Goal: Task Accomplishment & Management: Manage account settings

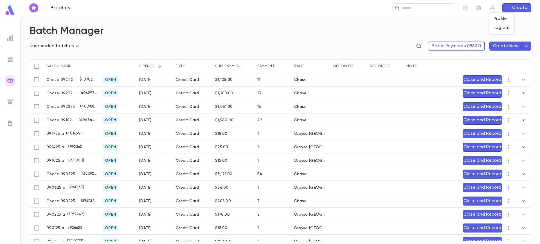
click at [12, 104] on div at bounding box center [270, 122] width 540 height 244
click at [12, 99] on img at bounding box center [10, 102] width 7 height 7
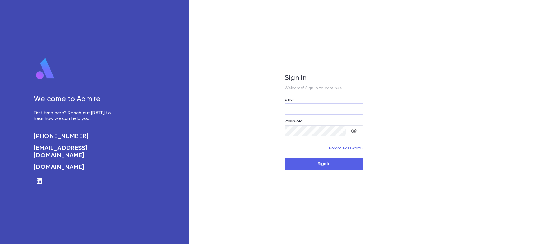
type input "**********"
click at [316, 168] on button "Sign In" at bounding box center [324, 164] width 79 height 12
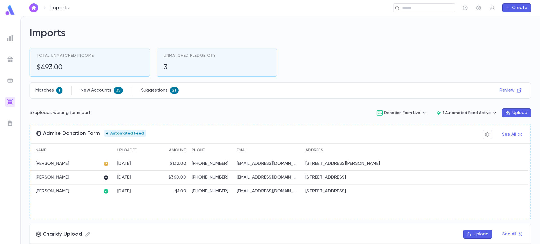
click at [504, 116] on button "Upload" at bounding box center [516, 113] width 29 height 9
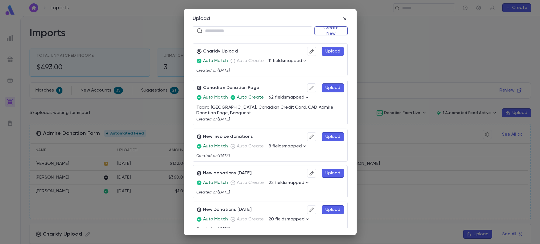
click at [337, 29] on button "Create New" at bounding box center [330, 30] width 33 height 9
click at [331, 51] on li "Donations" at bounding box center [330, 50] width 32 height 9
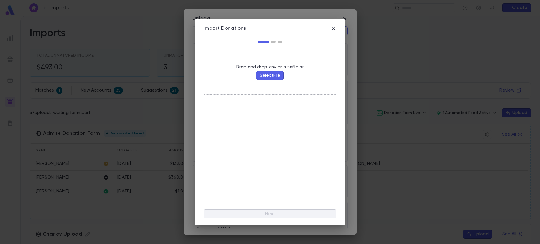
click at [266, 78] on button "Select File" at bounding box center [270, 75] width 28 height 9
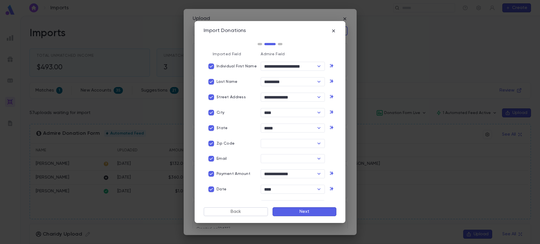
scroll to position [8, 0]
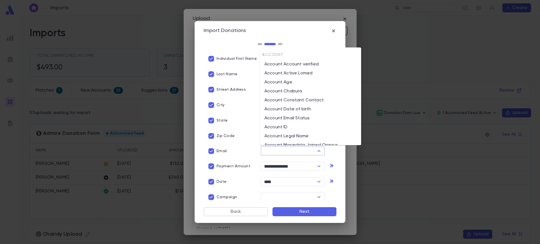
click at [311, 147] on input "text" at bounding box center [287, 151] width 51 height 8
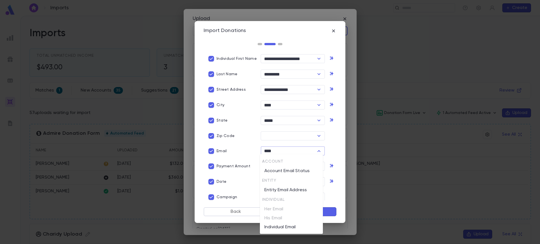
click at [301, 171] on li "Account Email Status" at bounding box center [291, 171] width 63 height 9
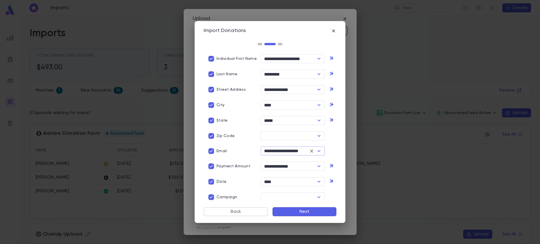
type input "**********"
click at [291, 200] on div "**********" at bounding box center [267, 121] width 137 height 163
click at [294, 193] on input "text" at bounding box center [287, 197] width 51 height 8
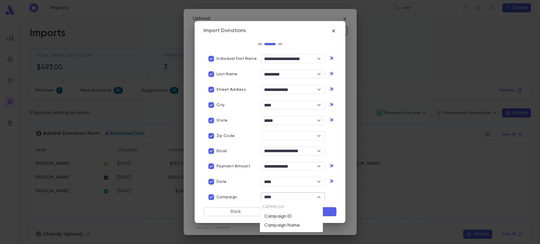
click at [291, 225] on li "Campaign Name" at bounding box center [291, 225] width 63 height 9
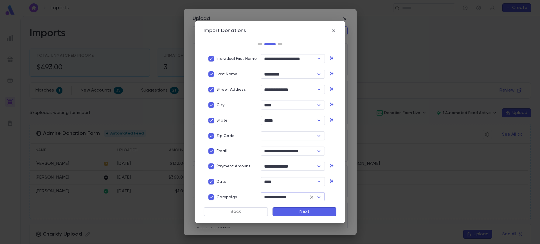
type input "**********"
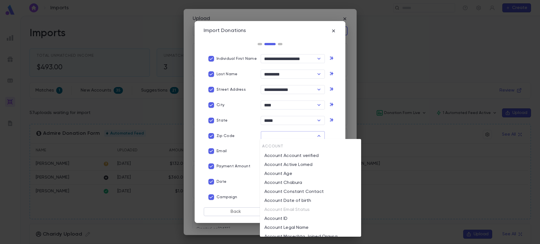
click at [310, 135] on input "text" at bounding box center [287, 136] width 51 height 8
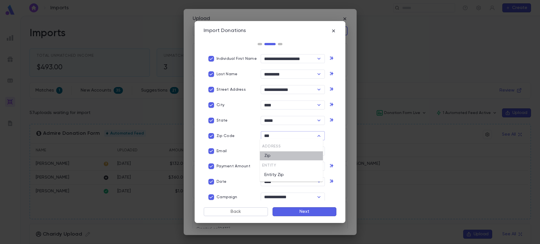
click at [288, 153] on li "Zip" at bounding box center [291, 156] width 63 height 9
type input "***"
click at [301, 212] on button "Next" at bounding box center [304, 211] width 64 height 9
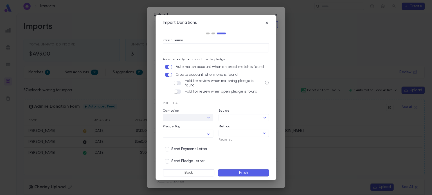
scroll to position [0, 0]
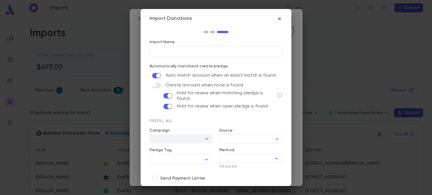
drag, startPoint x: 492, startPoint y: 1, endPoint x: 187, endPoint y: 143, distance: 336.8
click at [187, 143] on div "​" at bounding box center [181, 139] width 63 height 9
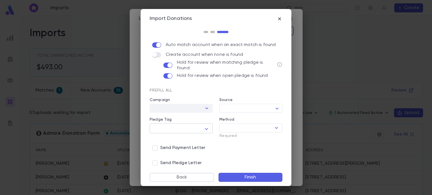
click at [175, 126] on textarea "Pledge Tag" at bounding box center [176, 129] width 47 height 9
click at [187, 105] on div at bounding box center [216, 97] width 432 height 195
click at [208, 107] on div at bounding box center [206, 109] width 7 height 8
click at [234, 108] on body "Imports ​ Create Imports Total Unmatched Income $493.00 Unmatched Pledge Qty 3 …" at bounding box center [216, 106] width 432 height 180
click at [239, 136] on button "Create Source" at bounding box center [250, 137] width 67 height 9
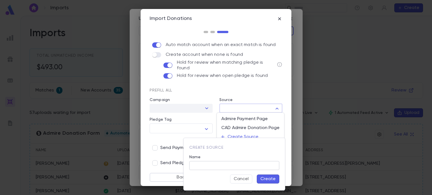
click at [211, 162] on input "Name" at bounding box center [234, 166] width 90 height 9
click at [236, 95] on div at bounding box center [216, 97] width 432 height 195
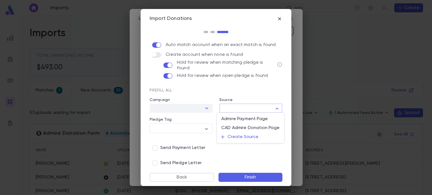
click at [240, 91] on div at bounding box center [216, 97] width 432 height 195
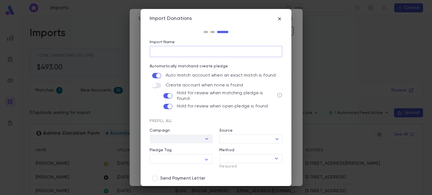
click at [236, 50] on input "Import Name" at bounding box center [216, 51] width 133 height 11
type input "**********"
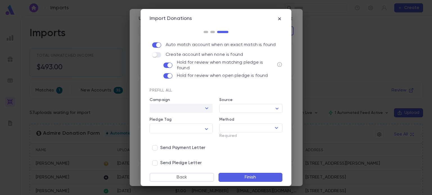
click at [252, 177] on button "Finish" at bounding box center [250, 177] width 64 height 9
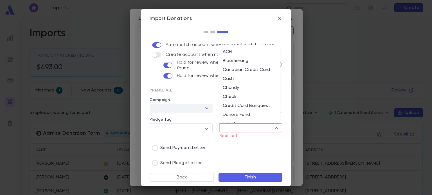
click at [250, 126] on input "Method" at bounding box center [246, 128] width 50 height 8
click at [245, 113] on li "Donor's Fund" at bounding box center [249, 114] width 62 height 9
type input "**********"
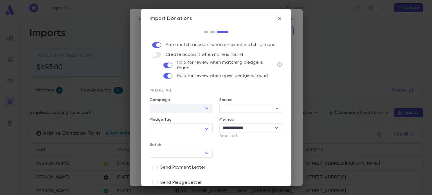
scroll to position [50, 0]
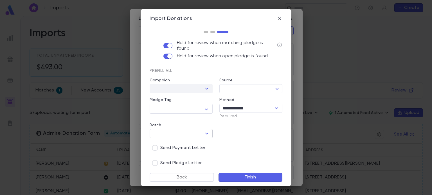
click at [201, 130] on div "​" at bounding box center [181, 133] width 63 height 9
click at [237, 143] on div "Send Payment Letter" at bounding box center [216, 148] width 133 height 11
click at [252, 176] on button "Finish" at bounding box center [250, 177] width 64 height 9
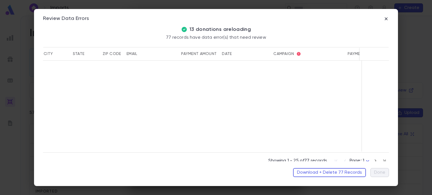
scroll to position [0, 139]
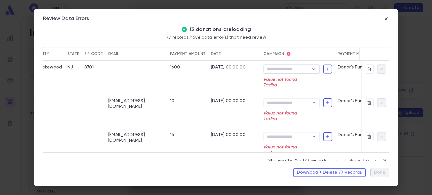
click at [311, 65] on div "​" at bounding box center [291, 69] width 56 height 9
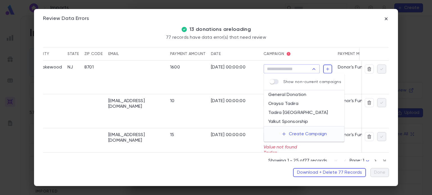
click at [303, 65] on input "Campaign" at bounding box center [287, 69] width 44 height 8
click at [295, 103] on li "Oraysa Tadira" at bounding box center [304, 104] width 81 height 9
type input "**********"
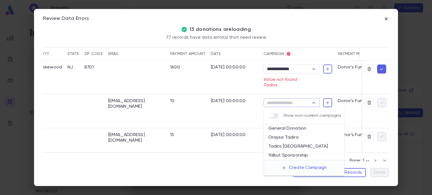
click at [302, 107] on input "Campaign" at bounding box center [287, 103] width 44 height 8
click at [299, 137] on li "Oraysa Tadira" at bounding box center [304, 137] width 81 height 9
type input "**********"
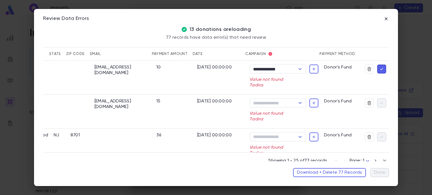
scroll to position [36, 157]
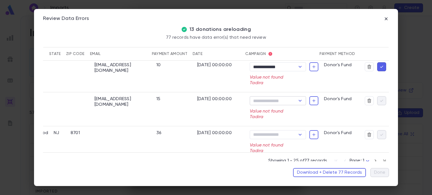
click at [274, 103] on input "Campaign" at bounding box center [273, 101] width 44 height 8
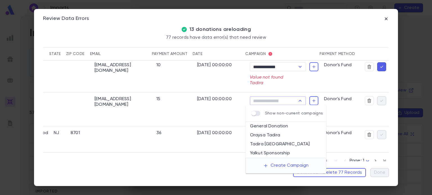
click at [272, 133] on li "Oraysa Tadira" at bounding box center [285, 135] width 81 height 9
type input "**********"
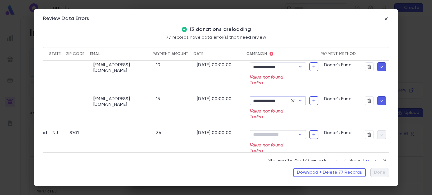
click at [271, 134] on input "Campaign" at bounding box center [273, 135] width 44 height 8
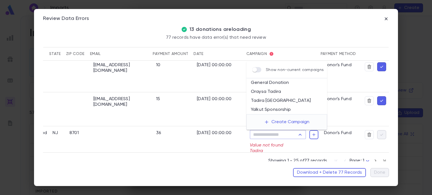
click at [281, 89] on li "Oraysa Tadira" at bounding box center [286, 91] width 81 height 9
type input "**********"
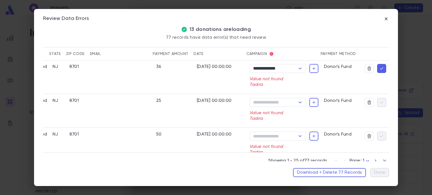
scroll to position [106, 157]
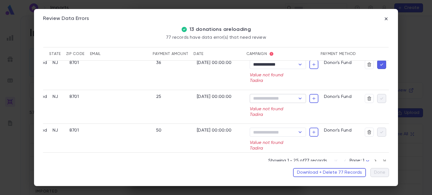
click at [291, 97] on input "Campaign" at bounding box center [273, 99] width 44 height 8
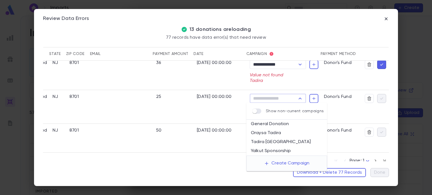
click at [276, 131] on li "Oraysa Tadira" at bounding box center [286, 133] width 81 height 9
type input "**********"
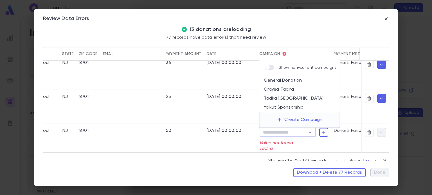
click at [276, 130] on input "Campaign" at bounding box center [283, 132] width 44 height 8
click at [296, 86] on li "Oraysa Tadira" at bounding box center [299, 89] width 81 height 9
type input "**********"
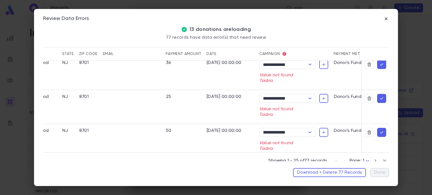
click at [285, 54] on icon at bounding box center [284, 54] width 4 height 4
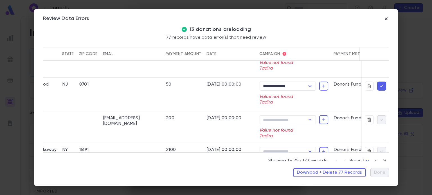
scroll to position [155, 157]
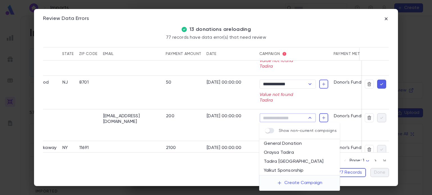
click at [300, 117] on input "Campaign" at bounding box center [283, 118] width 44 height 8
click at [291, 149] on li "Oraysa Tadira" at bounding box center [299, 152] width 81 height 9
type input "**********"
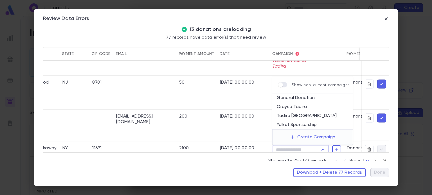
click at [313, 147] on input "Campaign" at bounding box center [296, 150] width 44 height 8
click at [305, 110] on li "Oraysa Tadira" at bounding box center [312, 107] width 81 height 9
type input "**********"
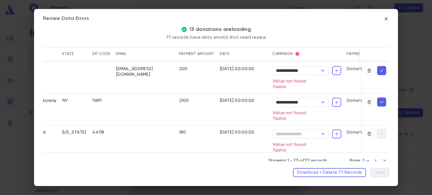
scroll to position [204, 157]
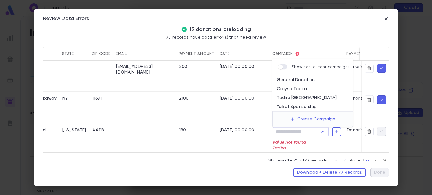
click at [308, 131] on input "Campaign" at bounding box center [296, 132] width 44 height 8
click at [301, 92] on li "Oraysa Tadira" at bounding box center [312, 89] width 81 height 9
type input "**********"
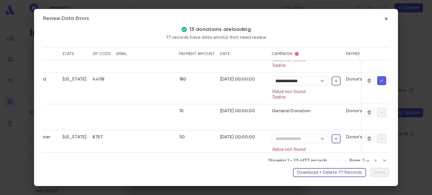
scroll to position [272, 157]
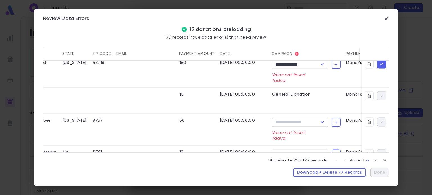
click at [304, 121] on input "Campaign" at bounding box center [296, 122] width 44 height 8
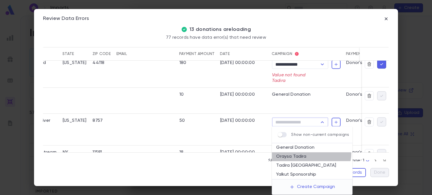
click at [301, 152] on li "Oraysa Tadira" at bounding box center [312, 156] width 81 height 9
type input "**********"
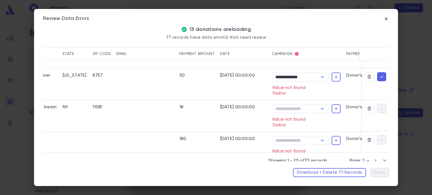
scroll to position [322, 157]
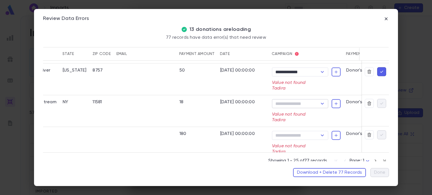
click at [306, 103] on input "Campaign" at bounding box center [296, 104] width 44 height 8
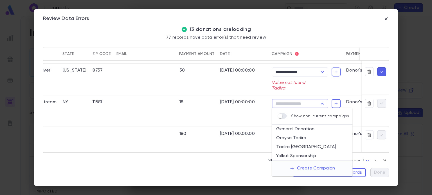
click at [304, 141] on li "Oraysa Tadira" at bounding box center [312, 138] width 81 height 9
type input "**********"
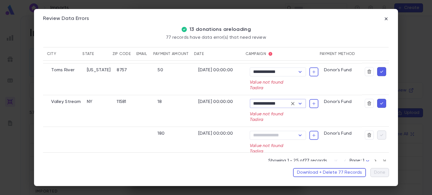
scroll to position [322, 137]
click at [297, 136] on icon "Open" at bounding box center [300, 135] width 7 height 7
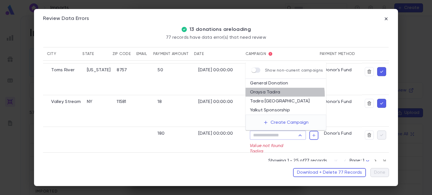
click at [271, 96] on li "Oraysa Tadira" at bounding box center [285, 92] width 81 height 9
type input "**********"
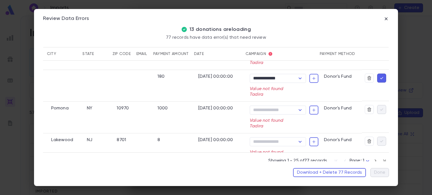
scroll to position [392, 137]
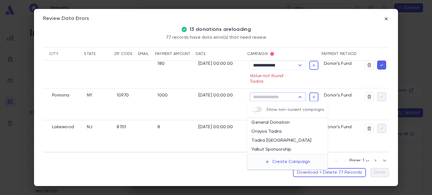
click at [288, 95] on input "Campaign" at bounding box center [273, 97] width 44 height 8
click at [279, 129] on li "Oraysa Tadira" at bounding box center [287, 131] width 81 height 9
type input "**********"
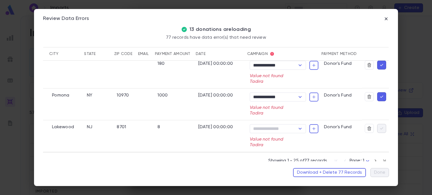
click at [274, 134] on div "Campaign ​ Value not found Tadira" at bounding box center [284, 136] width 69 height 24
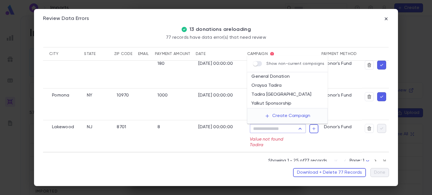
click at [269, 128] on input "Campaign" at bounding box center [273, 129] width 44 height 8
click at [272, 88] on li "Oraysa Tadira" at bounding box center [287, 85] width 81 height 9
type input "**********"
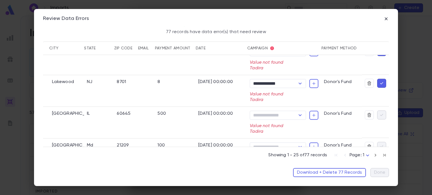
scroll to position [437, 137]
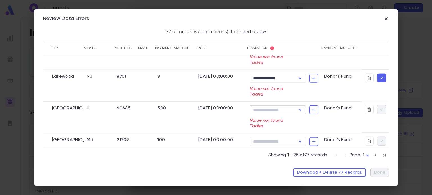
click at [289, 113] on input "Campaign" at bounding box center [273, 110] width 44 height 8
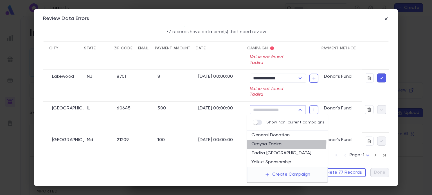
click at [272, 142] on li "Oraysa Tadira" at bounding box center [287, 144] width 81 height 9
type input "**********"
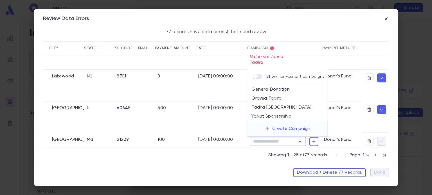
click at [280, 140] on input "Campaign" at bounding box center [273, 142] width 44 height 8
click at [276, 99] on li "Oraysa Tadira" at bounding box center [287, 98] width 81 height 9
type input "**********"
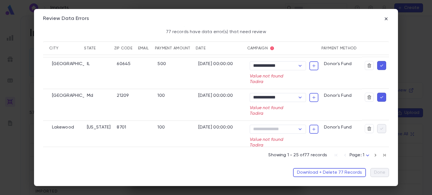
scroll to position [487, 137]
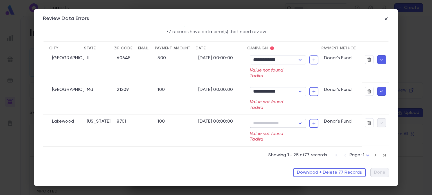
click at [279, 120] on input "Campaign" at bounding box center [273, 123] width 44 height 8
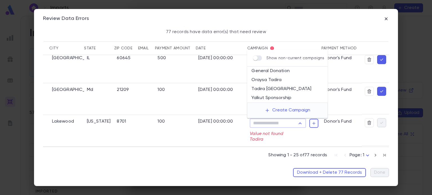
click at [279, 83] on li "Oraysa Tadira" at bounding box center [287, 80] width 81 height 9
type input "**********"
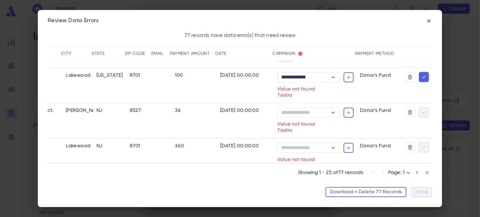
scroll to position [557, 131]
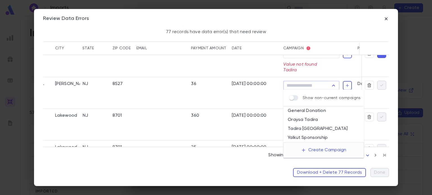
click at [310, 84] on input "Campaign" at bounding box center [307, 86] width 44 height 8
click at [313, 118] on li "Oraysa Tadira" at bounding box center [323, 120] width 81 height 9
type input "**********"
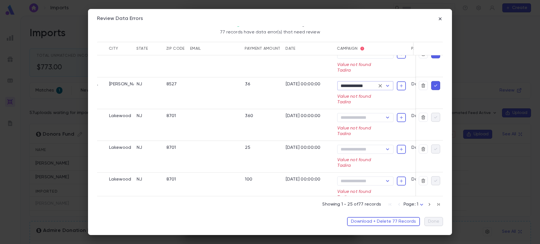
scroll to position [557, 131]
drag, startPoint x: 384, startPoint y: 3, endPoint x: 326, endPoint y: 28, distance: 63.3
click at [326, 28] on div "77 records have data error(s) that need review" at bounding box center [270, 34] width 346 height 15
click at [366, 119] on input "Campaign" at bounding box center [362, 117] width 44 height 8
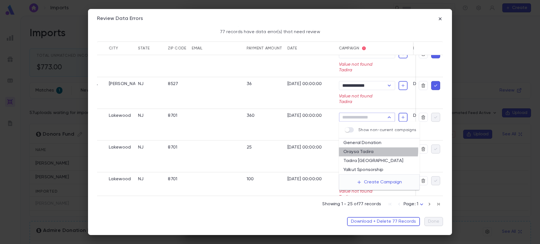
click at [365, 150] on li "Oraysa Tadira" at bounding box center [379, 152] width 81 height 9
type input "**********"
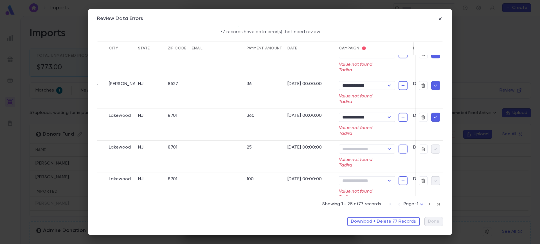
click at [362, 144] on div "Campaign ​ Value not found Tadira" at bounding box center [373, 157] width 74 height 32
click at [364, 147] on input "Campaign" at bounding box center [362, 149] width 44 height 8
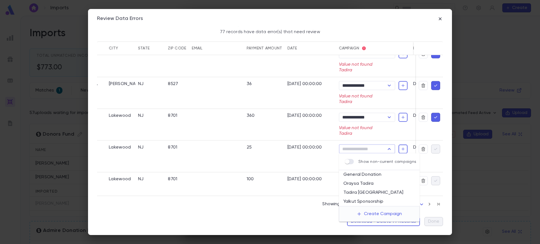
click at [368, 180] on li "Oraysa Tadira" at bounding box center [379, 183] width 81 height 9
type input "**********"
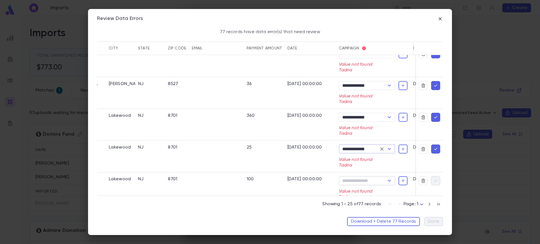
click at [366, 183] on input "Campaign" at bounding box center [362, 181] width 44 height 8
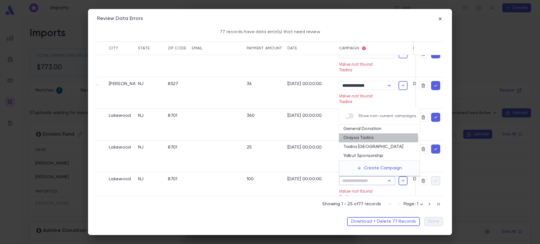
click at [372, 139] on li "Oraysa Tadira" at bounding box center [379, 138] width 81 height 9
type input "**********"
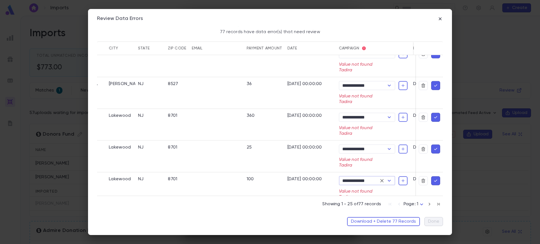
click at [286, 156] on div "08/15/2025 00:00:00" at bounding box center [310, 157] width 51 height 32
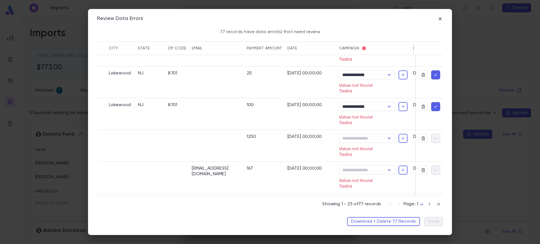
scroll to position [663, 131]
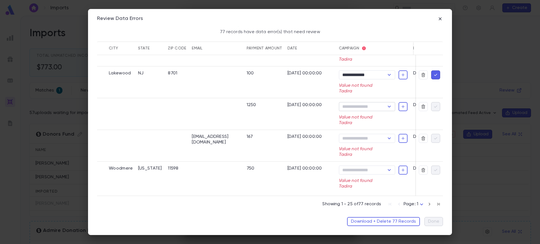
click at [371, 104] on input "Campaign" at bounding box center [362, 107] width 44 height 8
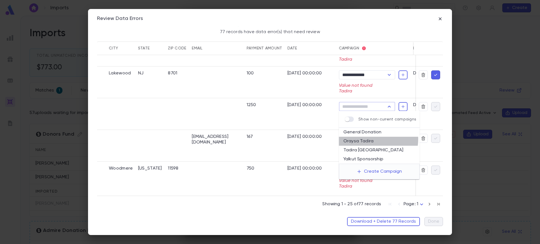
click at [368, 139] on li "Oraysa Tadira" at bounding box center [379, 141] width 81 height 9
type input "**********"
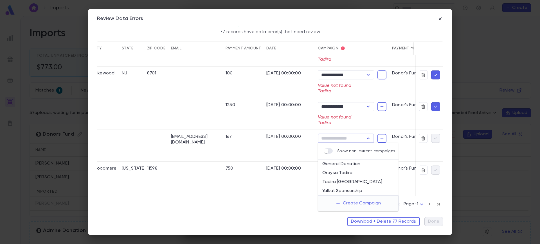
click at [355, 138] on input "Campaign" at bounding box center [341, 138] width 44 height 8
click at [347, 175] on li "Oraysa Tadira" at bounding box center [358, 173] width 81 height 9
type input "**********"
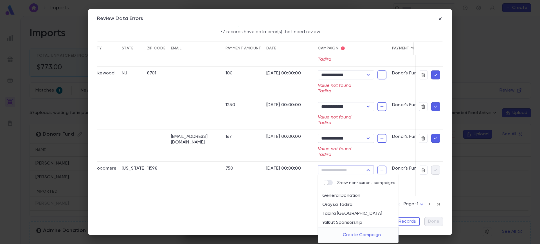
click at [345, 169] on input "Campaign" at bounding box center [341, 170] width 44 height 8
click at [347, 200] on li "Oraysa Tadira" at bounding box center [358, 204] width 81 height 9
type input "**********"
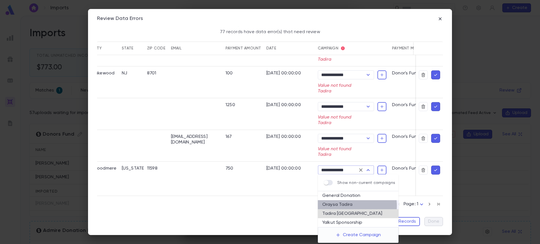
click at [343, 206] on li "Oraysa Tadira" at bounding box center [358, 204] width 81 height 9
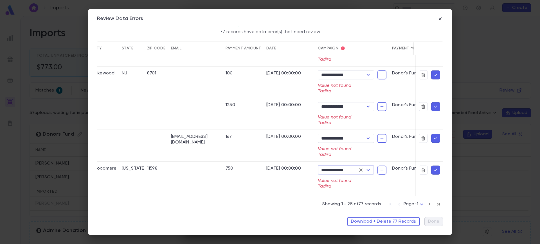
click at [247, 141] on div "167" at bounding box center [243, 146] width 41 height 32
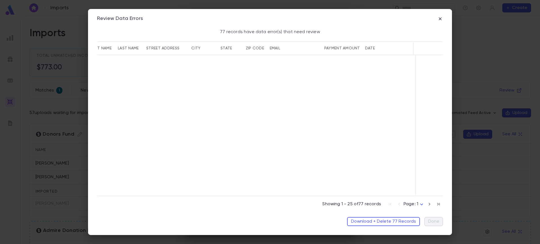
scroll to position [1336, 150]
click at [427, 202] on icon "button" at bounding box center [429, 204] width 6 height 7
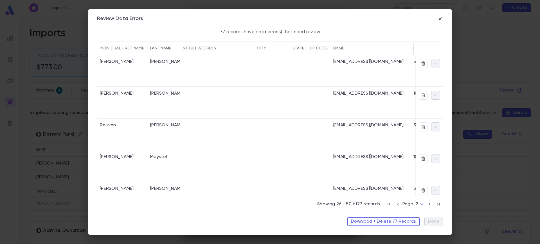
scroll to position [0, 207]
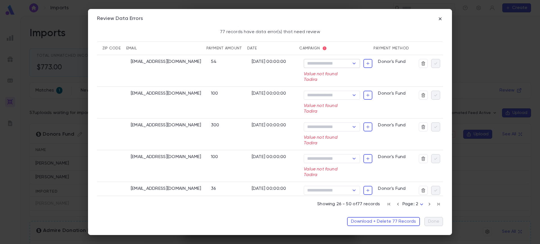
click at [337, 63] on input "Campaign" at bounding box center [327, 64] width 44 height 8
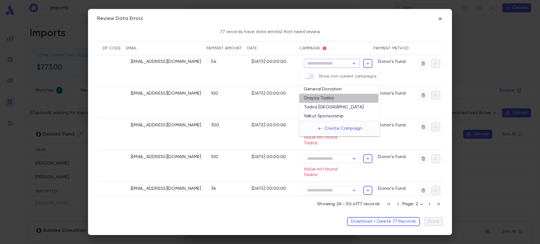
click at [335, 96] on li "Oraysa Tadira" at bounding box center [339, 98] width 81 height 9
type input "**********"
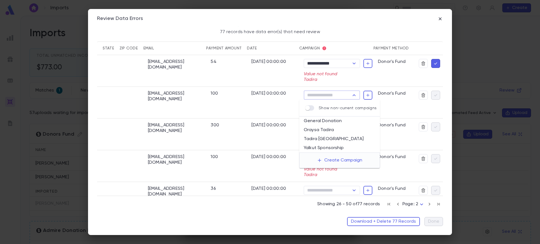
click at [327, 91] on input "Campaign" at bounding box center [327, 95] width 44 height 8
click at [329, 127] on li "Oraysa Tadira" at bounding box center [339, 130] width 81 height 9
type input "**********"
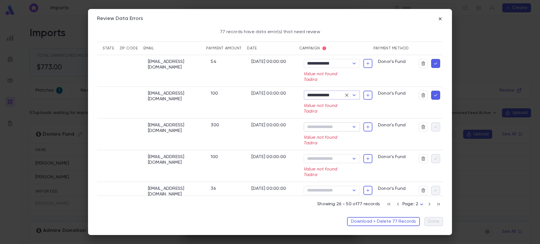
click at [322, 127] on input "Campaign" at bounding box center [327, 127] width 44 height 8
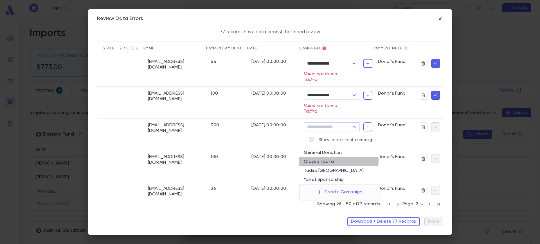
click at [329, 160] on li "Oraysa Tadira" at bounding box center [339, 161] width 81 height 9
type input "**********"
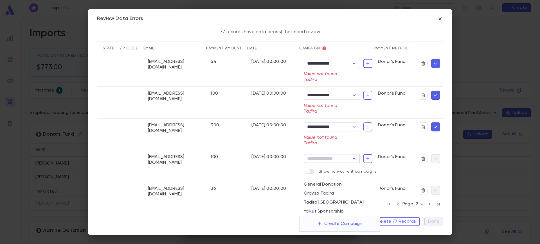
click at [322, 157] on input "Campaign" at bounding box center [327, 159] width 44 height 8
click at [326, 193] on li "Oraysa Tadira" at bounding box center [339, 193] width 81 height 9
type input "**********"
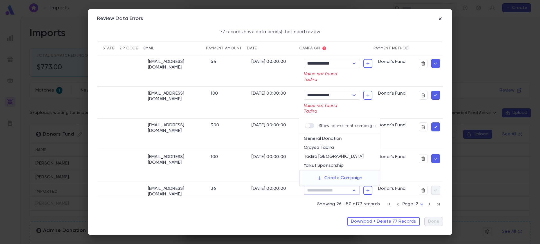
drag, startPoint x: 326, startPoint y: 193, endPoint x: 315, endPoint y: 148, distance: 46.1
click at [315, 148] on li "Oraysa Tadira" at bounding box center [339, 147] width 81 height 9
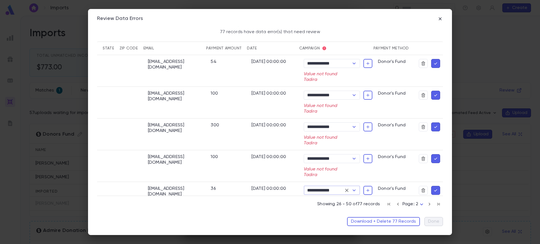
type input "**********"
click at [259, 142] on div "08/17/2025 00:00:00" at bounding box center [275, 135] width 52 height 32
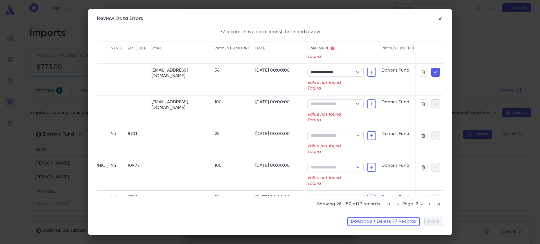
scroll to position [121, 182]
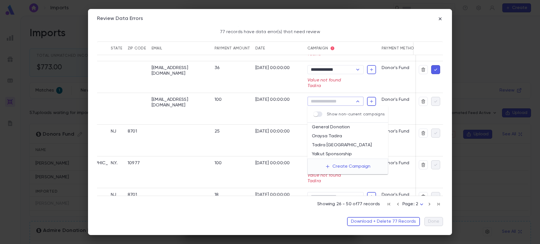
click at [329, 101] on input "Campaign" at bounding box center [331, 102] width 44 height 8
click at [330, 136] on li "Oraysa Tadira" at bounding box center [347, 136] width 81 height 9
type input "**********"
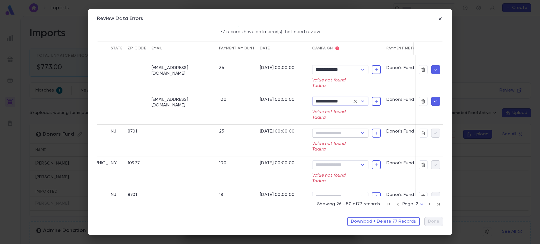
click at [330, 135] on input "Campaign" at bounding box center [336, 133] width 44 height 8
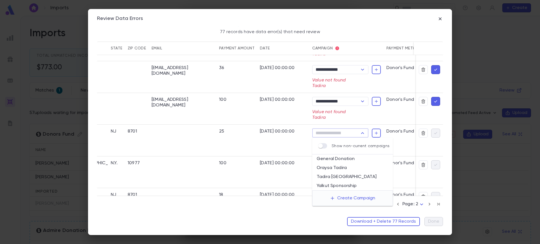
click at [341, 165] on li "Oraysa Tadira" at bounding box center [352, 168] width 81 height 9
type input "**********"
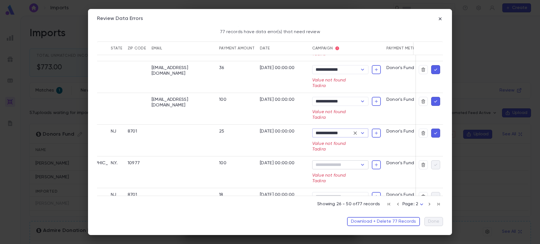
click at [331, 167] on input "Campaign" at bounding box center [336, 165] width 44 height 8
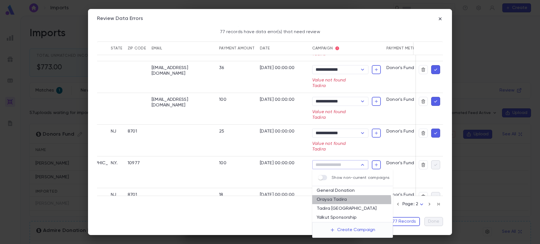
click at [335, 202] on li "Oraysa Tadira" at bounding box center [352, 199] width 81 height 9
type input "**********"
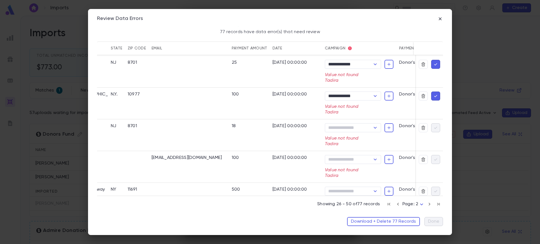
scroll to position [199, 182]
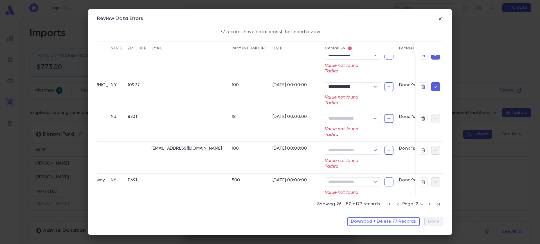
click at [364, 119] on input "Campaign" at bounding box center [348, 119] width 44 height 8
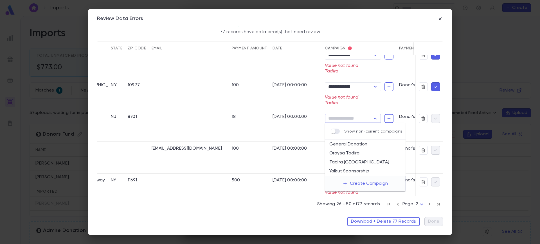
click at [359, 152] on li "Oraysa Tadira" at bounding box center [365, 153] width 81 height 9
type input "**********"
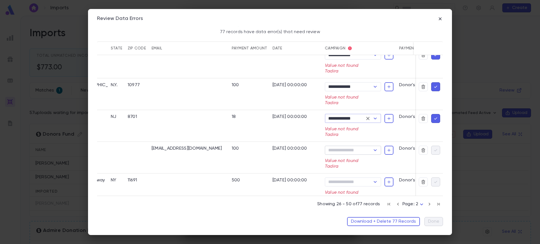
click at [356, 151] on input "Campaign" at bounding box center [348, 150] width 44 height 8
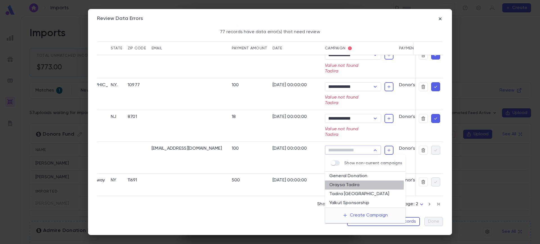
click at [359, 185] on li "Oraysa Tadira" at bounding box center [365, 185] width 81 height 9
type input "**********"
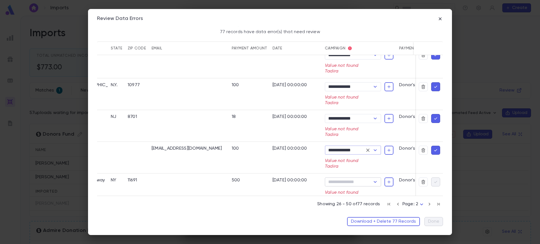
click at [356, 184] on input "Campaign" at bounding box center [348, 182] width 44 height 8
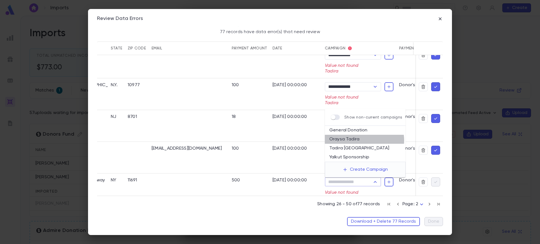
click at [363, 141] on li "Oraysa Tadira" at bounding box center [365, 139] width 81 height 9
type input "**********"
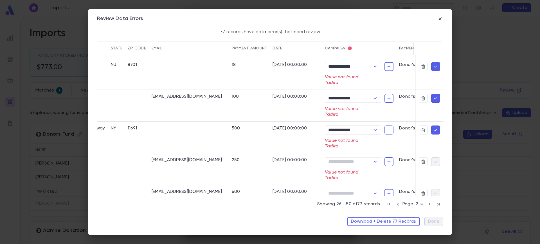
scroll to position [283, 182]
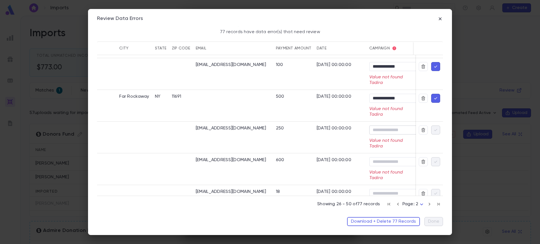
click at [404, 130] on input "Campaign" at bounding box center [393, 130] width 44 height 8
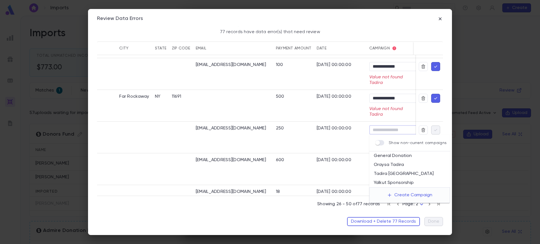
click at [394, 164] on li "Oraysa Tadira" at bounding box center [409, 165] width 81 height 9
type input "**********"
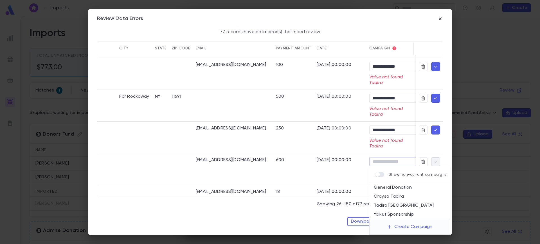
click at [380, 162] on input "Campaign" at bounding box center [393, 162] width 44 height 8
click at [402, 198] on li "Oraysa Tadira" at bounding box center [409, 196] width 81 height 9
type input "**********"
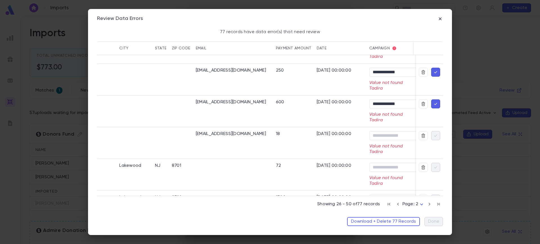
scroll to position [344, 182]
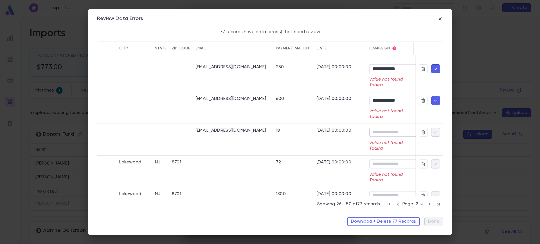
click at [394, 130] on input "Campaign" at bounding box center [393, 132] width 44 height 8
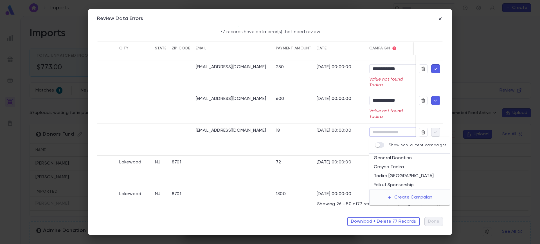
click at [396, 165] on li "Oraysa Tadira" at bounding box center [409, 167] width 81 height 9
type input "**********"
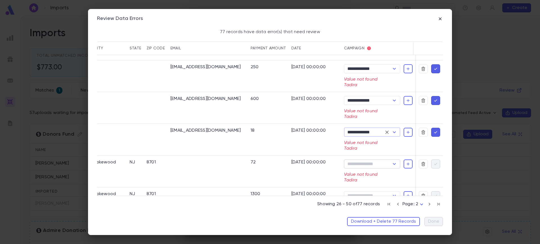
click at [386, 160] on div "​" at bounding box center [372, 164] width 56 height 9
click at [378, 167] on input "Campaign" at bounding box center [368, 164] width 44 height 8
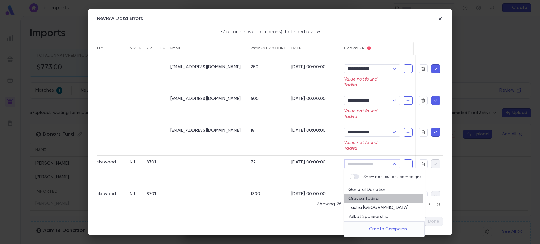
click at [369, 196] on li "Oraysa Tadira" at bounding box center [384, 199] width 81 height 9
type input "**********"
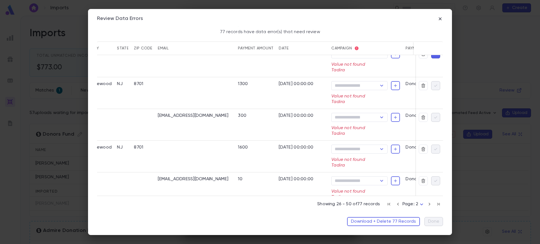
scroll to position [452, 182]
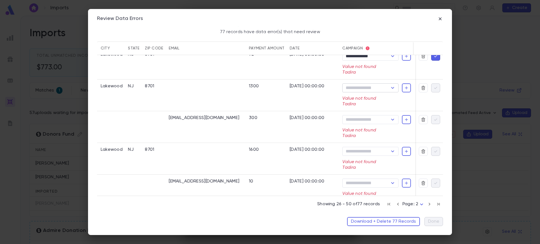
click at [356, 87] on input "Campaign" at bounding box center [366, 88] width 44 height 8
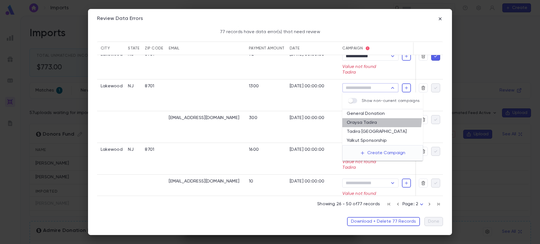
click at [366, 118] on li "Oraysa Tadira" at bounding box center [382, 122] width 81 height 9
type input "**********"
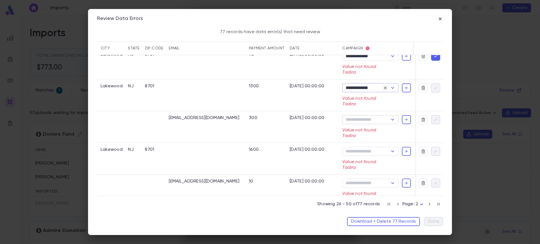
click at [370, 119] on input "Campaign" at bounding box center [366, 120] width 44 height 8
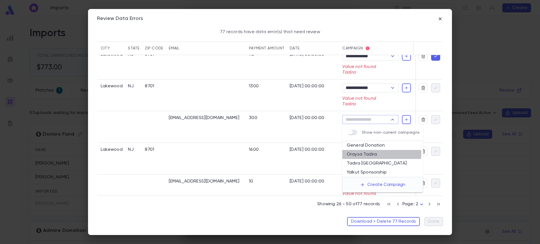
click at [371, 154] on li "Oraysa Tadira" at bounding box center [382, 154] width 81 height 9
type input "**********"
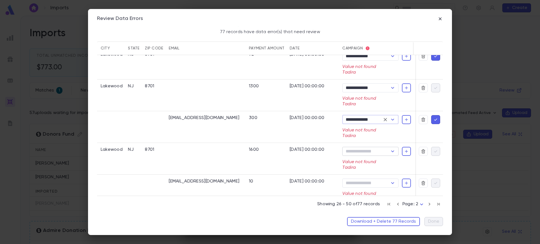
click at [374, 152] on input "Campaign" at bounding box center [366, 152] width 44 height 8
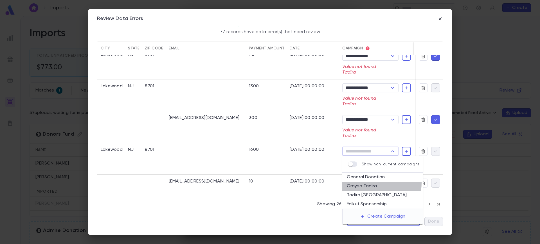
click at [373, 183] on li "Oraysa Tadira" at bounding box center [382, 186] width 81 height 9
type input "**********"
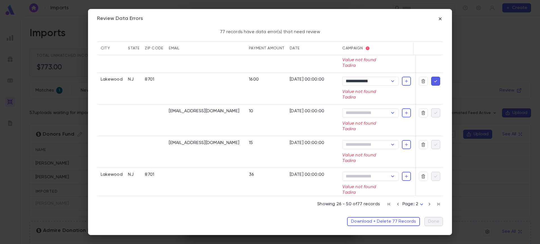
scroll to position [533, 182]
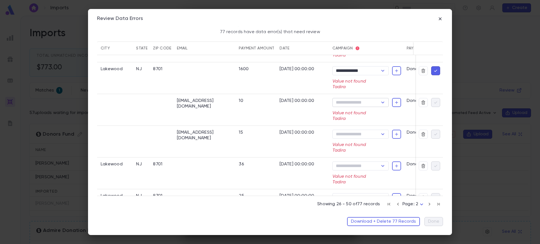
click at [361, 105] on input "Campaign" at bounding box center [356, 103] width 44 height 8
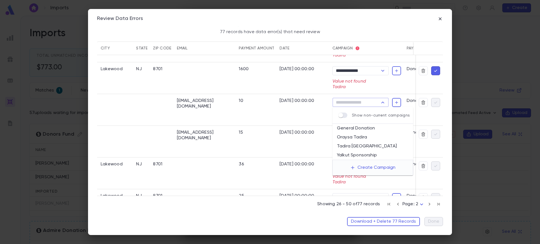
click at [362, 138] on li "Oraysa Tadira" at bounding box center [372, 137] width 81 height 9
type input "**********"
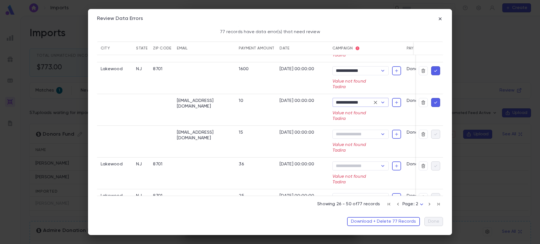
click at [362, 138] on div "​" at bounding box center [360, 134] width 56 height 9
click at [372, 134] on input "Campaign" at bounding box center [356, 134] width 44 height 8
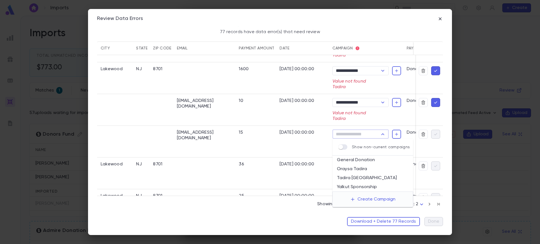
click at [364, 168] on li "Oraysa Tadira" at bounding box center [372, 169] width 81 height 9
type input "**********"
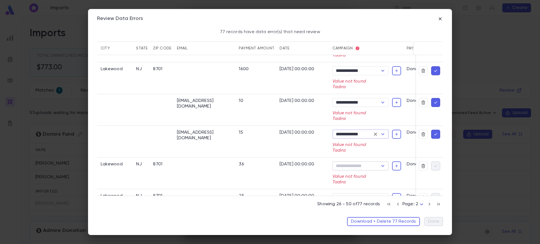
click at [360, 168] on input "Campaign" at bounding box center [356, 166] width 44 height 8
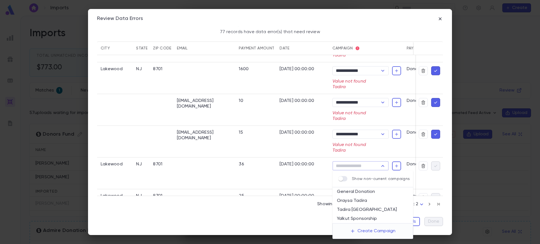
click at [357, 202] on li "Oraysa Tadira" at bounding box center [372, 201] width 81 height 9
type input "**********"
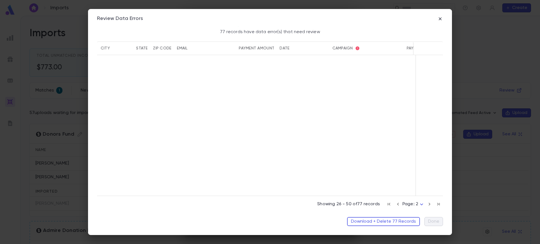
scroll to position [1195, 182]
type input "**********"
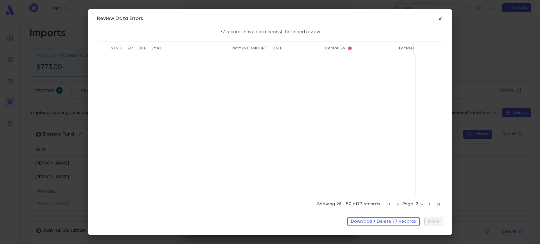
scroll to position [0, 182]
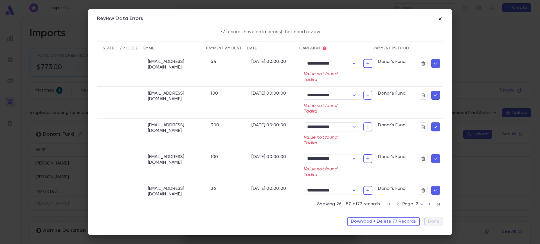
click at [437, 18] on icon "button" at bounding box center [440, 19] width 6 height 6
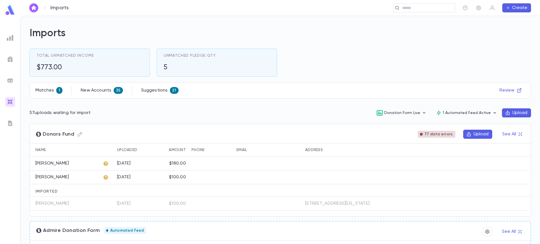
click at [424, 132] on span "77 data errors" at bounding box center [438, 134] width 33 height 4
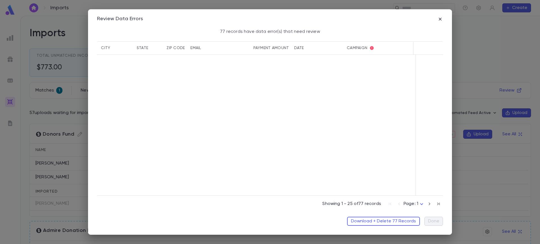
scroll to position [0, 137]
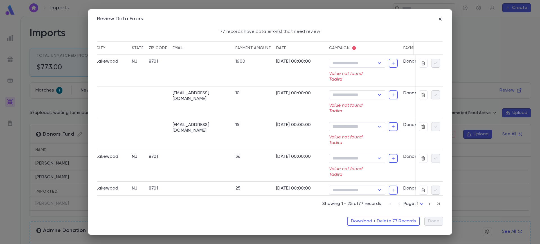
click at [438, 15] on div "Review Data Errors 77 records have data error(s) that need review individual Fi…" at bounding box center [270, 122] width 364 height 226
click at [439, 18] on icon "button" at bounding box center [440, 19] width 6 height 6
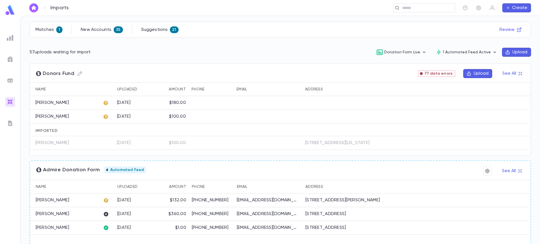
scroll to position [61, 0]
click at [113, 104] on div at bounding box center [107, 103] width 14 height 14
click at [106, 102] on icon at bounding box center [106, 103] width 6 height 6
click at [509, 72] on button "See All" at bounding box center [512, 73] width 26 height 9
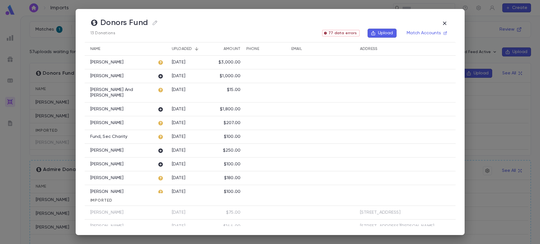
click at [159, 64] on icon at bounding box center [161, 63] width 6 height 6
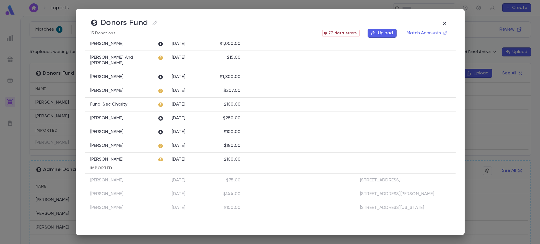
scroll to position [0, 0]
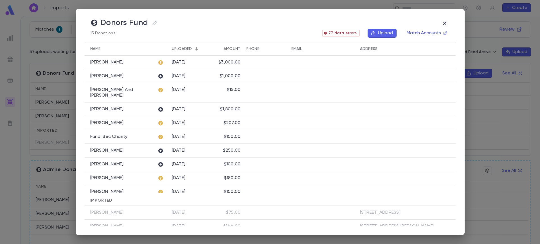
click at [414, 29] on button "Match Accounts" at bounding box center [426, 33] width 47 height 9
click at [352, 34] on span "77 data errors" at bounding box center [342, 33] width 33 height 4
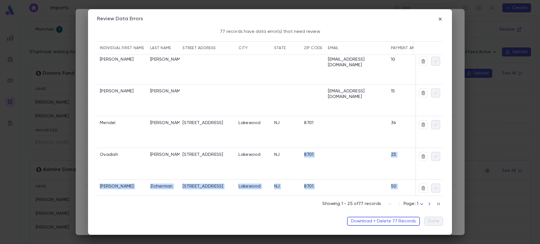
drag, startPoint x: 303, startPoint y: 193, endPoint x: 428, endPoint y: 188, distance: 124.6
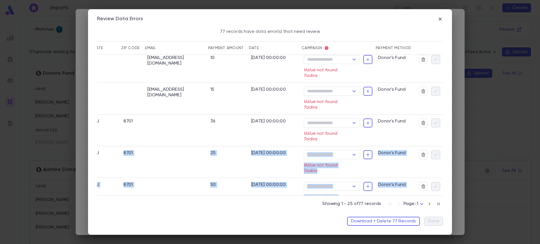
scroll to position [0, 183]
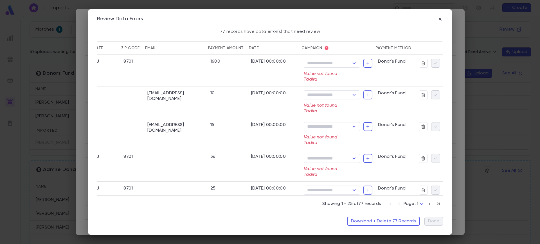
click at [323, 55] on div "Campaign ​ Value not found Tadira" at bounding box center [338, 71] width 74 height 32
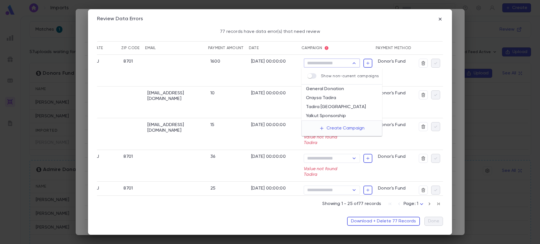
click at [327, 64] on input "Campaign" at bounding box center [327, 63] width 44 height 8
click at [328, 99] on li "Oraysa Tadira" at bounding box center [341, 98] width 81 height 9
type input "**********"
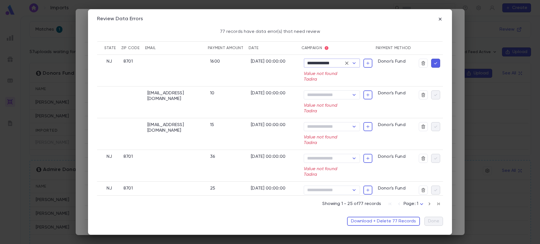
scroll to position [0, 165]
click at [330, 97] on input "Campaign" at bounding box center [327, 95] width 44 height 8
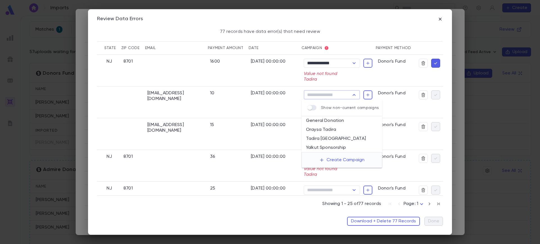
click at [330, 130] on li "Oraysa Tadira" at bounding box center [341, 129] width 81 height 9
type input "**********"
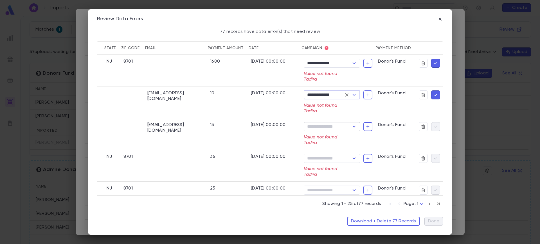
click at [328, 124] on input "Campaign" at bounding box center [327, 127] width 44 height 8
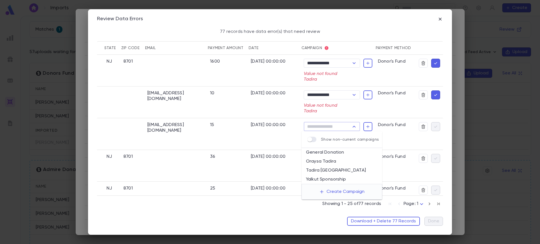
click at [331, 158] on li "Oraysa Tadira" at bounding box center [341, 161] width 81 height 9
type input "**********"
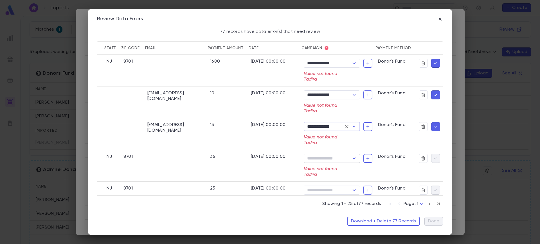
click at [331, 160] on input "Campaign" at bounding box center [327, 159] width 44 height 8
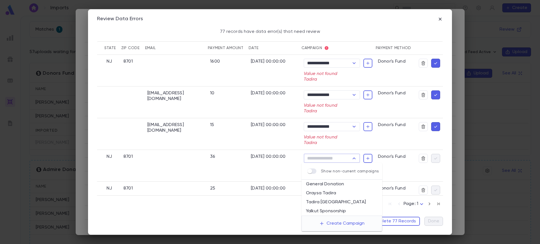
click at [330, 193] on li "Oraysa Tadira" at bounding box center [341, 193] width 81 height 9
type input "**********"
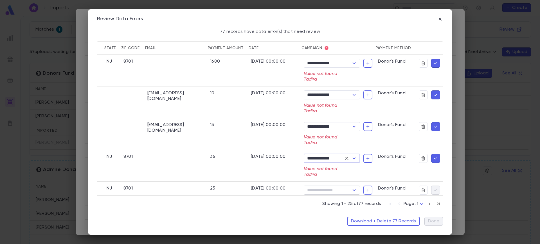
click at [333, 189] on input "Campaign" at bounding box center [327, 190] width 44 height 8
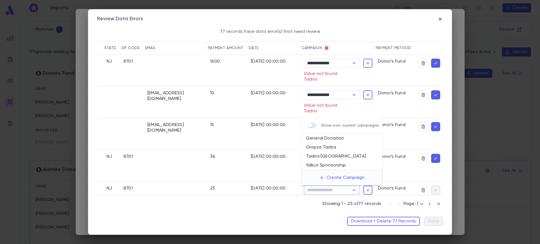
click at [341, 148] on li "Oraysa Tadira" at bounding box center [341, 147] width 81 height 9
type input "**********"
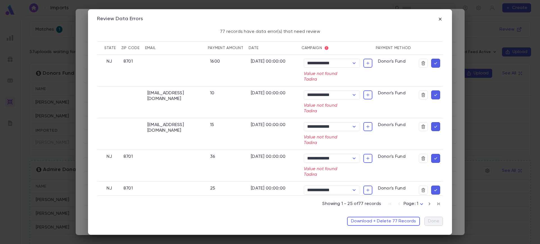
click at [232, 161] on div "36" at bounding box center [227, 166] width 41 height 32
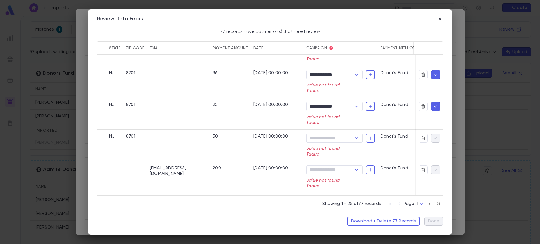
scroll to position [116, 165]
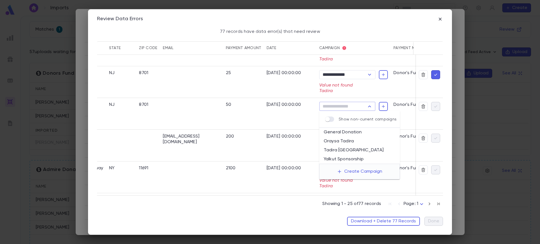
click at [358, 105] on input "Campaign" at bounding box center [343, 107] width 44 height 8
click at [346, 141] on li "Oraysa Tadira" at bounding box center [359, 141] width 81 height 9
type input "**********"
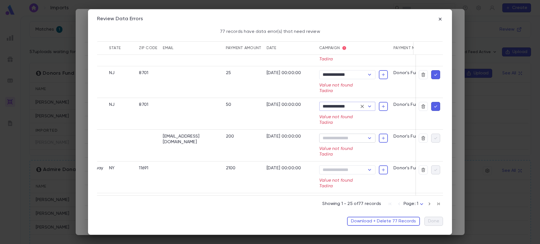
click at [344, 139] on input "Campaign" at bounding box center [343, 138] width 44 height 8
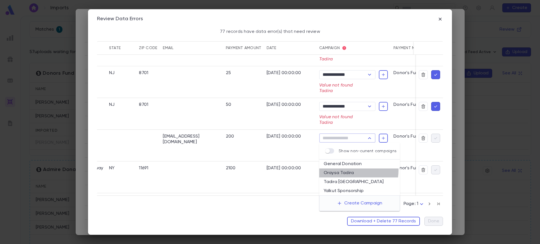
click at [348, 170] on li "Oraysa Tadira" at bounding box center [359, 173] width 81 height 9
type input "**********"
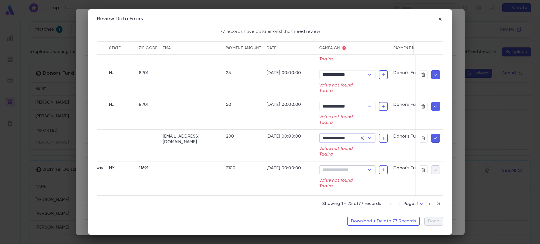
click at [338, 168] on input "Campaign" at bounding box center [343, 170] width 44 height 8
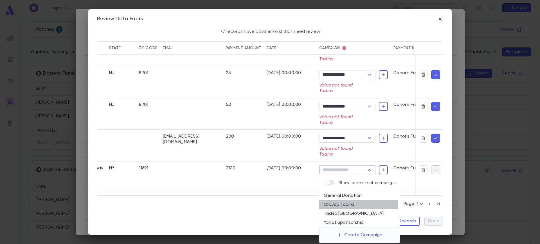
click at [342, 207] on li "Oraysa Tadira" at bounding box center [359, 204] width 81 height 9
type input "**********"
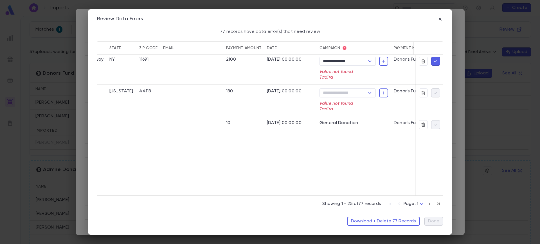
type input "**********"
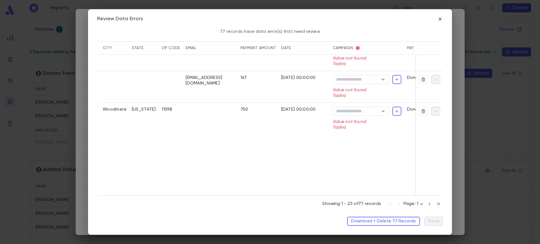
scroll to position [700, 137]
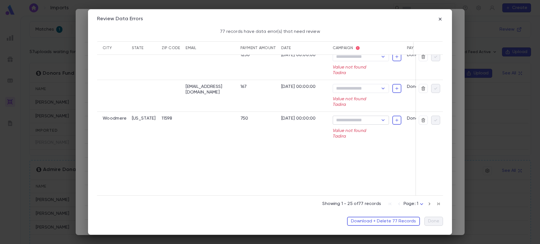
click at [337, 123] on input "Campaign" at bounding box center [356, 120] width 44 height 8
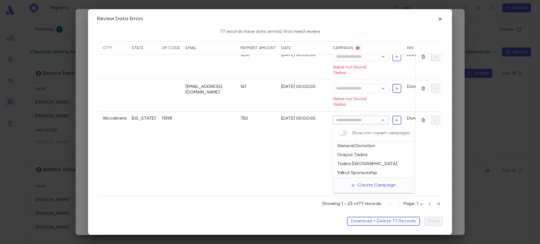
click at [349, 152] on li "Oraysa Tadira" at bounding box center [373, 155] width 81 height 9
type input "**********"
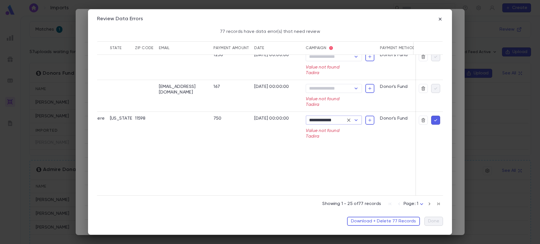
scroll to position [732, 137]
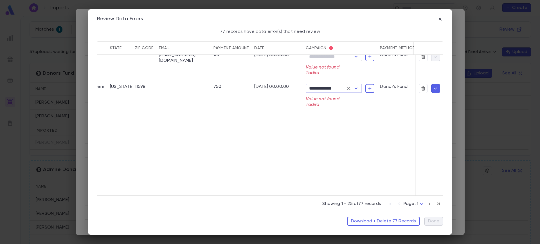
click at [334, 59] on input "Campaign" at bounding box center [329, 57] width 44 height 8
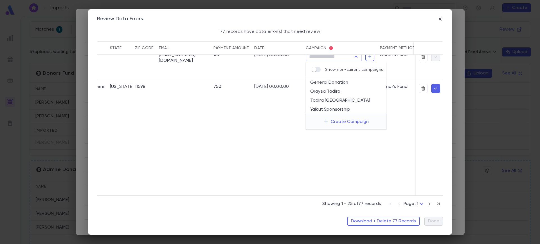
click at [338, 89] on li "Oraysa Tadira" at bounding box center [346, 91] width 81 height 9
type input "**********"
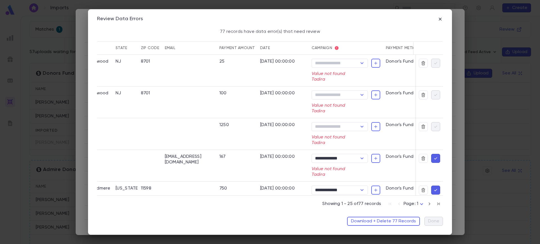
scroll to position [598, 137]
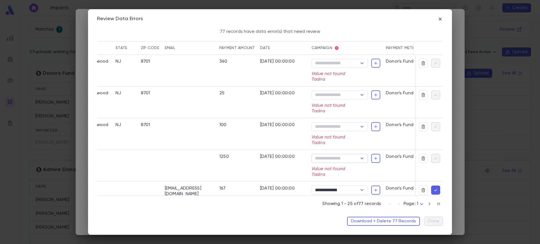
click at [342, 161] on input "Campaign" at bounding box center [335, 159] width 44 height 8
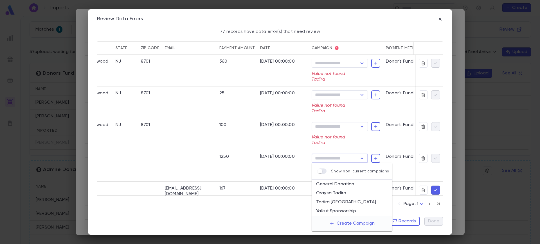
click at [341, 192] on li "Oraysa Tadira" at bounding box center [351, 193] width 81 height 9
type input "**********"
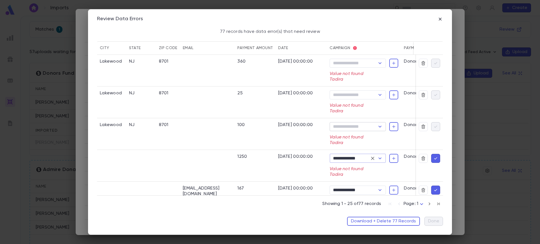
click at [341, 127] on input "Campaign" at bounding box center [353, 127] width 44 height 8
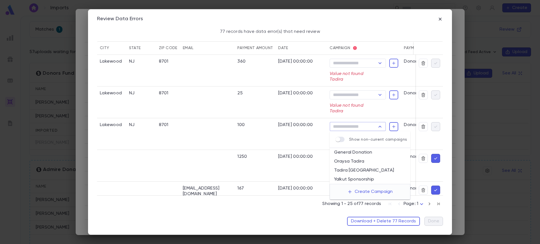
click at [357, 160] on li "Oraysa Tadira" at bounding box center [369, 161] width 81 height 9
type input "**********"
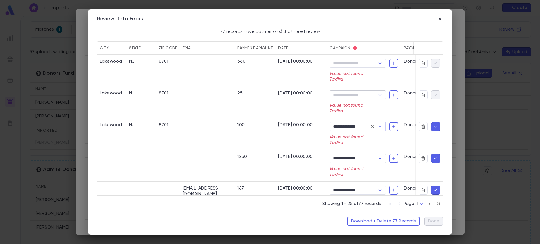
click at [358, 95] on input "Campaign" at bounding box center [353, 95] width 44 height 8
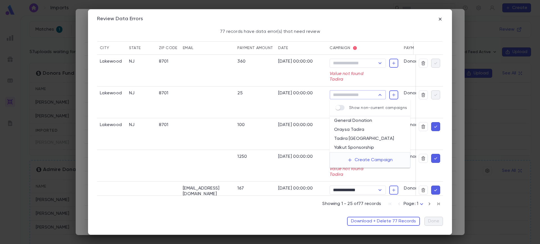
click at [361, 127] on li "Oraysa Tadira" at bounding box center [369, 129] width 81 height 9
type input "**********"
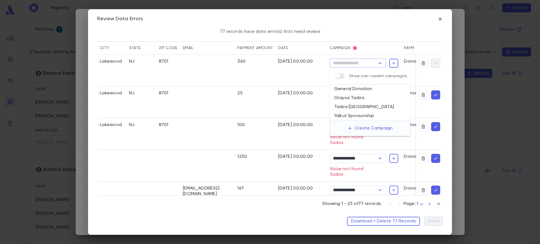
click at [355, 64] on input "Campaign" at bounding box center [353, 63] width 44 height 8
click at [357, 96] on li "Oraysa Tadira" at bounding box center [369, 98] width 81 height 9
type input "**********"
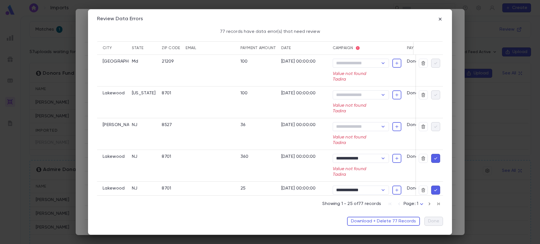
scroll to position [471, 137]
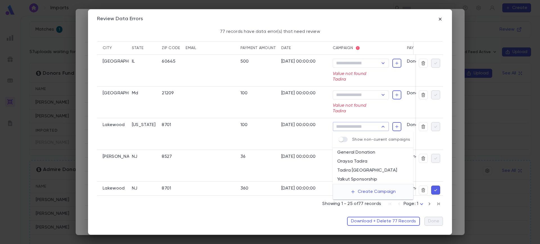
click at [355, 130] on input "Campaign" at bounding box center [356, 127] width 44 height 8
click at [364, 158] on li "Oraysa Tadira" at bounding box center [373, 161] width 81 height 9
type input "**********"
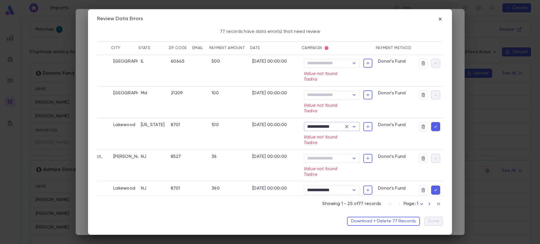
scroll to position [471, 130]
click at [337, 160] on input "Campaign" at bounding box center [327, 159] width 44 height 8
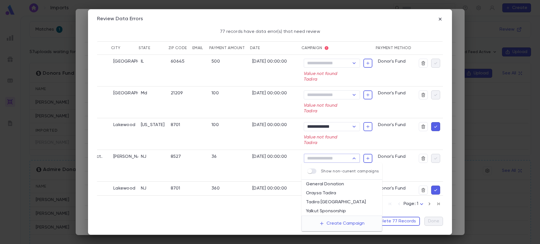
click at [332, 193] on li "Oraysa Tadira" at bounding box center [341, 193] width 81 height 9
type input "**********"
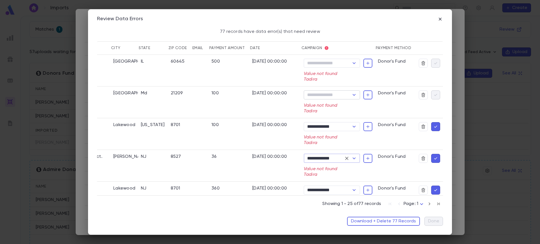
click at [333, 91] on input "Campaign" at bounding box center [327, 95] width 44 height 8
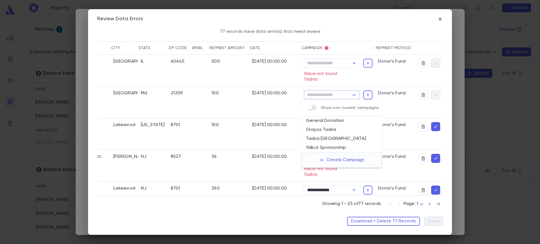
click at [335, 128] on li "Oraysa Tadira" at bounding box center [341, 129] width 81 height 9
type input "**********"
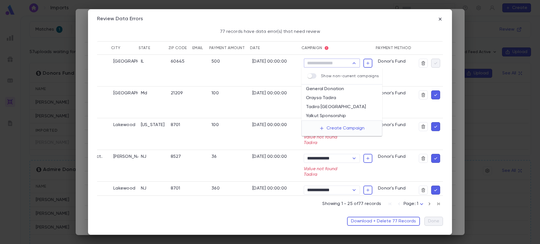
click at [339, 60] on input "Campaign" at bounding box center [327, 63] width 44 height 8
click at [337, 94] on li "Oraysa Tadira" at bounding box center [341, 98] width 81 height 9
type input "**********"
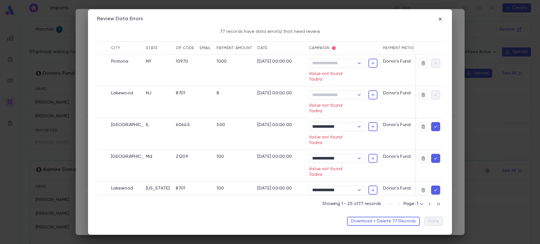
scroll to position [376, 130]
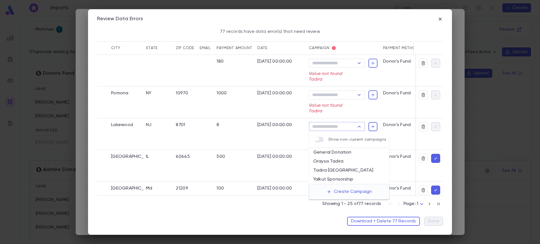
click at [338, 130] on input "Campaign" at bounding box center [332, 127] width 44 height 8
click at [340, 159] on li "Oraysa Tadira" at bounding box center [349, 161] width 81 height 9
type input "**********"
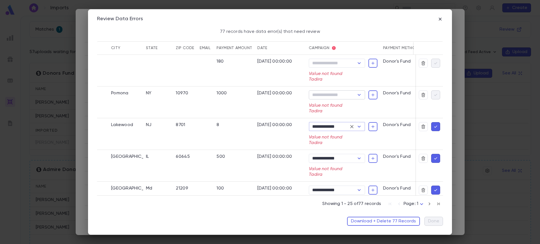
click at [344, 99] on input "Campaign" at bounding box center [332, 95] width 44 height 8
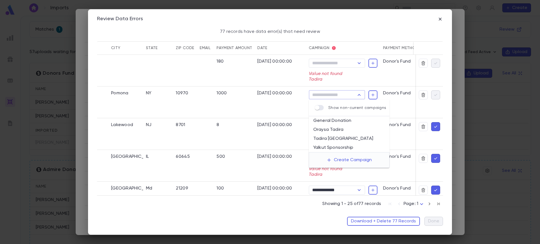
click at [341, 127] on li "Oraysa Tadira" at bounding box center [349, 129] width 81 height 9
type input "**********"
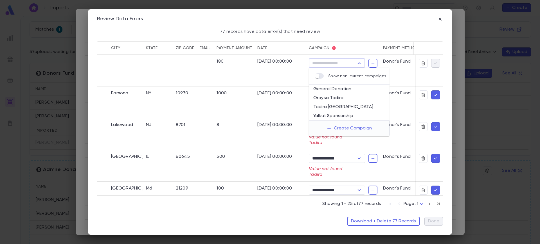
click at [330, 64] on input "Campaign" at bounding box center [332, 63] width 44 height 8
click at [336, 94] on li "Oraysa Tadira" at bounding box center [349, 98] width 81 height 9
type input "**********"
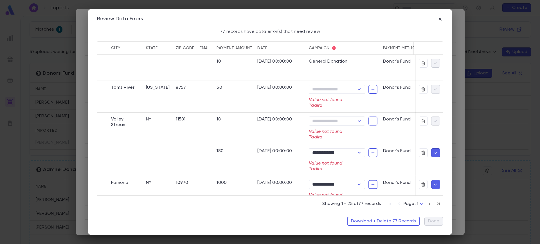
scroll to position [254, 130]
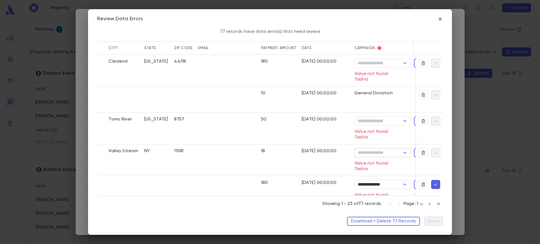
click at [369, 154] on input "Campaign" at bounding box center [378, 153] width 44 height 8
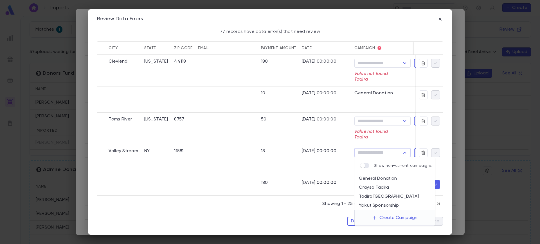
click at [379, 185] on li "Oraysa Tadira" at bounding box center [394, 187] width 81 height 9
type input "**********"
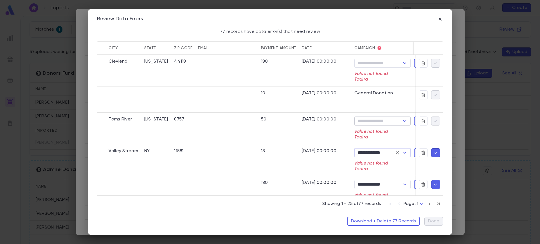
click at [384, 123] on input "Campaign" at bounding box center [378, 121] width 44 height 8
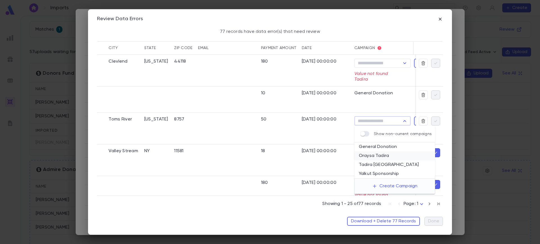
click at [388, 153] on li "Oraysa Tadira" at bounding box center [394, 156] width 81 height 9
type input "**********"
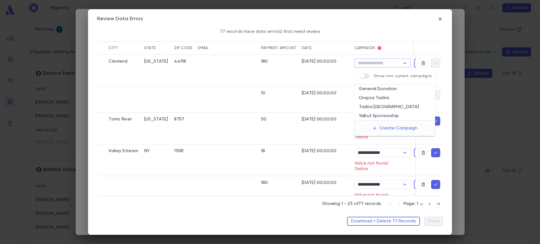
click at [377, 64] on input "Campaign" at bounding box center [378, 63] width 44 height 8
click at [378, 96] on li "Oraysa Tadira" at bounding box center [394, 98] width 81 height 9
type input "**********"
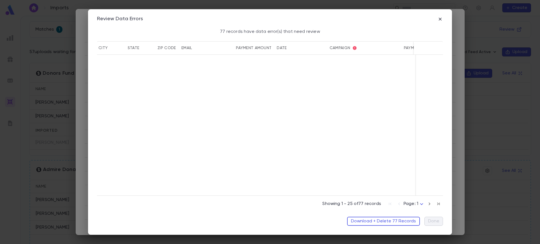
scroll to position [1166, 139]
click at [430, 205] on icon "button" at bounding box center [429, 204] width 6 height 7
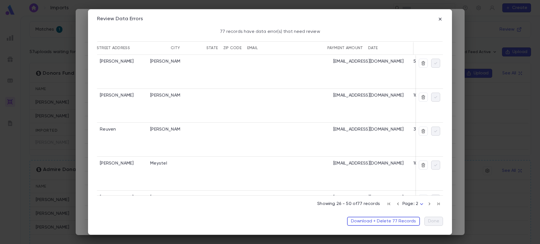
scroll to position [0, 205]
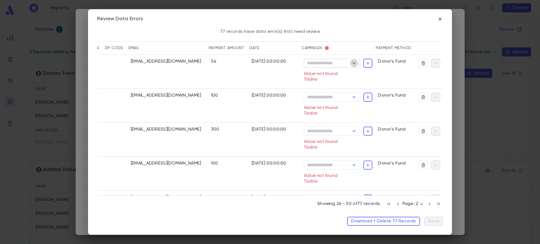
click at [351, 63] on icon "Open" at bounding box center [354, 63] width 7 height 7
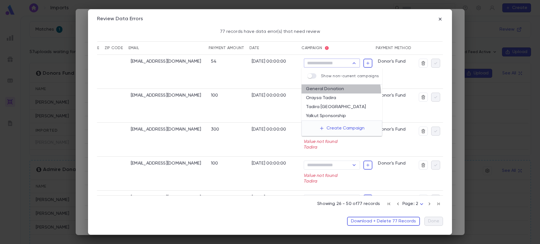
click at [338, 93] on li "General Donation" at bounding box center [341, 89] width 81 height 9
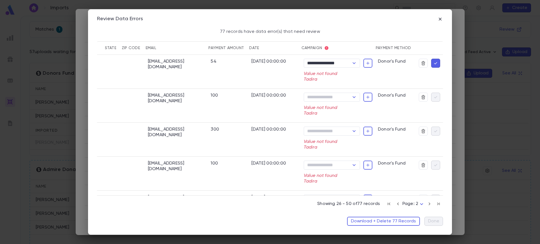
click at [334, 69] on div "**********" at bounding box center [338, 71] width 69 height 24
click at [333, 68] on div "**********" at bounding box center [338, 71] width 69 height 24
click at [326, 61] on input "**********" at bounding box center [323, 63] width 36 height 8
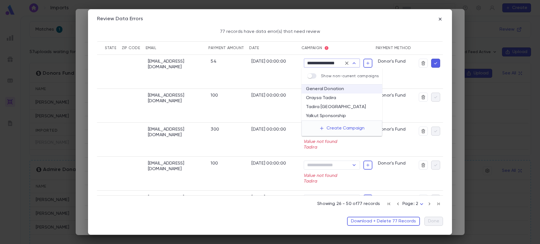
click at [333, 102] on li "Oraysa Tadira" at bounding box center [341, 98] width 81 height 9
type input "**********"
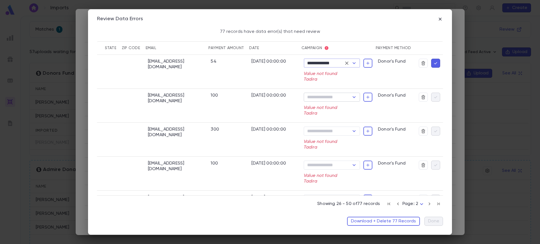
click at [326, 93] on div "​" at bounding box center [332, 97] width 56 height 9
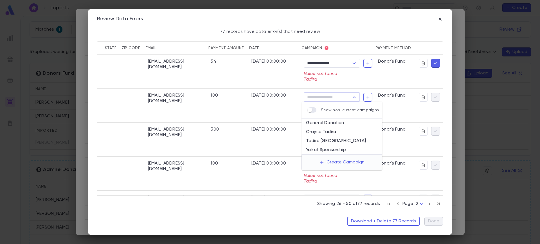
click at [329, 96] on input "Campaign" at bounding box center [327, 97] width 44 height 8
click at [333, 132] on li "Oraysa Tadira" at bounding box center [341, 132] width 81 height 9
type input "**********"
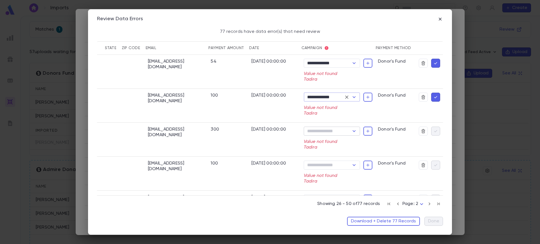
click at [327, 127] on input "Campaign" at bounding box center [327, 131] width 44 height 8
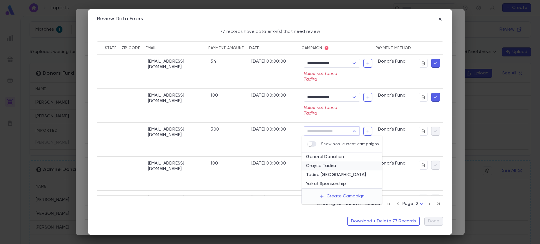
click at [331, 166] on li "Oraysa Tadira" at bounding box center [341, 166] width 81 height 9
type input "**********"
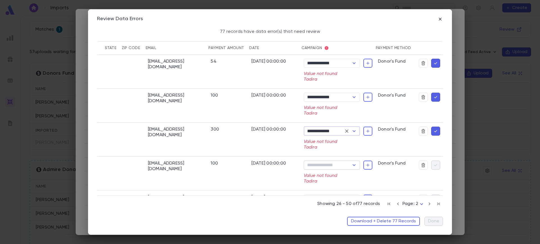
click at [324, 166] on input "Campaign" at bounding box center [327, 165] width 44 height 8
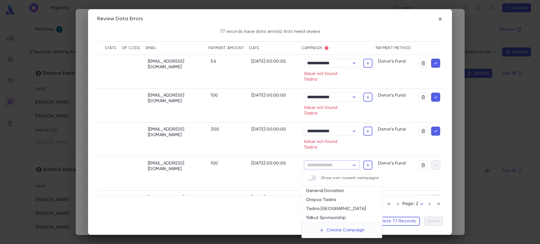
click at [331, 196] on li "Oraysa Tadira" at bounding box center [341, 200] width 81 height 9
type input "**********"
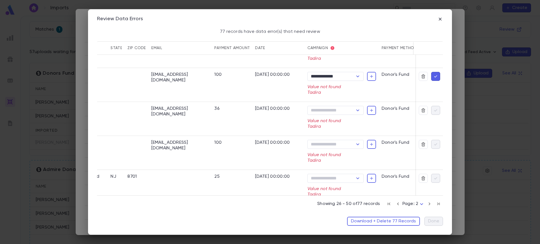
scroll to position [90, 179]
click at [436, 106] on div at bounding box center [429, 109] width 21 height 9
click at [349, 111] on input "Campaign" at bounding box center [331, 110] width 44 height 8
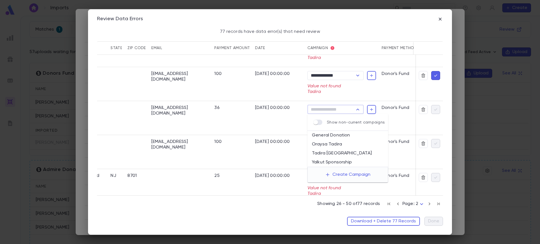
click at [335, 141] on li "Oraysa Tadira" at bounding box center [347, 144] width 81 height 9
type input "**********"
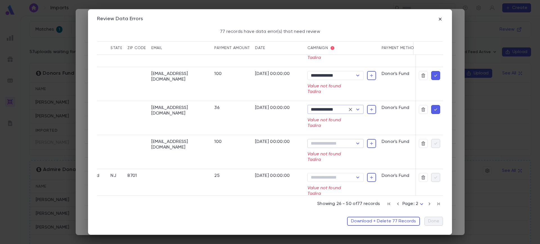
click at [334, 142] on input "Campaign" at bounding box center [331, 144] width 44 height 8
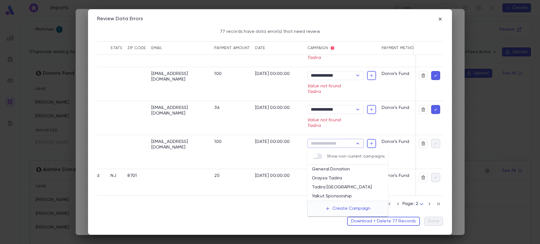
click at [338, 176] on li "Oraysa Tadira" at bounding box center [347, 178] width 81 height 9
type input "**********"
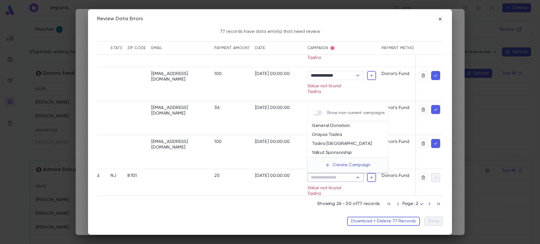
click at [334, 175] on input "Campaign" at bounding box center [331, 178] width 44 height 8
click at [340, 135] on li "Oraysa Tadira" at bounding box center [347, 134] width 81 height 9
type input "**********"
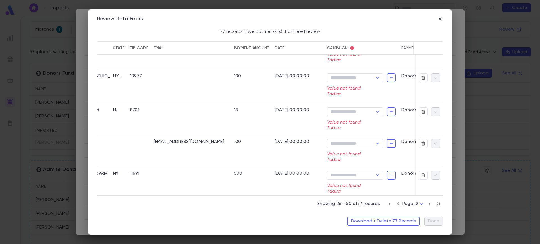
scroll to position [225, 179]
click at [344, 77] on input "Campaign" at bounding box center [351, 77] width 44 height 8
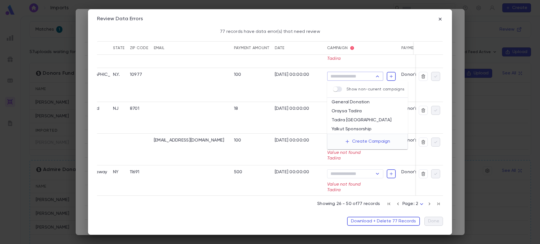
click at [355, 115] on li "Oraysa Tadira" at bounding box center [367, 111] width 81 height 9
type input "**********"
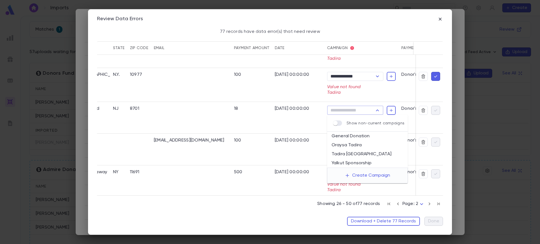
click at [352, 113] on input "Campaign" at bounding box center [351, 111] width 44 height 8
click at [359, 141] on li "Oraysa Tadira" at bounding box center [367, 145] width 81 height 9
type input "**********"
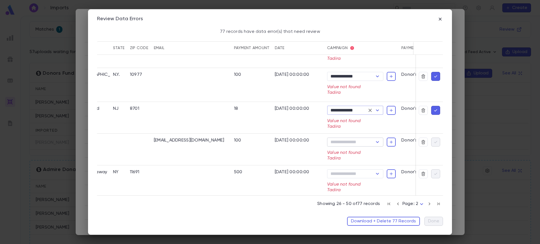
click at [356, 140] on input "Campaign" at bounding box center [351, 142] width 44 height 8
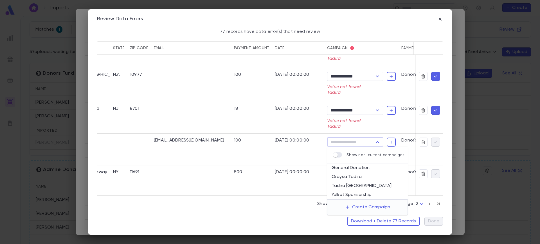
click at [356, 175] on li "Oraysa Tadira" at bounding box center [367, 177] width 81 height 9
type input "**********"
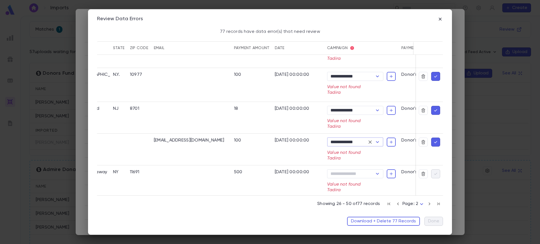
click at [362, 180] on div "Campaign ​ Value not found Tadira" at bounding box center [361, 182] width 69 height 24
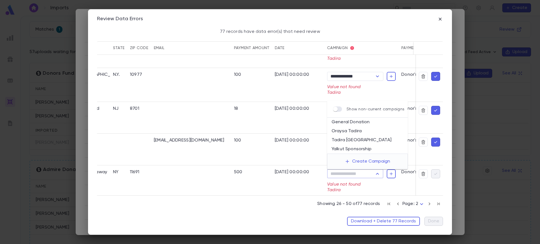
click at [360, 177] on input "Campaign" at bounding box center [351, 174] width 44 height 8
click at [352, 132] on li "Oraysa Tadira" at bounding box center [367, 131] width 81 height 9
type input "**********"
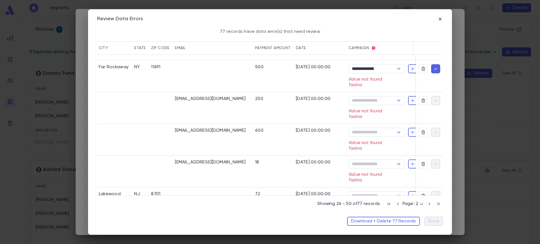
scroll to position [331, 179]
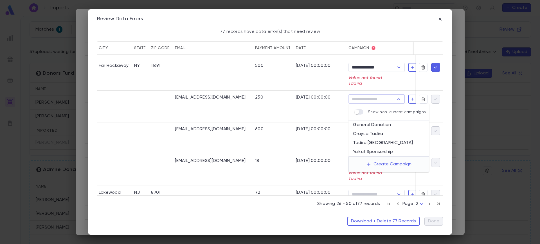
click at [368, 100] on input "Campaign" at bounding box center [372, 99] width 44 height 8
click at [379, 131] on li "Oraysa Tadira" at bounding box center [388, 134] width 81 height 9
type input "**********"
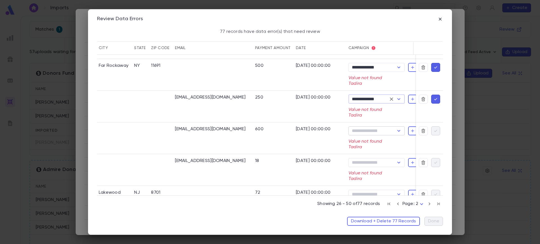
click at [379, 129] on input "Campaign" at bounding box center [372, 131] width 44 height 8
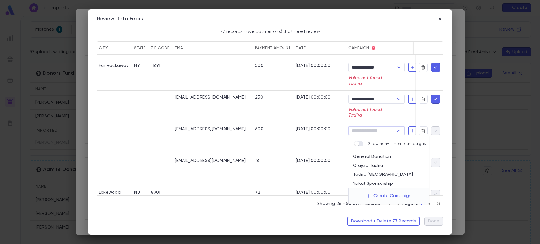
click at [383, 163] on li "Oraysa Tadira" at bounding box center [388, 165] width 81 height 9
type input "**********"
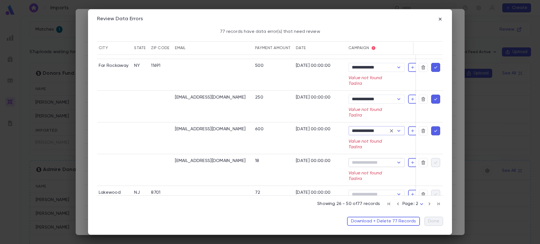
click at [373, 165] on input "Campaign" at bounding box center [372, 163] width 44 height 8
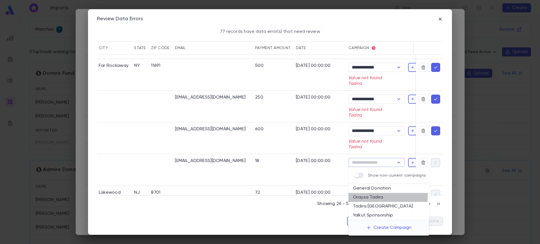
click at [385, 196] on li "Oraysa Tadira" at bounding box center [388, 197] width 81 height 9
type input "**********"
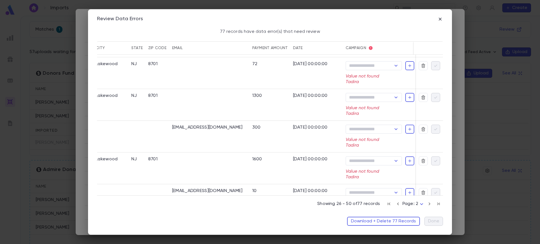
scroll to position [462, 179]
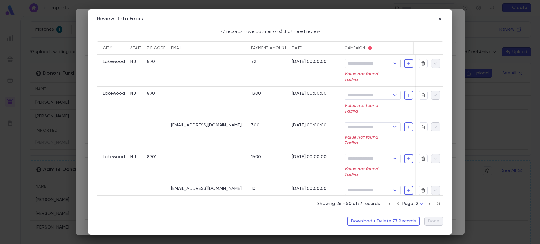
click at [378, 68] on div "​" at bounding box center [372, 63] width 56 height 9
click at [375, 59] on div "​" at bounding box center [372, 63] width 56 height 9
click at [374, 58] on div "Campaign ​ Value not found Tadira" at bounding box center [379, 71] width 74 height 32
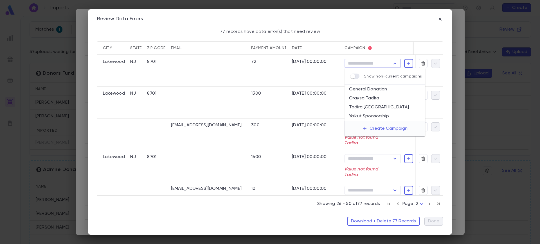
click at [374, 62] on input "Campaign" at bounding box center [368, 64] width 44 height 8
click at [381, 98] on li "Oraysa Tadira" at bounding box center [384, 98] width 81 height 9
type input "**********"
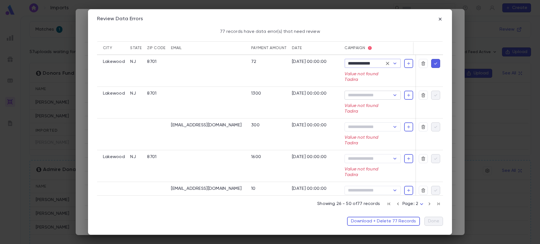
click at [380, 98] on input "Campaign" at bounding box center [368, 95] width 44 height 8
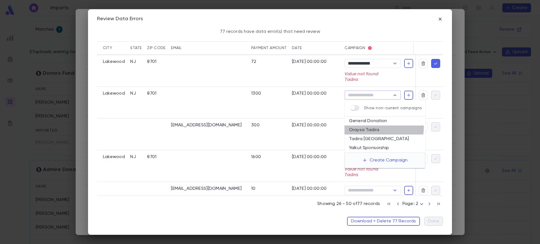
click at [383, 128] on li "Oraysa Tadira" at bounding box center [384, 130] width 81 height 9
type input "**********"
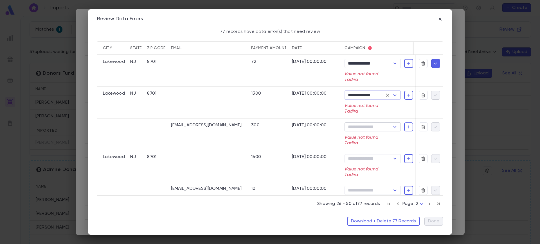
click at [380, 125] on input "Campaign" at bounding box center [368, 127] width 44 height 8
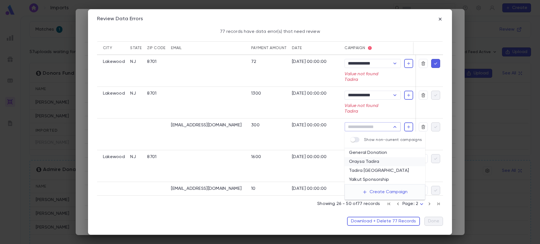
click at [380, 162] on li "Oraysa Tadira" at bounding box center [384, 161] width 81 height 9
type input "**********"
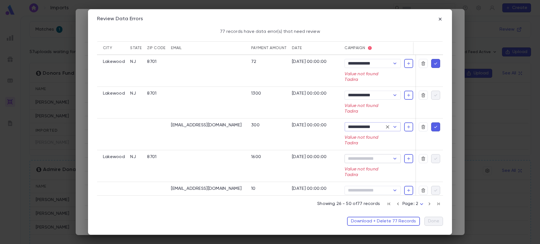
click at [374, 157] on input "Campaign" at bounding box center [368, 159] width 44 height 8
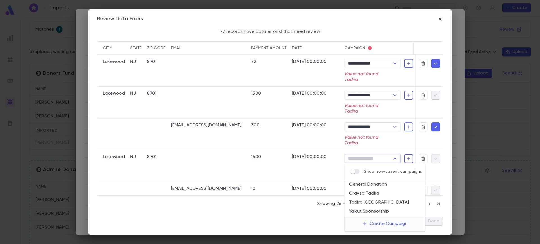
click at [380, 193] on li "Oraysa Tadira" at bounding box center [384, 193] width 81 height 9
type input "**********"
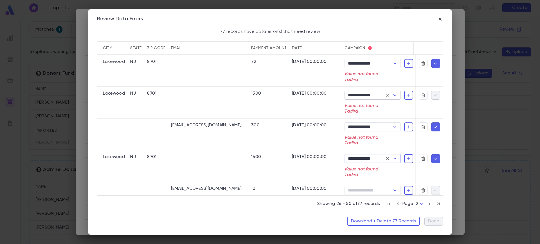
click at [382, 96] on input "**********" at bounding box center [364, 95] width 36 height 8
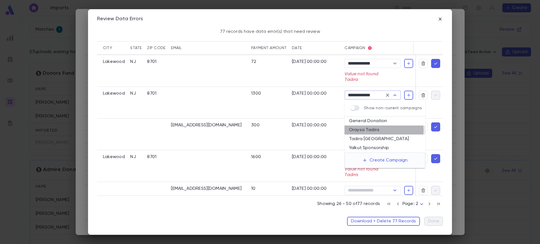
click at [377, 130] on li "Oraysa Tadira" at bounding box center [384, 130] width 81 height 9
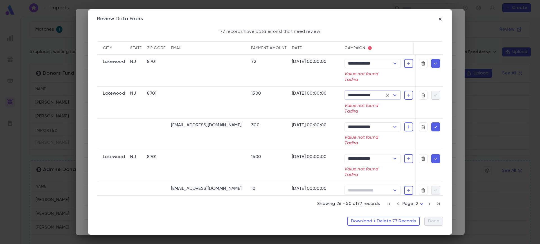
click at [401, 113] on div "**********" at bounding box center [378, 103] width 69 height 24
click at [440, 118] on div at bounding box center [429, 103] width 27 height 32
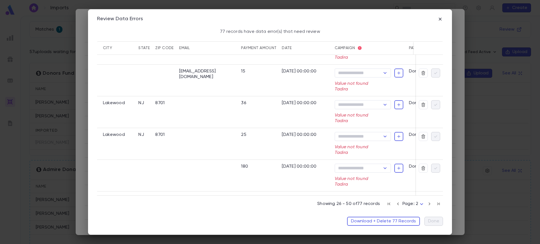
scroll to position [583, 179]
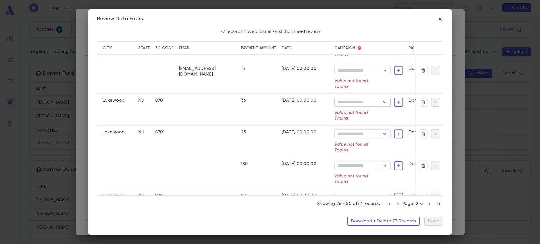
click at [358, 100] on input "Campaign" at bounding box center [358, 102] width 44 height 8
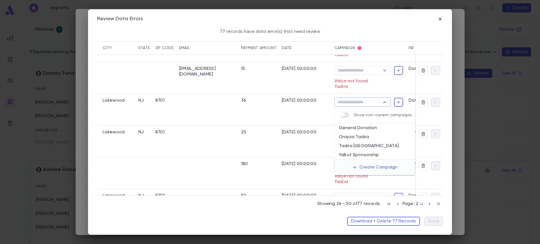
click at [362, 137] on li "Oraysa Tadira" at bounding box center [374, 137] width 81 height 9
type input "**********"
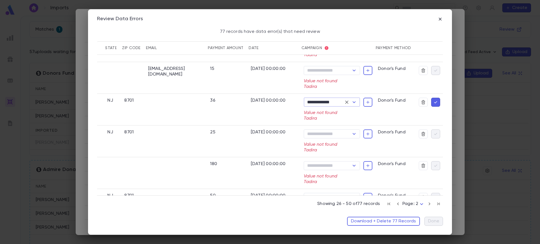
scroll to position [583, 168]
click at [351, 67] on icon "Open" at bounding box center [354, 70] width 7 height 7
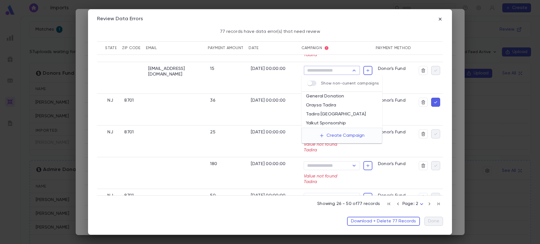
click at [339, 107] on li "Oraysa Tadira" at bounding box center [341, 105] width 81 height 9
type input "**********"
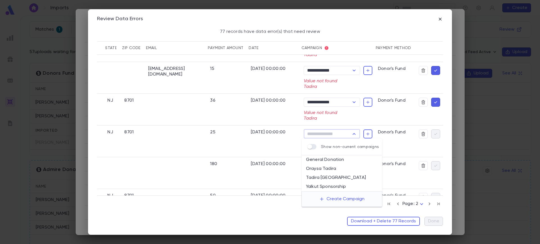
click at [323, 133] on input "Campaign" at bounding box center [327, 134] width 44 height 8
click at [323, 164] on li "General Donation" at bounding box center [341, 159] width 81 height 9
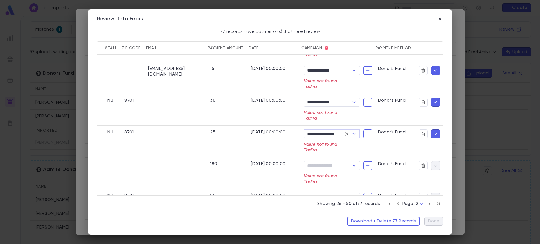
click at [330, 135] on input "**********" at bounding box center [323, 134] width 36 height 8
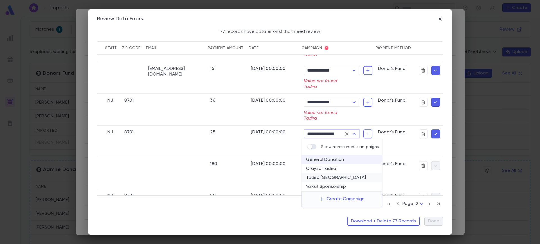
click at [333, 173] on li "Tadira Canada" at bounding box center [341, 177] width 81 height 9
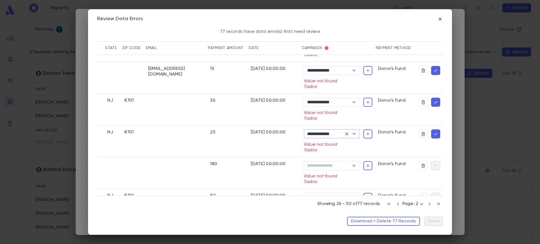
click at [331, 136] on input "**********" at bounding box center [323, 134] width 36 height 8
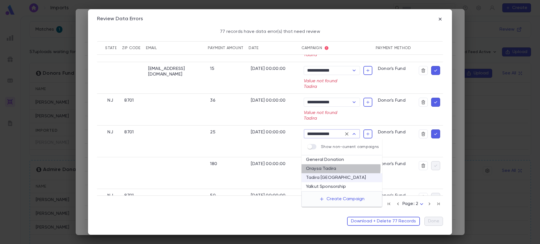
click at [332, 168] on li "Oraysa Tadira" at bounding box center [341, 168] width 81 height 9
type input "**********"
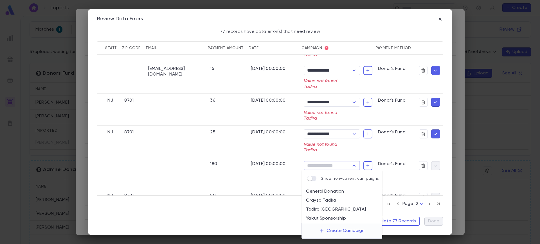
click at [330, 168] on input "Campaign" at bounding box center [327, 166] width 44 height 8
click at [333, 200] on li "Oraysa Tadira" at bounding box center [341, 200] width 81 height 9
type input "**********"
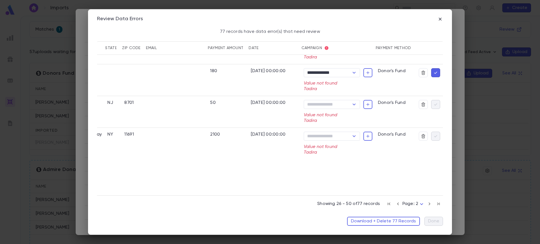
scroll to position [678, 168]
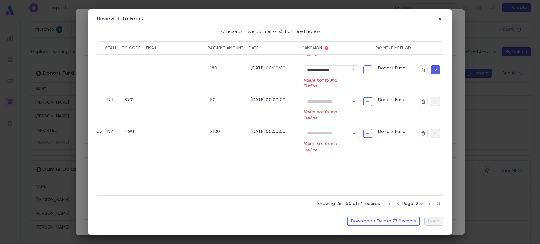
click at [322, 135] on input "Campaign" at bounding box center [327, 134] width 44 height 8
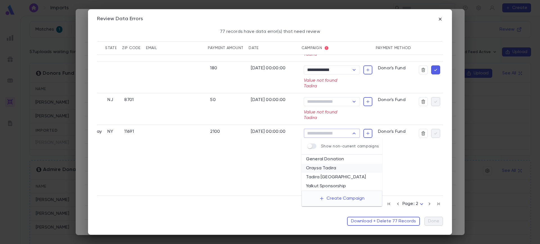
click at [330, 165] on li "Oraysa Tadira" at bounding box center [341, 168] width 81 height 9
type input "**********"
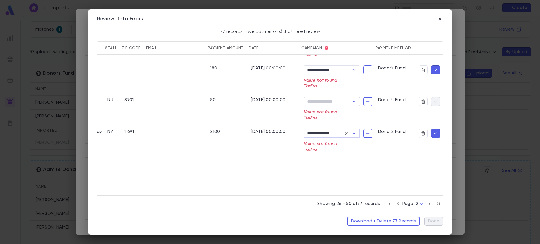
click at [334, 106] on div "​" at bounding box center [332, 101] width 56 height 9
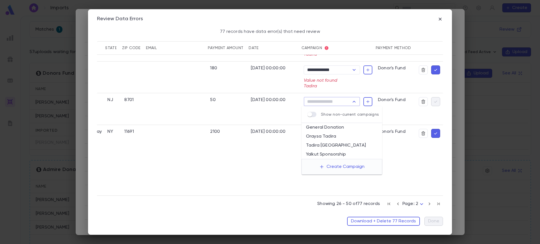
click at [330, 100] on input "Campaign" at bounding box center [327, 102] width 44 height 8
click at [335, 135] on li "Oraysa Tadira" at bounding box center [341, 136] width 81 height 9
type input "**********"
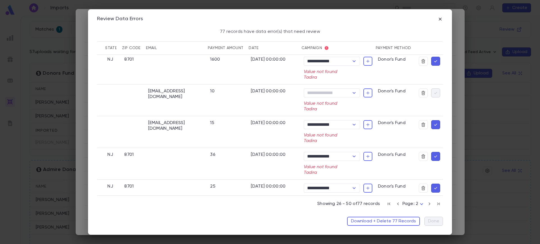
scroll to position [520, 168]
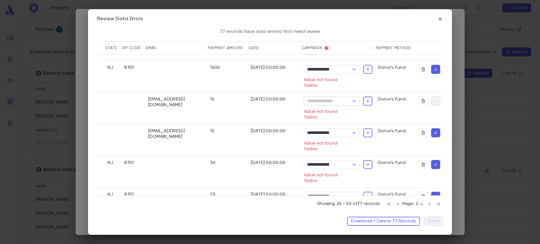
click at [322, 97] on div "​" at bounding box center [332, 101] width 56 height 9
click at [324, 100] on input "Campaign" at bounding box center [327, 101] width 44 height 8
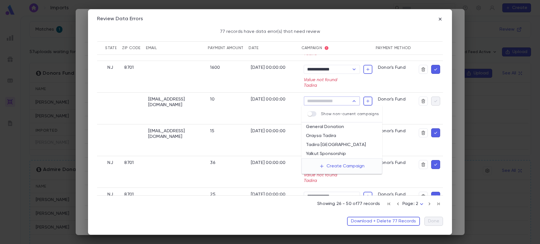
click at [333, 133] on li "Oraysa Tadira" at bounding box center [341, 136] width 81 height 9
type input "**********"
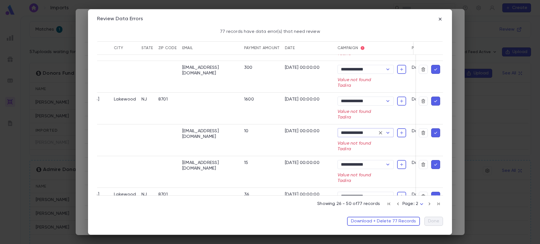
click at [428, 206] on icon "button" at bounding box center [429, 204] width 6 height 7
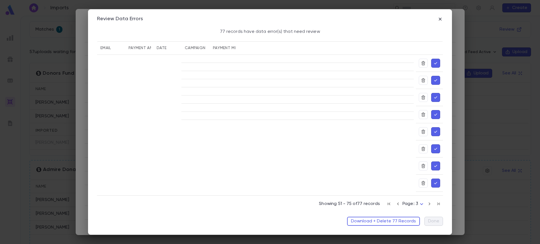
scroll to position [0, 0]
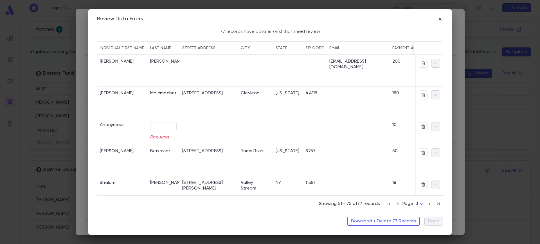
click at [397, 202] on icon "button" at bounding box center [398, 204] width 6 height 7
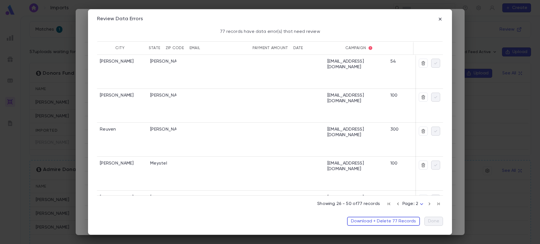
scroll to position [0, 182]
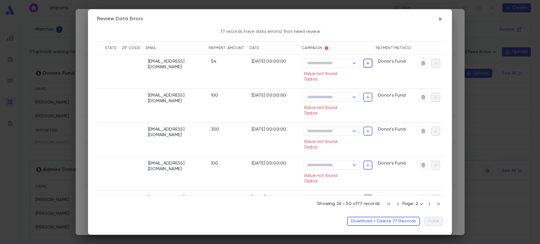
click at [367, 64] on icon "button" at bounding box center [367, 63] width 4 height 6
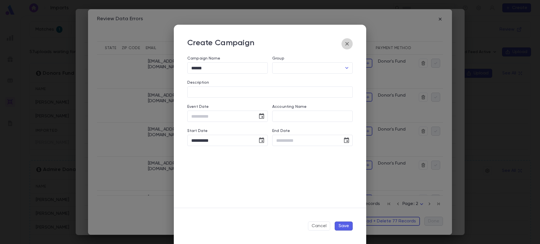
click at [347, 44] on icon "button" at bounding box center [346, 43] width 3 height 3
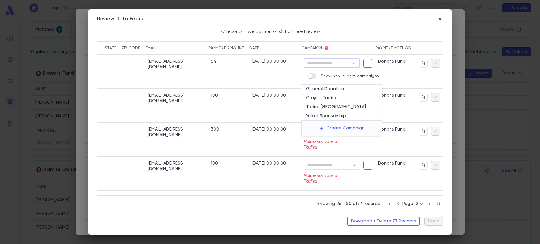
click at [342, 60] on input "Campaign" at bounding box center [327, 63] width 44 height 8
click at [320, 99] on li "Oraysa Tadira" at bounding box center [341, 98] width 81 height 9
type input "**********"
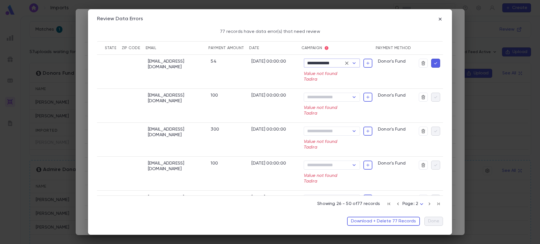
scroll to position [0, 179]
click at [434, 67] on button "button" at bounding box center [435, 63] width 9 height 9
click at [337, 62] on input "Campaign" at bounding box center [327, 63] width 44 height 8
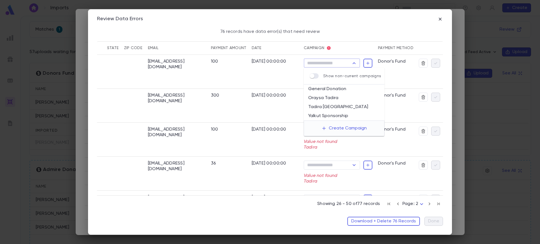
click at [330, 96] on li "Oraysa Tadira" at bounding box center [344, 98] width 81 height 9
type input "**********"
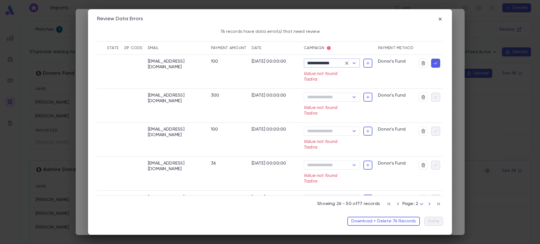
click at [337, 103] on div "Campaign ​ Value not found Tadira" at bounding box center [338, 105] width 69 height 24
click at [322, 95] on input "Campaign" at bounding box center [327, 97] width 44 height 8
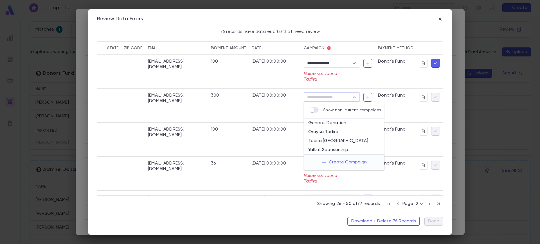
click at [328, 135] on li "Oraysa Tadira" at bounding box center [344, 132] width 81 height 9
type input "**********"
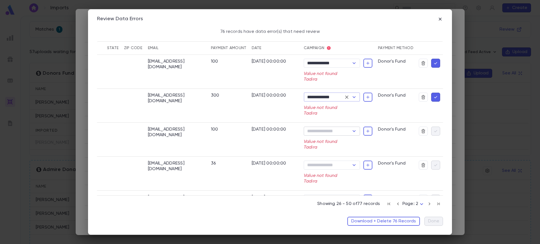
click at [331, 128] on input "Campaign" at bounding box center [327, 131] width 44 height 8
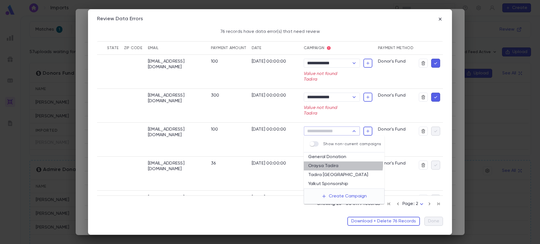
click at [331, 164] on li "Oraysa Tadira" at bounding box center [344, 166] width 81 height 9
type input "**********"
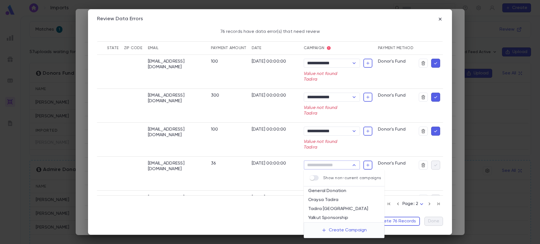
click at [331, 162] on input "Campaign" at bounding box center [327, 165] width 44 height 8
click at [333, 198] on li "Oraysa Tadira" at bounding box center [344, 200] width 81 height 9
type input "**********"
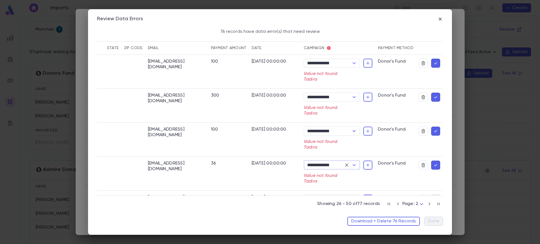
click at [433, 62] on icon "button" at bounding box center [435, 63] width 5 height 6
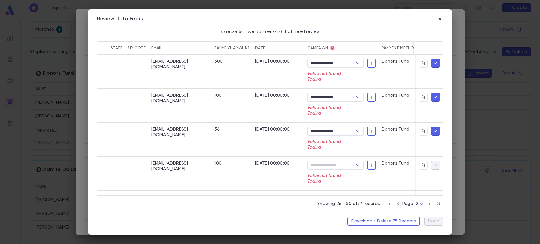
click at [433, 62] on icon "button" at bounding box center [435, 63] width 5 height 6
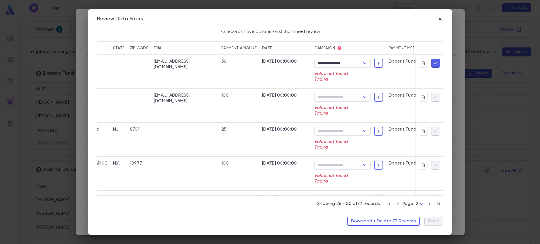
click at [433, 62] on icon "button" at bounding box center [435, 63] width 5 height 6
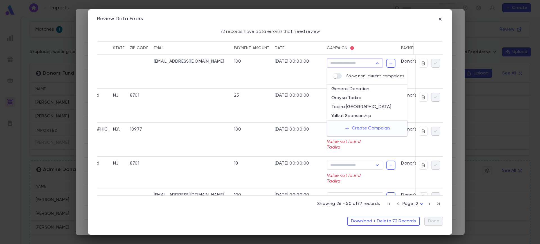
click at [366, 62] on input "Campaign" at bounding box center [350, 63] width 44 height 8
click at [359, 94] on li "Oraysa Tadira" at bounding box center [367, 98] width 81 height 9
type input "**********"
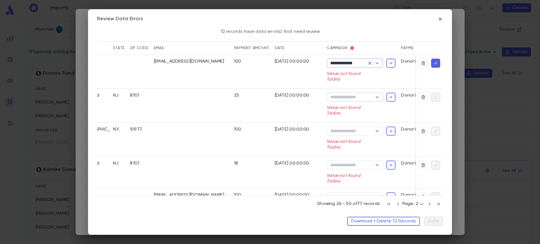
click at [361, 96] on input "Campaign" at bounding box center [350, 97] width 44 height 8
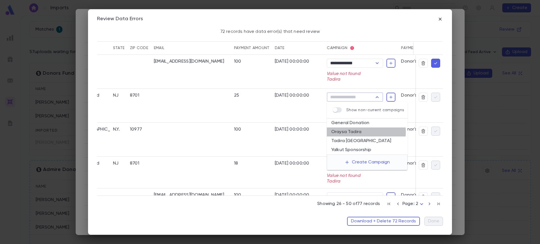
click at [363, 132] on li "Oraysa Tadira" at bounding box center [367, 132] width 81 height 9
type input "**********"
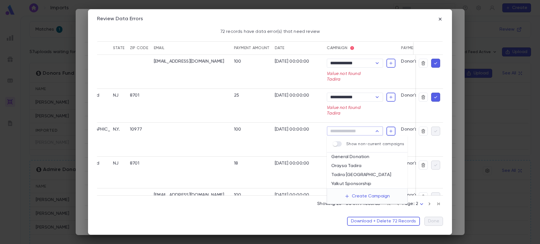
click at [357, 132] on input "Campaign" at bounding box center [350, 131] width 44 height 8
click at [356, 164] on li "Oraysa Tadira" at bounding box center [367, 166] width 81 height 9
type input "**********"
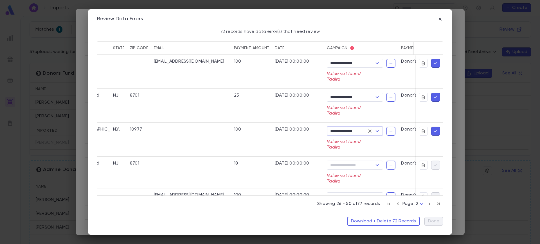
click at [356, 164] on input "Campaign" at bounding box center [350, 165] width 44 height 8
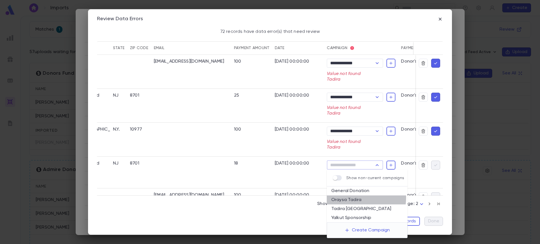
click at [356, 198] on li "Oraysa Tadira" at bounding box center [367, 200] width 81 height 9
type input "**********"
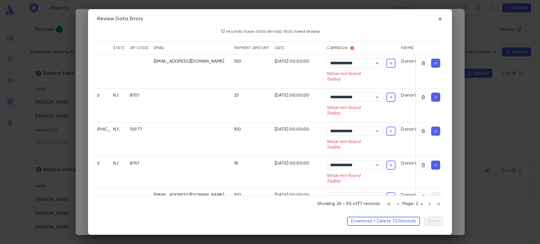
click at [433, 62] on icon "button" at bounding box center [435, 63] width 5 height 6
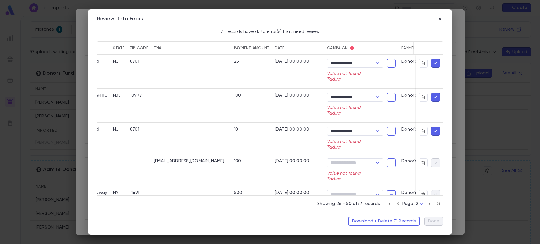
click at [433, 62] on icon "button" at bounding box center [435, 63] width 5 height 6
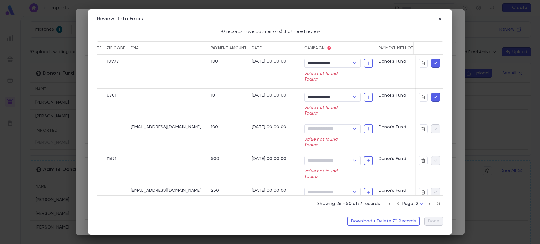
click at [433, 62] on icon "button" at bounding box center [435, 63] width 5 height 6
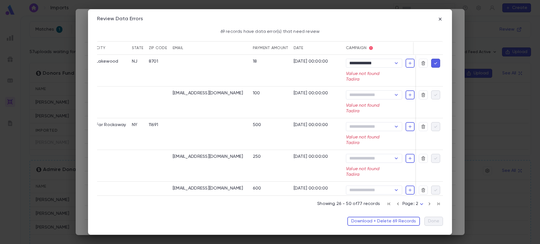
click at [433, 62] on icon "button" at bounding box center [435, 63] width 5 height 6
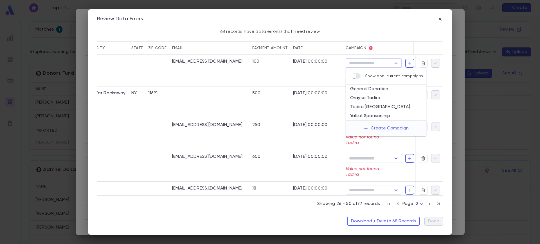
click at [371, 61] on input "Campaign" at bounding box center [369, 63] width 44 height 8
click at [377, 96] on li "Oraysa Tadira" at bounding box center [386, 98] width 81 height 9
type input "**********"
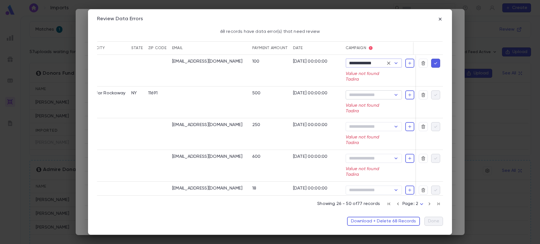
click at [374, 92] on input "Campaign" at bounding box center [369, 95] width 44 height 8
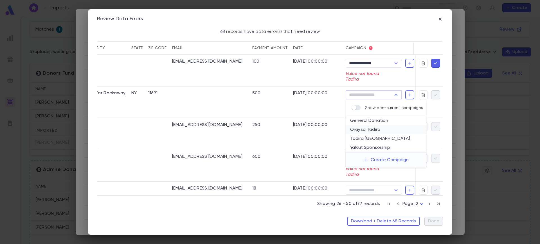
click at [374, 128] on li "Oraysa Tadira" at bounding box center [386, 129] width 81 height 9
type input "**********"
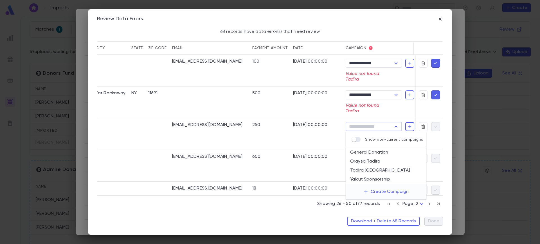
click at [368, 127] on input "Campaign" at bounding box center [369, 127] width 44 height 8
click at [369, 161] on li "Oraysa Tadira" at bounding box center [386, 161] width 81 height 9
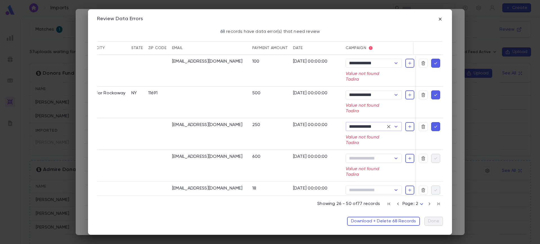
type input "**********"
click at [374, 155] on input "Campaign" at bounding box center [369, 159] width 44 height 8
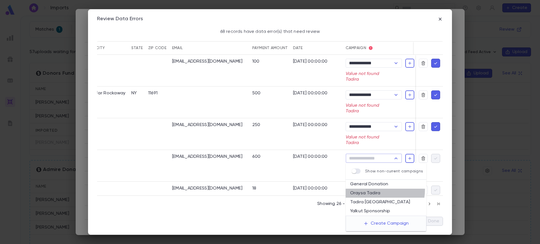
click at [375, 190] on li "Oraysa Tadira" at bounding box center [386, 193] width 81 height 9
type input "**********"
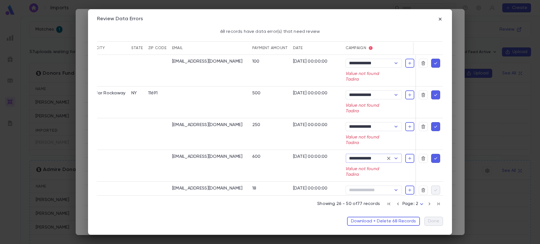
click at [433, 65] on icon "button" at bounding box center [435, 63] width 5 height 6
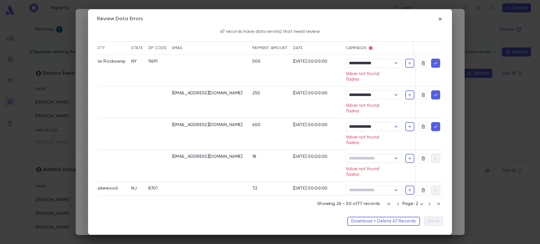
click at [433, 65] on icon "button" at bounding box center [435, 63] width 5 height 6
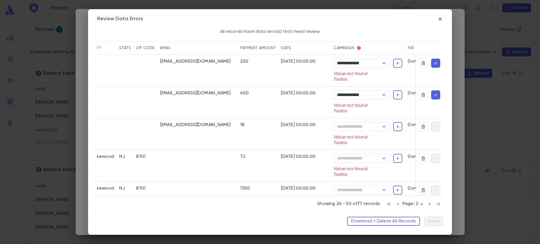
click at [433, 65] on icon "button" at bounding box center [435, 63] width 5 height 6
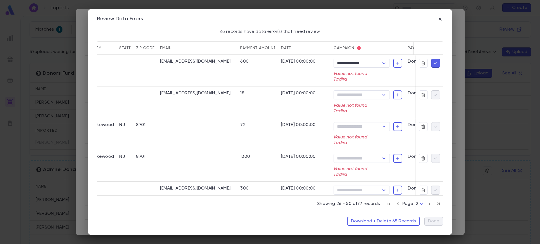
click at [433, 65] on icon "button" at bounding box center [435, 63] width 5 height 6
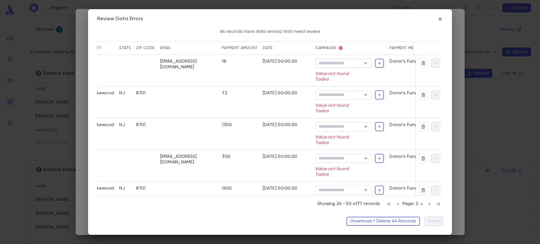
click at [359, 64] on input "Campaign" at bounding box center [339, 63] width 44 height 8
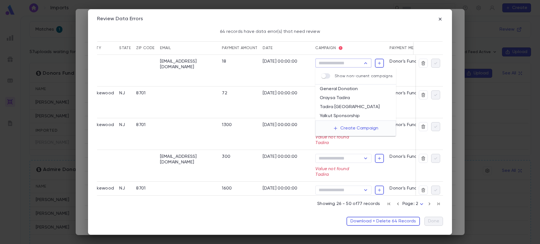
click at [354, 101] on li "Oraysa Tadira" at bounding box center [355, 98] width 81 height 9
type input "**********"
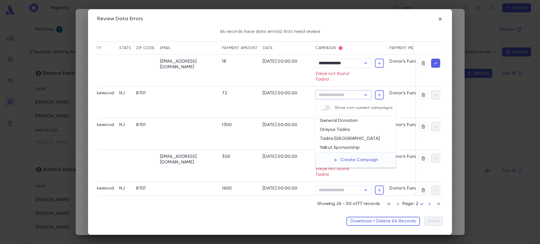
click at [349, 97] on input "Campaign" at bounding box center [339, 95] width 44 height 8
click at [353, 125] on li "Oraysa Tadira" at bounding box center [355, 129] width 81 height 9
type input "**********"
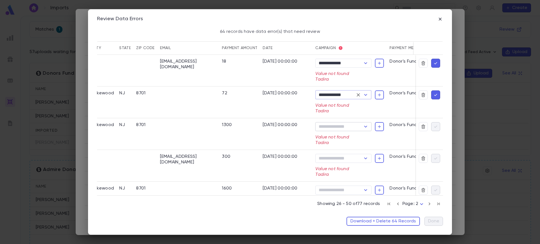
click at [347, 123] on input "Campaign" at bounding box center [339, 127] width 44 height 8
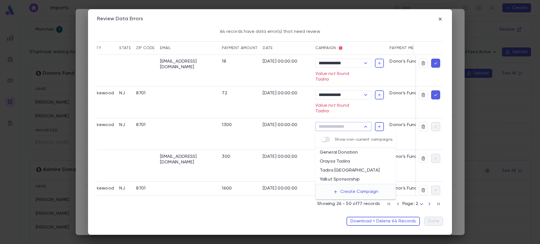
click at [353, 163] on li "Oraysa Tadira" at bounding box center [355, 161] width 81 height 9
type input "**********"
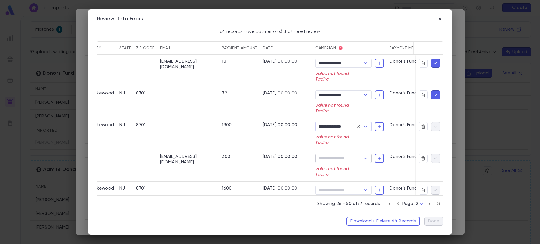
click at [340, 163] on div "​" at bounding box center [343, 158] width 56 height 9
click at [341, 166] on p "Value not found Tadira" at bounding box center [343, 171] width 56 height 11
click at [340, 162] on input "Campaign" at bounding box center [339, 159] width 44 height 8
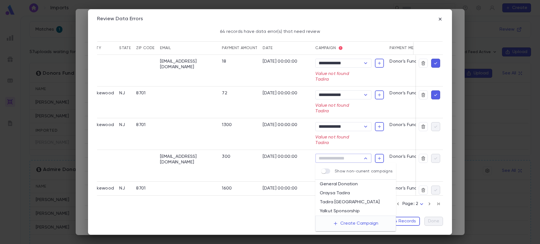
click at [342, 192] on li "Oraysa Tadira" at bounding box center [355, 193] width 81 height 9
type input "**********"
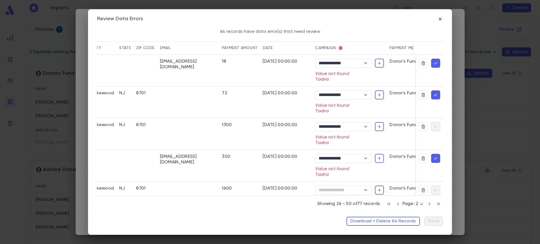
click at [434, 62] on icon "button" at bounding box center [435, 63] width 5 height 6
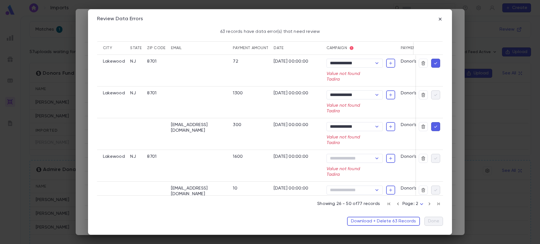
click at [434, 63] on icon "button" at bounding box center [435, 63] width 5 height 6
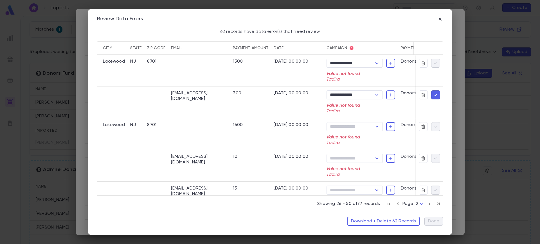
click at [436, 94] on button "button" at bounding box center [435, 95] width 9 height 9
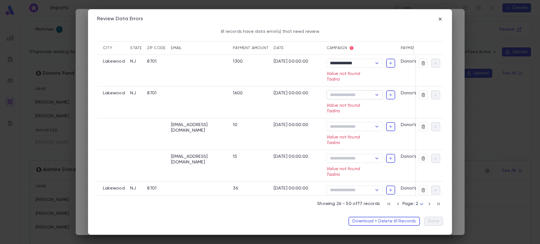
click at [358, 95] on input "Campaign" at bounding box center [350, 95] width 44 height 8
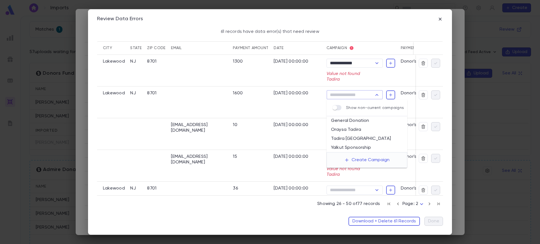
click at [359, 128] on li "Oraysa Tadira" at bounding box center [366, 129] width 81 height 9
type input "**********"
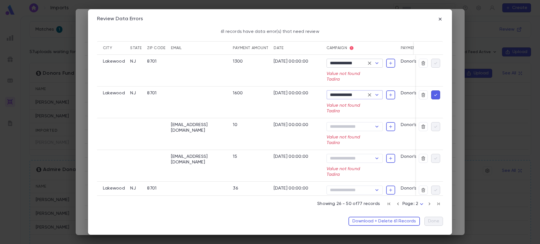
click at [354, 67] on div "**********" at bounding box center [354, 63] width 56 height 9
click at [365, 66] on div at bounding box center [372, 63] width 15 height 8
click at [370, 63] on icon "Clear" at bounding box center [370, 63] width 6 height 6
click at [367, 62] on input "Campaign" at bounding box center [350, 63] width 44 height 8
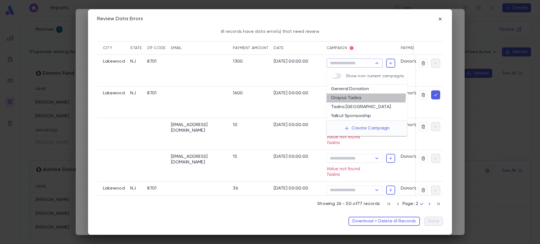
click at [364, 96] on li "Oraysa Tadira" at bounding box center [366, 98] width 81 height 9
type input "**********"
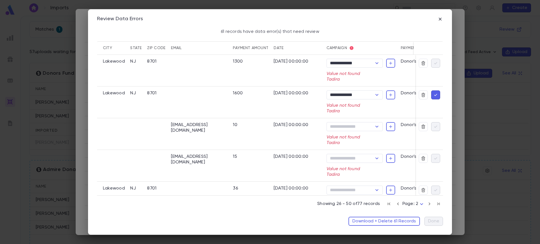
click at [434, 93] on icon "button" at bounding box center [435, 95] width 5 height 6
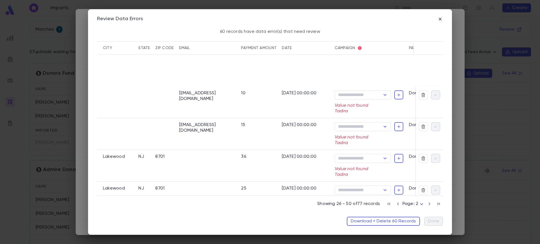
scroll to position [153, 179]
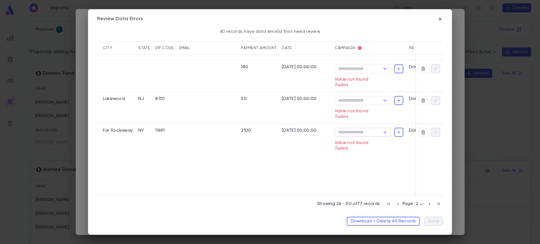
click at [366, 135] on input "Campaign" at bounding box center [358, 132] width 44 height 8
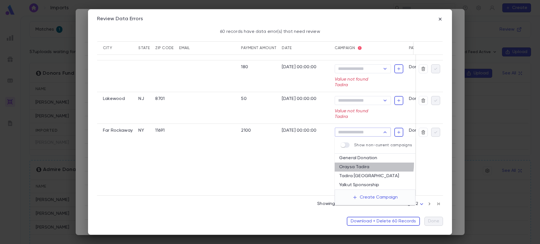
click at [360, 164] on li "Oraysa Tadira" at bounding box center [375, 167] width 81 height 9
type input "**********"
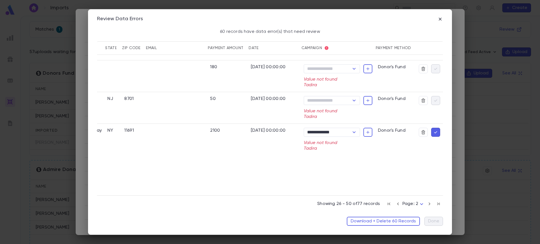
click at [434, 131] on icon "button" at bounding box center [435, 133] width 5 height 6
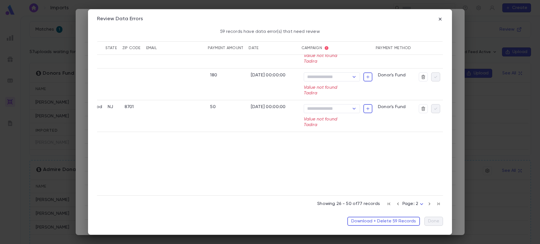
scroll to position [147, 160]
click at [398, 206] on icon "button" at bounding box center [398, 204] width 6 height 7
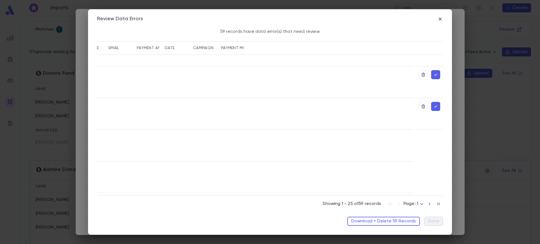
scroll to position [0, 0]
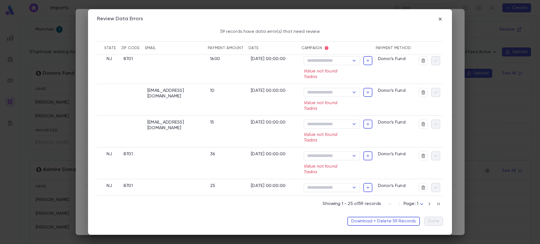
drag, startPoint x: 295, startPoint y: 195, endPoint x: 459, endPoint y: 180, distance: 164.3
click at [459, 180] on div "Review Data Errors 59 records have data error(s) that need review individual Fi…" at bounding box center [270, 122] width 540 height 244
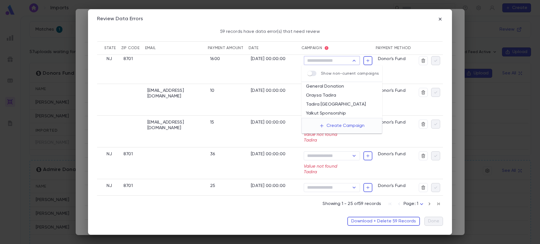
click at [346, 59] on input "Campaign" at bounding box center [327, 61] width 44 height 8
click at [332, 95] on li "Oraysa Tadira" at bounding box center [341, 95] width 81 height 9
type input "**********"
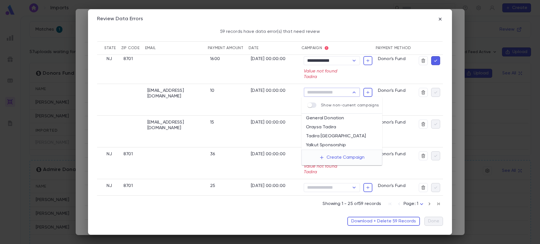
click at [335, 92] on input "Campaign" at bounding box center [327, 93] width 44 height 8
click at [333, 124] on li "Oraysa Tadira" at bounding box center [341, 127] width 81 height 9
type input "**********"
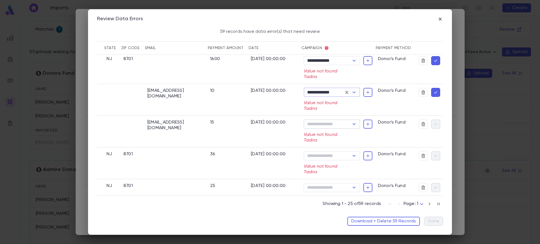
click at [330, 122] on input "Campaign" at bounding box center [327, 124] width 44 height 8
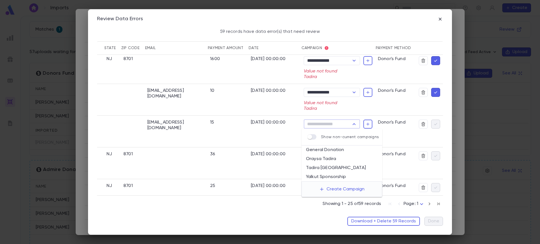
click at [334, 161] on li "Oraysa Tadira" at bounding box center [341, 159] width 81 height 9
type input "**********"
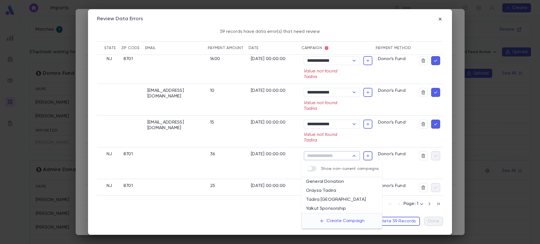
click at [331, 157] on input "Campaign" at bounding box center [327, 156] width 44 height 8
click at [328, 197] on li "Tadira Canada" at bounding box center [341, 199] width 81 height 9
type input "**********"
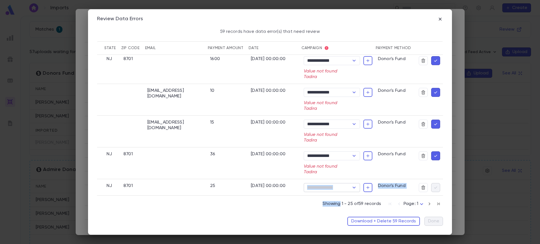
click at [334, 189] on div "**********" at bounding box center [270, 125] width 346 height 169
click at [339, 156] on div "**********" at bounding box center [332, 156] width 56 height 9
click at [333, 160] on div "**********" at bounding box center [332, 156] width 56 height 9
click at [344, 154] on icon "Clear" at bounding box center [347, 156] width 6 height 6
click at [338, 154] on input "Campaign" at bounding box center [327, 156] width 44 height 8
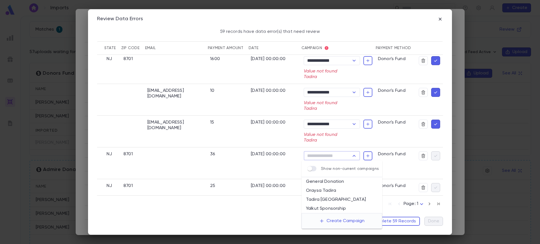
click at [337, 189] on li "Oraysa Tadira" at bounding box center [341, 190] width 81 height 9
type input "**********"
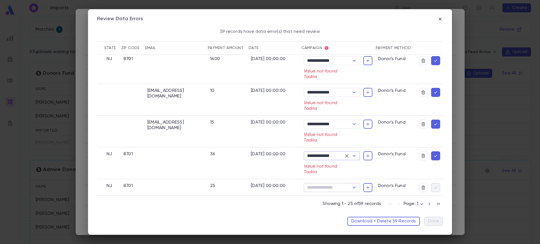
click at [334, 184] on input "Campaign" at bounding box center [327, 188] width 44 height 8
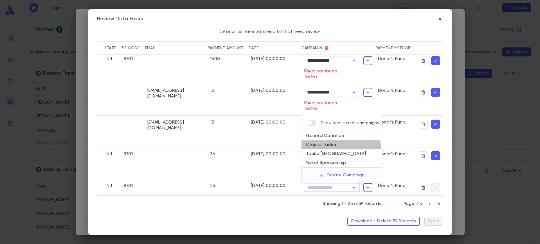
click at [334, 147] on li "Oraysa Tadira" at bounding box center [341, 145] width 81 height 9
type input "**********"
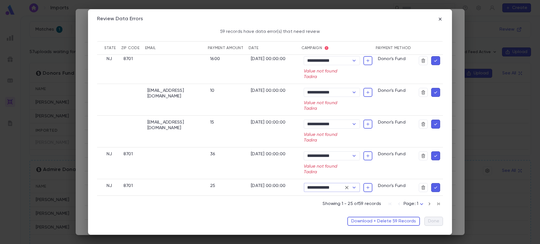
click at [435, 59] on icon "button" at bounding box center [435, 61] width 5 height 6
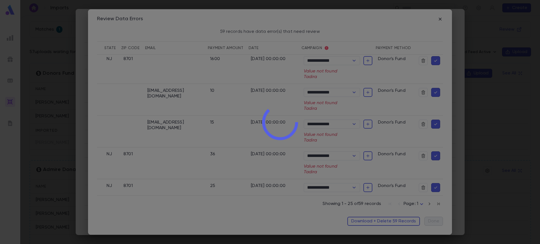
scroll to position [0, 165]
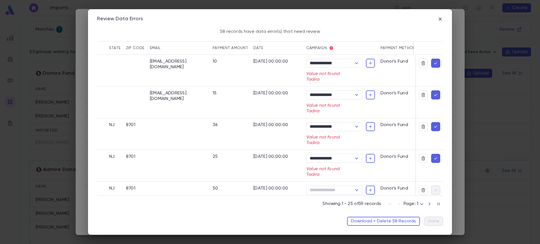
click at [435, 59] on button "button" at bounding box center [435, 63] width 9 height 9
click at [434, 60] on button "button" at bounding box center [435, 63] width 9 height 9
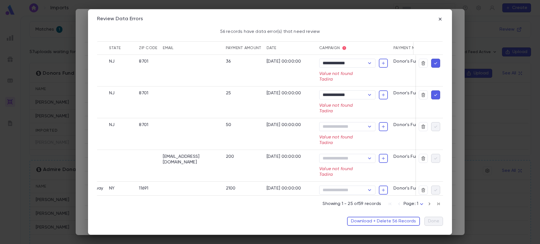
click at [434, 63] on icon "button" at bounding box center [435, 63] width 3 height 2
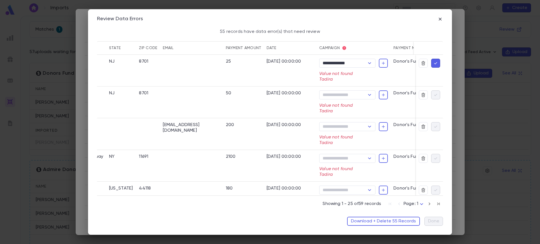
click at [433, 62] on icon "button" at bounding box center [435, 63] width 5 height 6
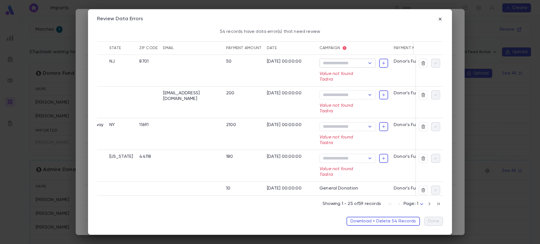
click at [365, 62] on div "​" at bounding box center [347, 63] width 56 height 9
click at [352, 69] on div "Campaign ​ Value not found Tadira" at bounding box center [353, 71] width 69 height 24
click at [351, 67] on input "Campaign" at bounding box center [343, 63] width 44 height 8
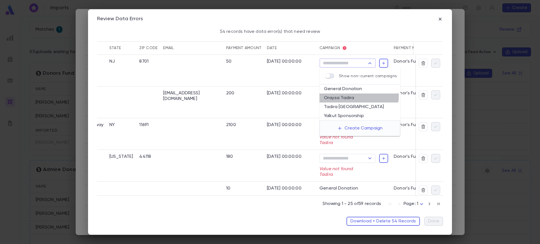
click at [349, 96] on li "Oraysa Tadira" at bounding box center [359, 98] width 81 height 9
type input "**********"
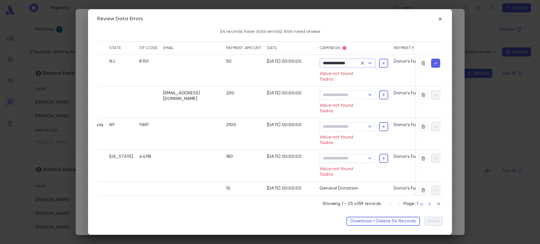
click at [351, 100] on div "Campaign ​ Value not found Tadira" at bounding box center [353, 103] width 69 height 24
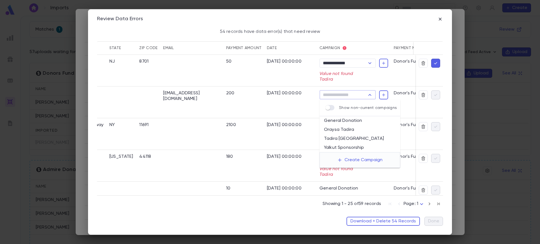
click at [344, 95] on input "Campaign" at bounding box center [343, 95] width 44 height 8
click at [346, 129] on li "Oraysa Tadira" at bounding box center [359, 129] width 81 height 9
type input "**********"
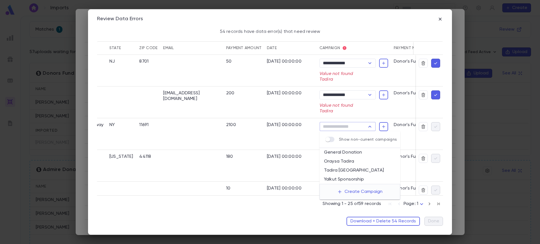
click at [346, 129] on input "Campaign" at bounding box center [343, 127] width 44 height 8
click at [348, 162] on li "Oraysa Tadira" at bounding box center [359, 161] width 81 height 9
type input "**********"
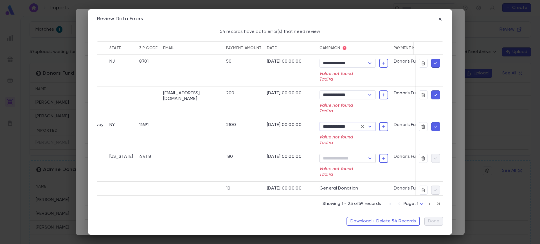
click at [347, 161] on input "Campaign" at bounding box center [343, 159] width 44 height 8
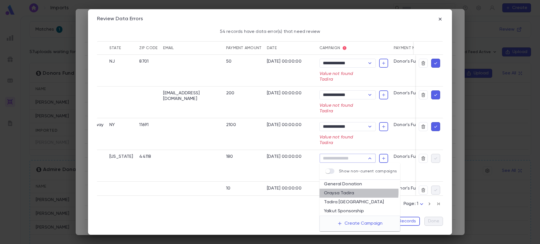
click at [348, 192] on li "Oraysa Tadira" at bounding box center [359, 193] width 81 height 9
type input "**********"
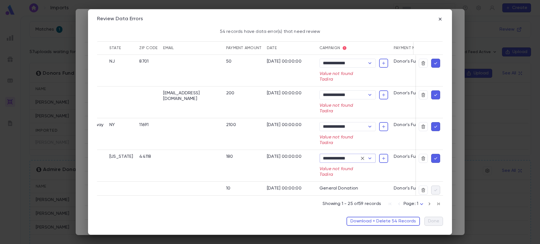
click at [433, 158] on icon "button" at bounding box center [435, 159] width 5 height 6
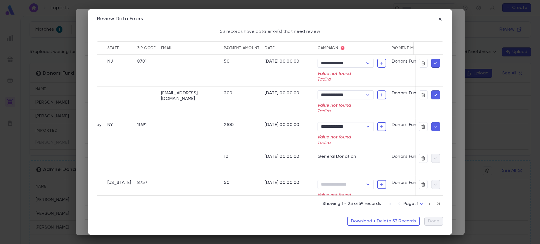
click at [433, 63] on icon "button" at bounding box center [435, 63] width 5 height 6
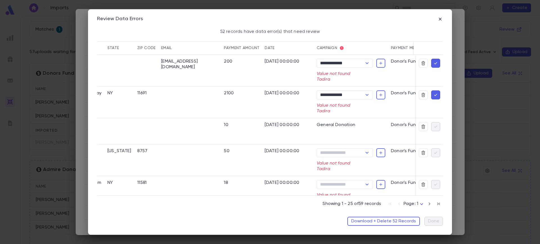
click at [433, 63] on icon "button" at bounding box center [435, 63] width 5 height 6
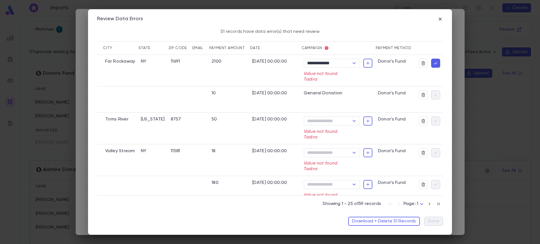
scroll to position [0, 134]
click at [433, 63] on icon "button" at bounding box center [435, 63] width 5 height 6
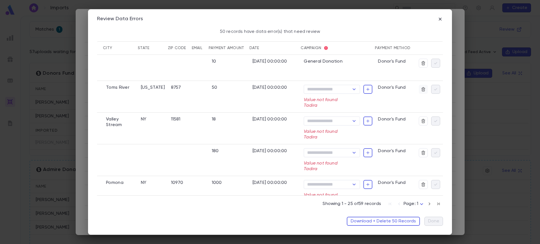
scroll to position [0, 133]
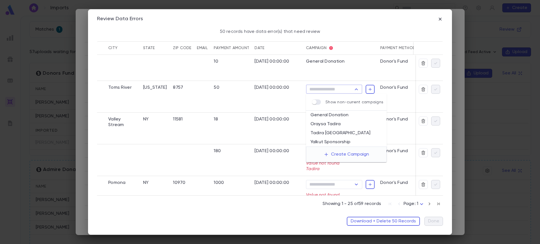
click at [346, 89] on input "Campaign" at bounding box center [330, 89] width 44 height 8
click at [342, 126] on li "Oraysa Tadira" at bounding box center [346, 124] width 81 height 9
type input "**********"
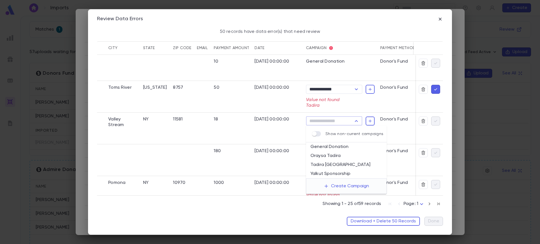
click at [334, 123] on input "Campaign" at bounding box center [330, 121] width 44 height 8
click at [337, 152] on li "Oraysa Tadira" at bounding box center [346, 156] width 81 height 9
type input "**********"
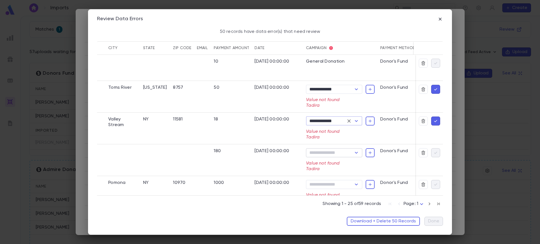
click at [340, 150] on input "Campaign" at bounding box center [330, 153] width 44 height 8
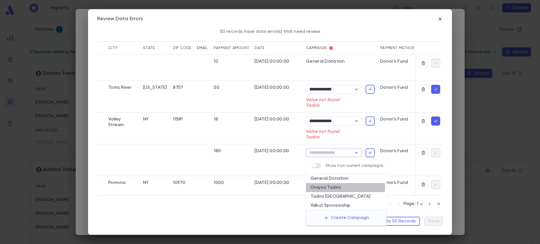
click at [337, 187] on li "Oraysa Tadira" at bounding box center [346, 187] width 81 height 9
type input "**********"
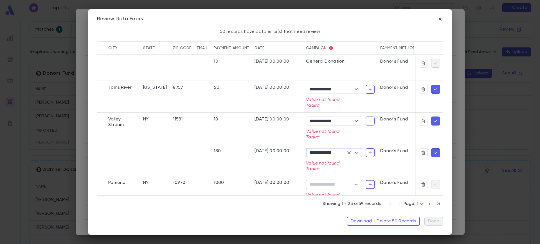
click at [326, 186] on input "Campaign" at bounding box center [330, 185] width 44 height 8
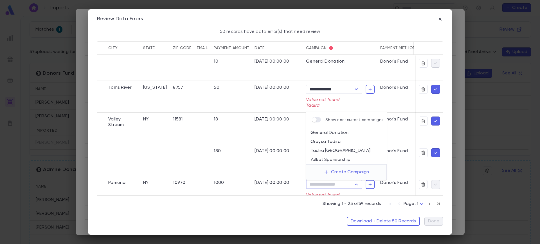
click at [343, 142] on li "Oraysa Tadira" at bounding box center [346, 141] width 81 height 9
type input "**********"
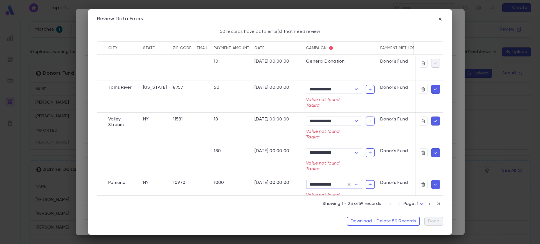
click at [433, 89] on icon "button" at bounding box center [435, 90] width 5 height 6
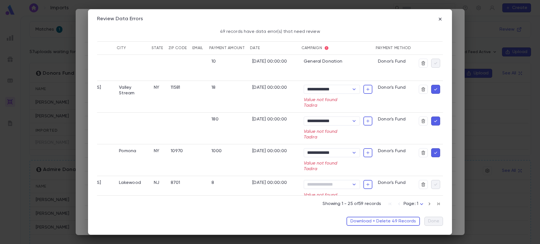
scroll to position [0, 124]
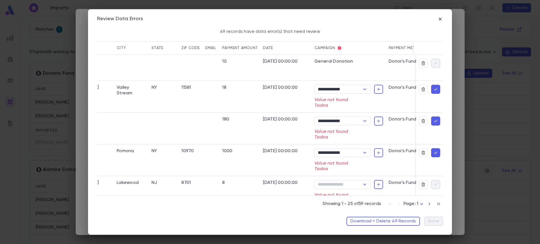
click at [433, 89] on icon "button" at bounding box center [435, 90] width 5 height 6
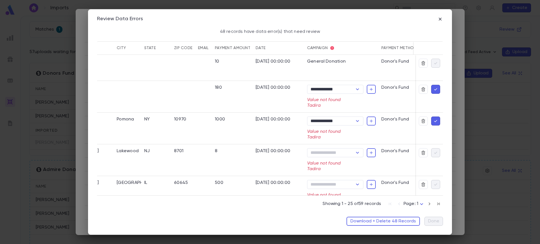
click at [433, 89] on icon "button" at bounding box center [435, 90] width 5 height 6
click at [430, 203] on icon "button" at bounding box center [429, 204] width 6 height 7
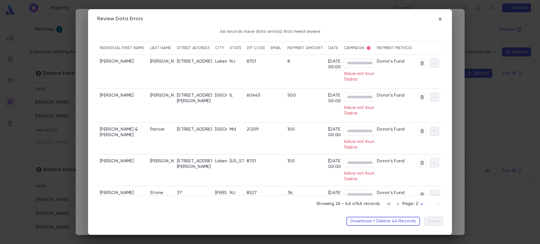
scroll to position [0, 0]
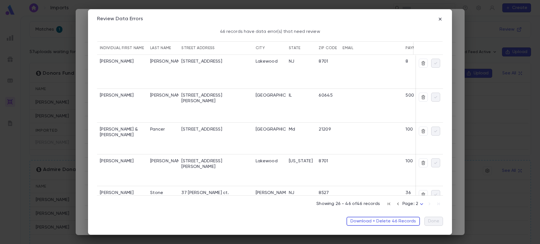
click at [396, 204] on icon "button" at bounding box center [398, 204] width 6 height 7
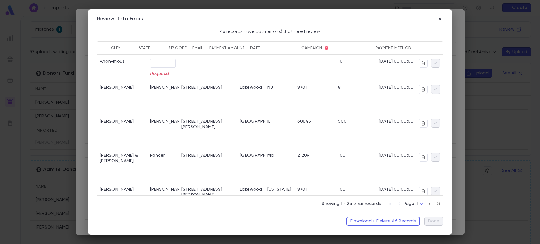
scroll to position [0, 129]
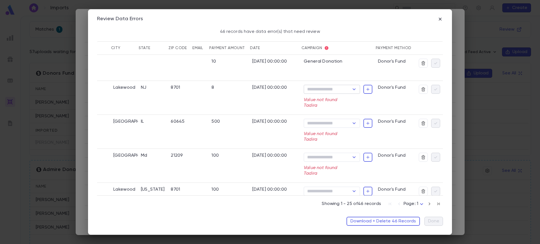
click at [331, 85] on input "Campaign" at bounding box center [327, 89] width 44 height 8
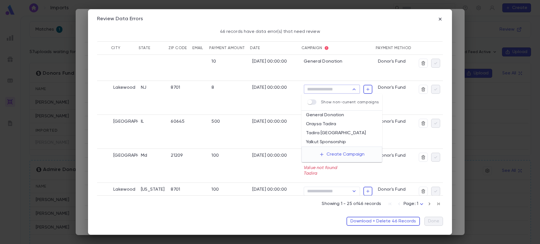
click at [333, 124] on li "Oraysa Tadira" at bounding box center [341, 124] width 81 height 9
type input "**********"
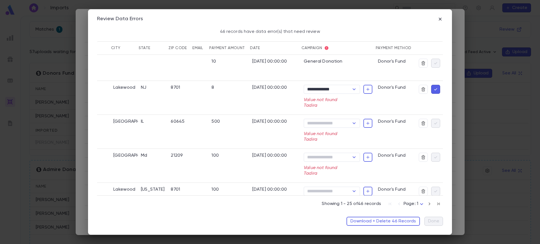
click at [330, 132] on p "Value not found Tadira" at bounding box center [332, 136] width 56 height 11
click at [324, 127] on input "Campaign" at bounding box center [327, 123] width 44 height 8
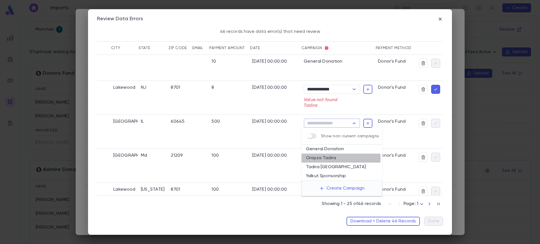
click at [330, 159] on li "Oraysa Tadira" at bounding box center [341, 158] width 81 height 9
type input "**********"
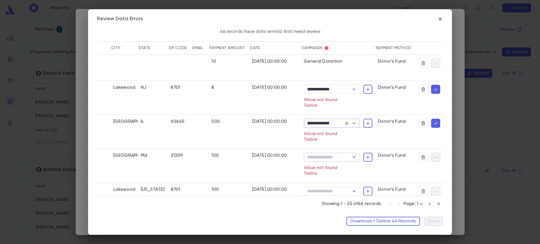
click at [328, 156] on input "Campaign" at bounding box center [327, 157] width 44 height 8
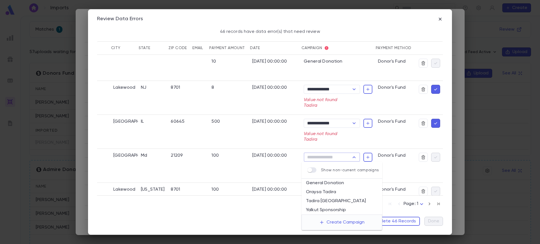
click at [338, 189] on li "Oraysa Tadira" at bounding box center [341, 192] width 81 height 9
type input "**********"
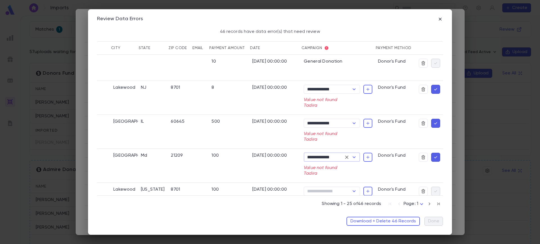
click at [433, 90] on icon "button" at bounding box center [435, 90] width 5 height 6
click at [433, 91] on icon "button" at bounding box center [435, 90] width 5 height 6
click at [431, 89] on button "button" at bounding box center [435, 89] width 9 height 9
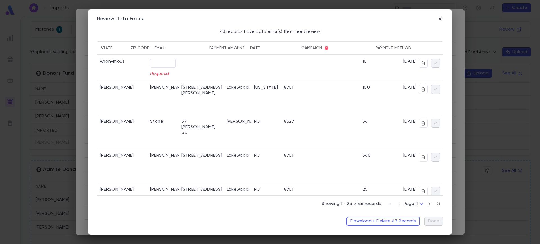
scroll to position [0, 153]
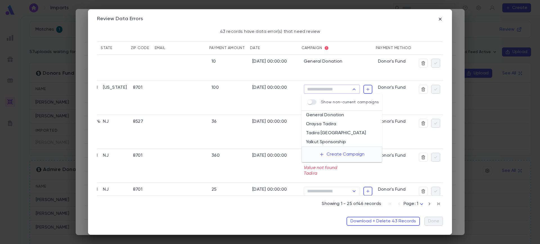
click at [341, 92] on input "Campaign" at bounding box center [327, 89] width 44 height 8
click at [337, 123] on li "Oraysa Tadira" at bounding box center [341, 124] width 81 height 9
type input "**********"
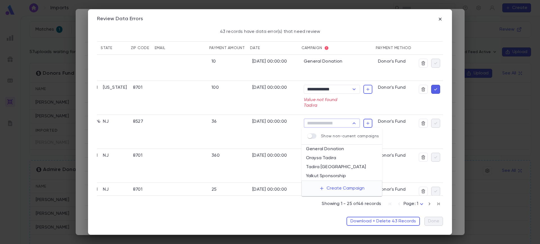
click at [335, 119] on input "Campaign" at bounding box center [327, 123] width 44 height 8
click at [335, 159] on li "Oraysa Tadira" at bounding box center [341, 158] width 81 height 9
type input "**********"
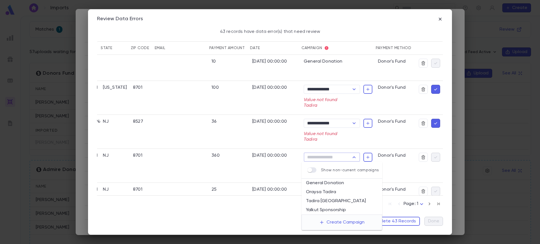
click at [336, 155] on input "Campaign" at bounding box center [327, 157] width 44 height 8
click at [337, 193] on li "Oraysa Tadira" at bounding box center [341, 192] width 81 height 9
type input "**********"
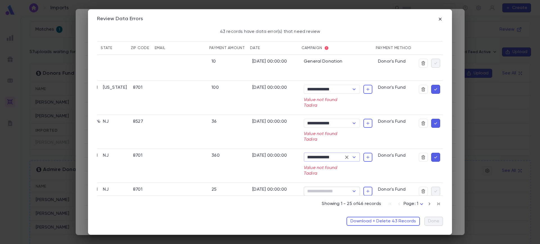
click at [340, 189] on input "Campaign" at bounding box center [327, 192] width 44 height 8
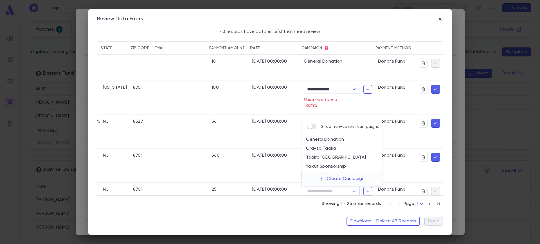
click at [334, 146] on li "Oraysa Tadira" at bounding box center [341, 148] width 81 height 9
type input "**********"
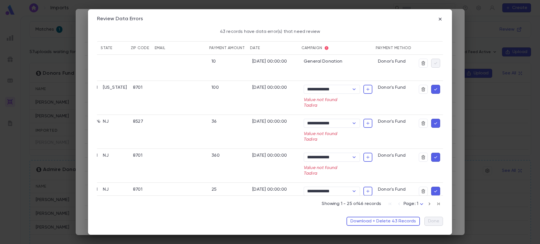
click at [435, 88] on icon "button" at bounding box center [435, 90] width 5 height 6
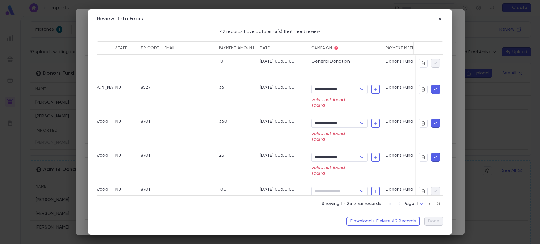
click at [435, 88] on icon "button" at bounding box center [435, 90] width 5 height 6
click at [434, 88] on icon "button" at bounding box center [435, 90] width 5 height 6
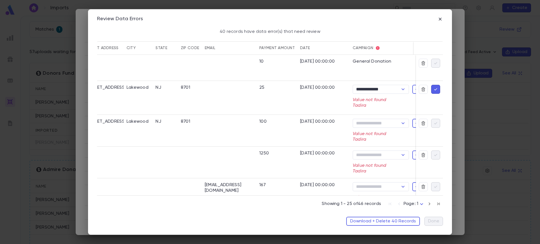
click at [434, 88] on icon "button" at bounding box center [435, 90] width 5 height 6
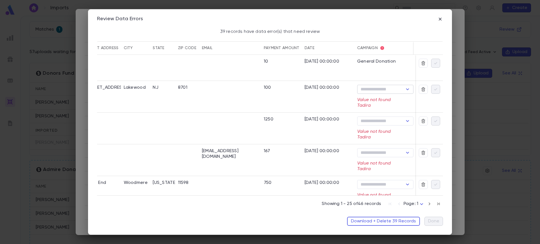
click at [379, 90] on input "Campaign" at bounding box center [381, 89] width 44 height 8
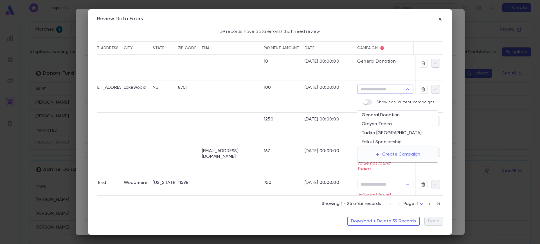
click at [380, 125] on li "Oraysa Tadira" at bounding box center [397, 124] width 81 height 9
type input "**********"
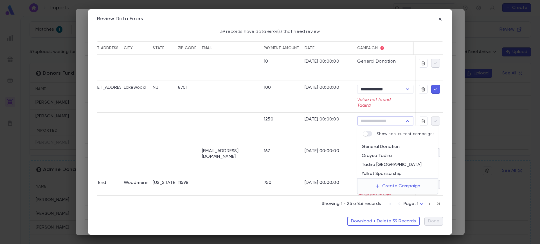
click at [385, 119] on input "Campaign" at bounding box center [381, 121] width 44 height 8
click at [386, 152] on li "Oraysa Tadira" at bounding box center [397, 156] width 81 height 9
type input "**********"
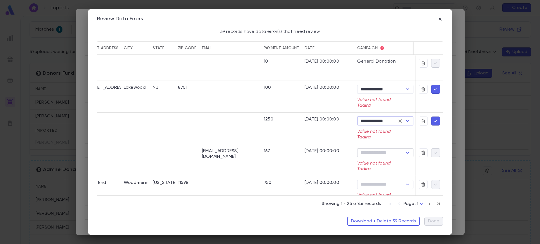
click at [384, 154] on input "Campaign" at bounding box center [381, 153] width 44 height 8
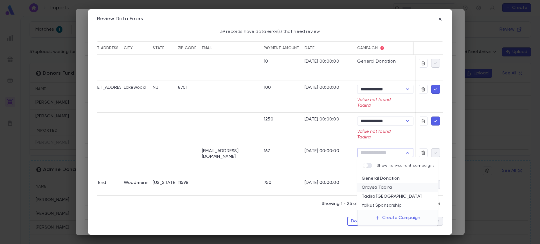
click at [387, 184] on li "Oraysa Tadira" at bounding box center [397, 187] width 81 height 9
type input "**********"
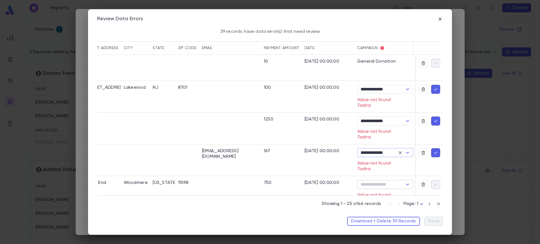
click at [380, 183] on input "Campaign" at bounding box center [381, 185] width 44 height 8
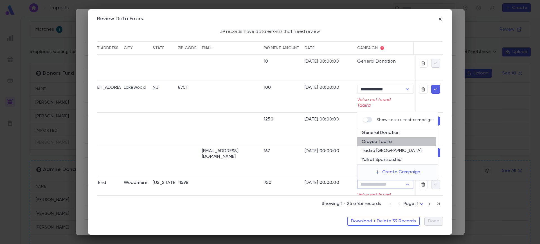
click at [392, 142] on li "Oraysa Tadira" at bounding box center [397, 141] width 81 height 9
type input "**********"
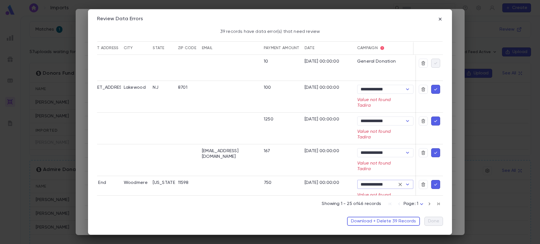
click at [434, 94] on div at bounding box center [429, 97] width 27 height 32
click at [434, 91] on icon "button" at bounding box center [435, 90] width 5 height 6
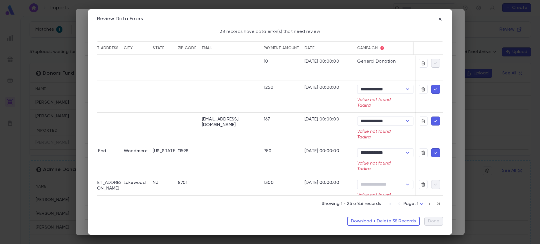
click at [434, 91] on icon "button" at bounding box center [435, 90] width 5 height 6
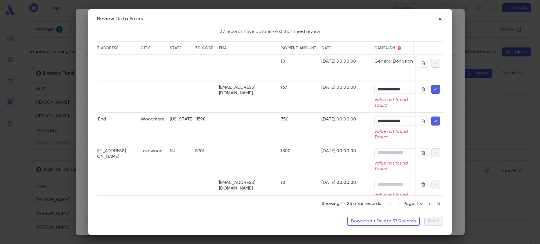
click at [434, 91] on icon "button" at bounding box center [435, 90] width 5 height 6
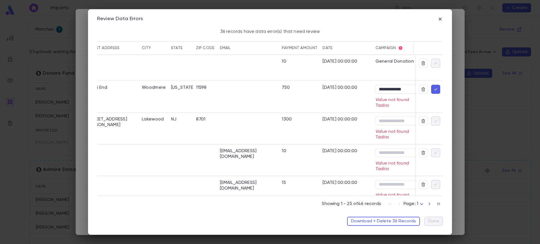
click at [434, 91] on icon "button" at bounding box center [435, 90] width 5 height 6
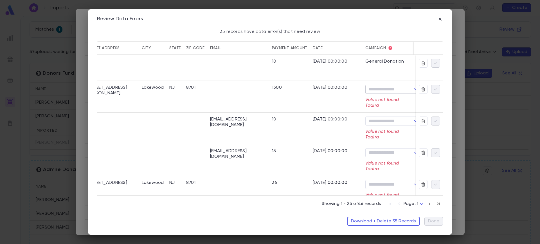
click at [404, 89] on input "Campaign" at bounding box center [389, 89] width 44 height 8
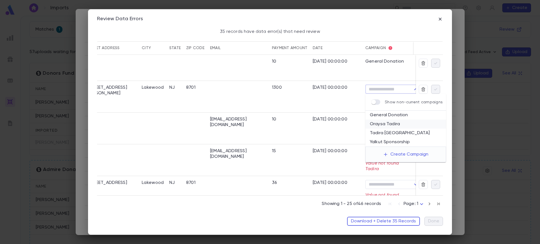
click at [399, 123] on li "Oraysa Tadira" at bounding box center [405, 124] width 81 height 9
type input "**********"
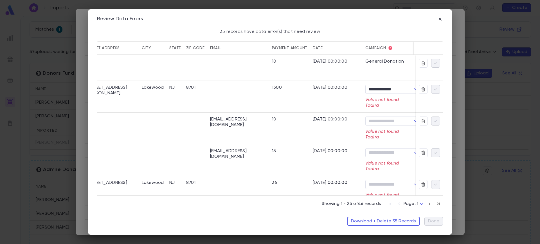
scroll to position [0, 204]
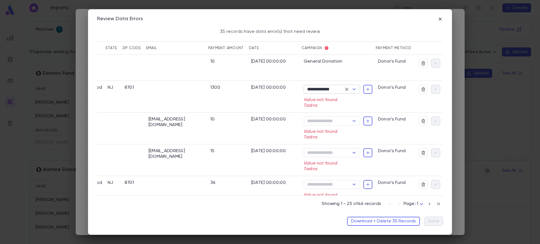
click at [338, 91] on input "**********" at bounding box center [323, 89] width 36 height 8
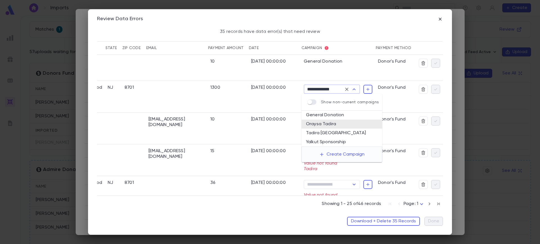
click at [391, 106] on div "Donor's Fund" at bounding box center [395, 97] width 41 height 32
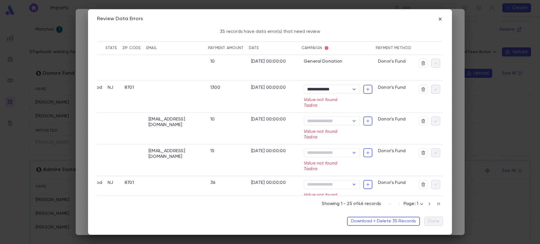
click at [328, 131] on p "Value not found Tadira" at bounding box center [332, 134] width 56 height 11
click at [325, 120] on input "Campaign" at bounding box center [327, 121] width 44 height 8
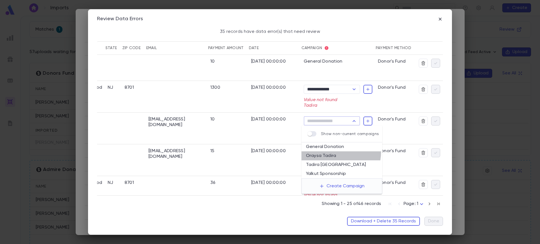
click at [328, 152] on li "Oraysa Tadira" at bounding box center [341, 156] width 81 height 9
type input "**********"
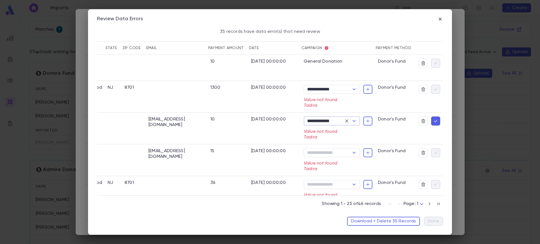
click at [328, 152] on input "Campaign" at bounding box center [327, 153] width 44 height 8
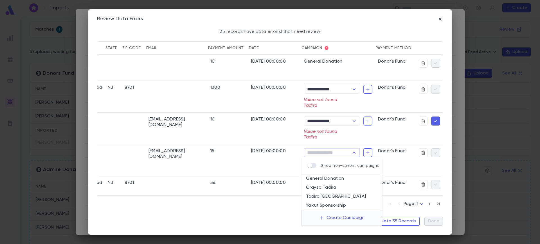
click at [329, 190] on li "Oraysa Tadira" at bounding box center [341, 187] width 81 height 9
type input "**********"
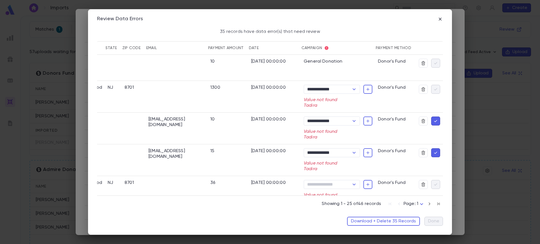
click at [438, 118] on div at bounding box center [429, 129] width 27 height 32
click at [434, 122] on icon "button" at bounding box center [435, 121] width 5 height 6
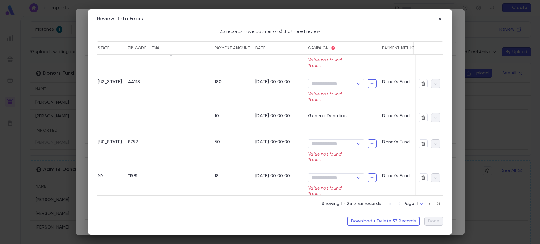
drag, startPoint x: 323, startPoint y: 196, endPoint x: 238, endPoint y: 198, distance: 84.9
click at [238, 198] on div "Showing 1 - 25 of 46 records Page: 1 *" at bounding box center [270, 203] width 346 height 15
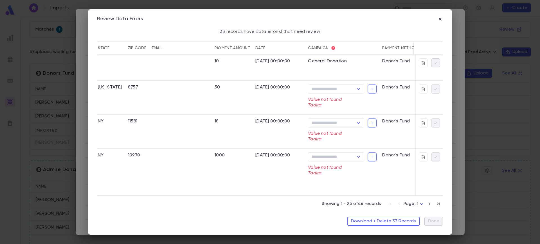
click at [432, 202] on icon "button" at bounding box center [429, 204] width 6 height 7
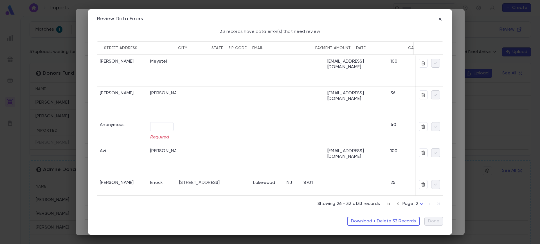
scroll to position [0, 182]
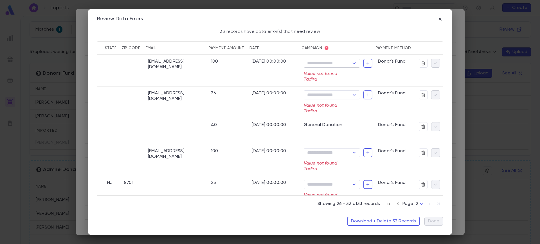
click at [342, 65] on input "Campaign" at bounding box center [327, 63] width 44 height 8
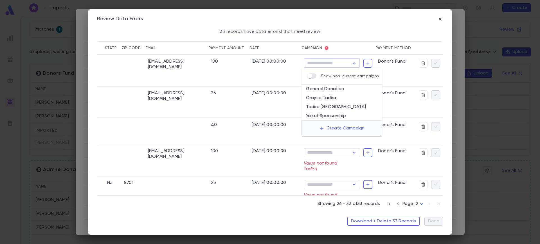
click at [335, 97] on li "Oraysa Tadira" at bounding box center [341, 98] width 81 height 9
type input "**********"
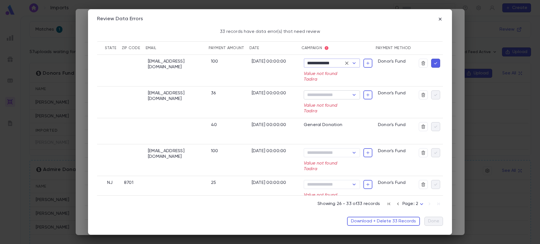
click at [330, 98] on input "Campaign" at bounding box center [327, 95] width 44 height 8
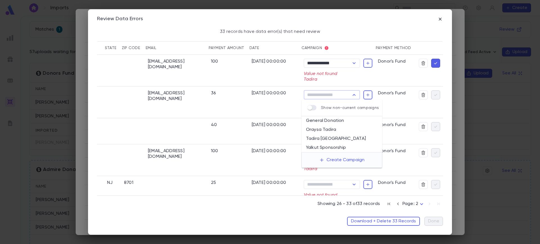
click at [330, 127] on li "Oraysa Tadira" at bounding box center [341, 129] width 81 height 9
type input "**********"
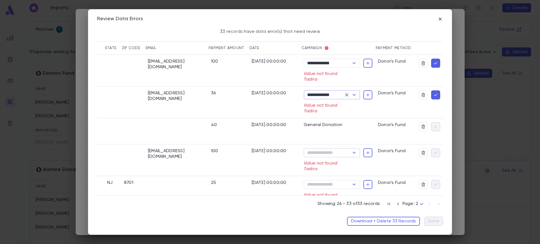
click at [328, 155] on input "Campaign" at bounding box center [327, 153] width 44 height 8
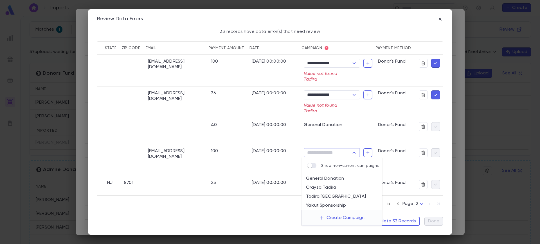
click at [327, 187] on li "Oraysa Tadira" at bounding box center [341, 187] width 81 height 9
type input "**********"
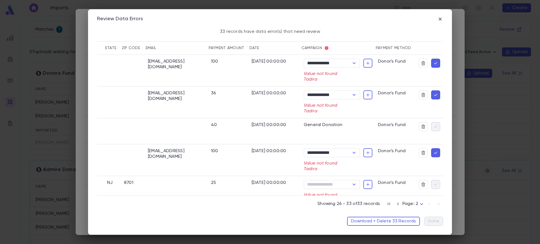
click at [434, 69] on div at bounding box center [429, 71] width 27 height 32
click at [434, 64] on icon "button" at bounding box center [435, 63] width 5 height 6
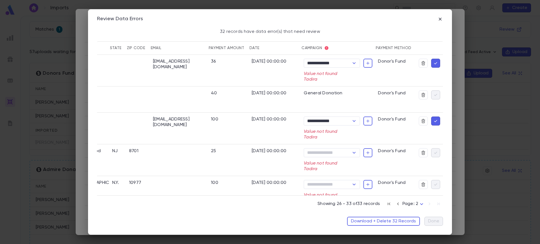
click at [434, 64] on icon "button" at bounding box center [435, 63] width 5 height 6
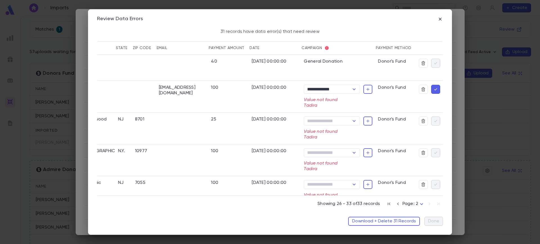
click at [433, 89] on icon "button" at bounding box center [435, 90] width 5 height 6
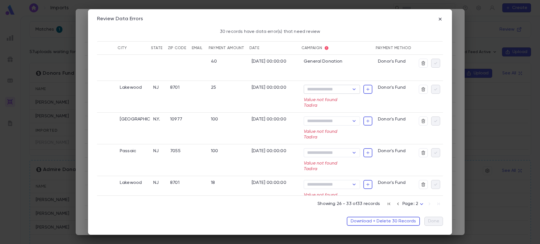
scroll to position [0, 136]
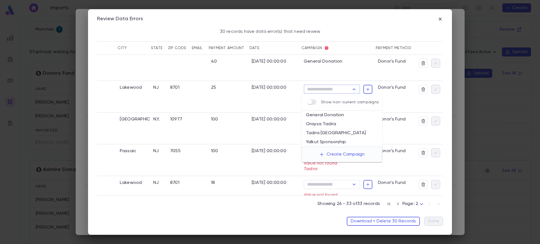
click at [332, 90] on input "Campaign" at bounding box center [327, 89] width 44 height 8
click at [335, 120] on li "Oraysa Tadira" at bounding box center [341, 124] width 81 height 9
type input "**********"
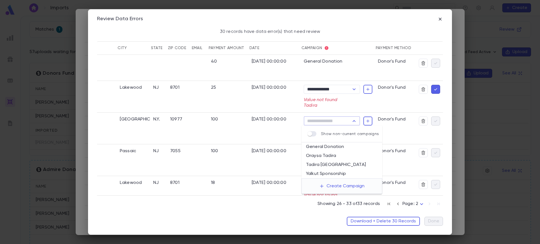
click at [335, 118] on input "Campaign" at bounding box center [327, 121] width 44 height 8
click at [340, 153] on li "Oraysa Tadira" at bounding box center [341, 156] width 81 height 9
type input "**********"
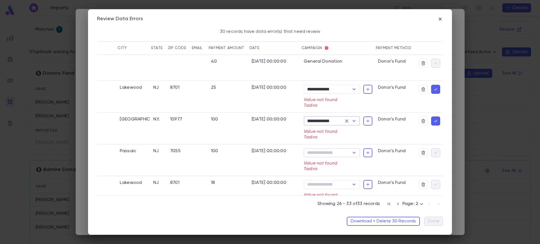
click at [336, 150] on input "Campaign" at bounding box center [327, 153] width 44 height 8
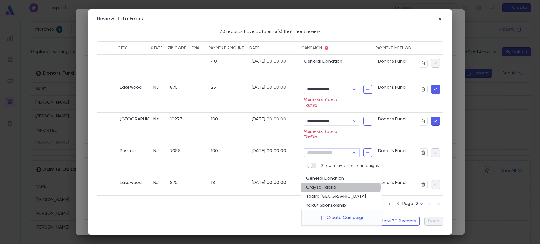
click at [334, 187] on li "Oraysa Tadira" at bounding box center [341, 187] width 81 height 9
type input "**********"
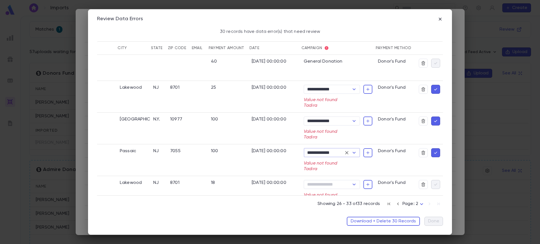
click at [431, 90] on button "button" at bounding box center [435, 89] width 9 height 9
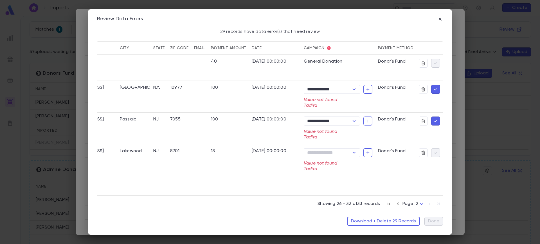
click at [431, 89] on button "button" at bounding box center [435, 89] width 9 height 9
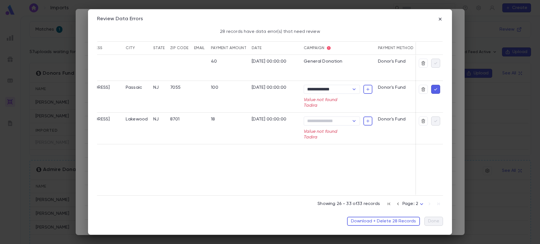
click at [431, 90] on button "button" at bounding box center [435, 89] width 9 height 9
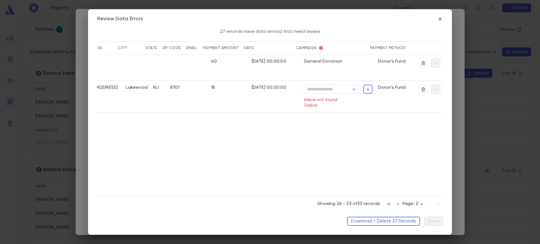
scroll to position [0, 102]
click at [329, 89] on input "Campaign" at bounding box center [327, 89] width 44 height 8
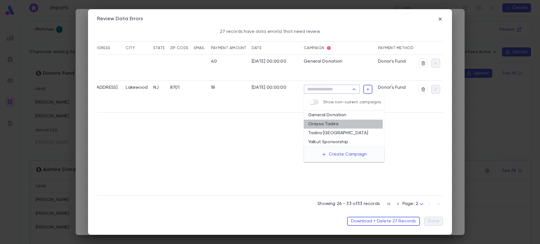
click at [333, 124] on li "Oraysa Tadira" at bounding box center [344, 124] width 81 height 9
type input "**********"
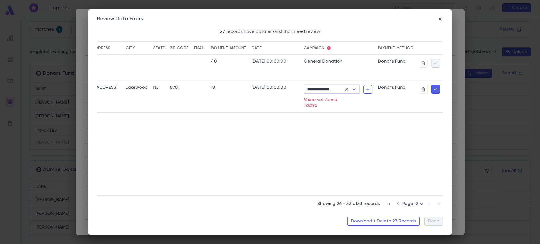
click at [431, 90] on button "button" at bounding box center [435, 89] width 9 height 9
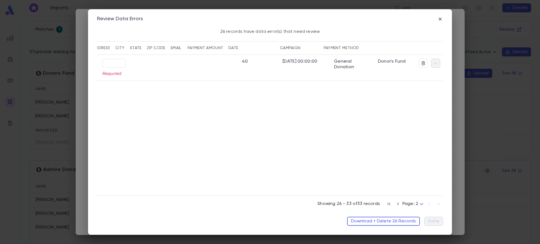
scroll to position [0, 48]
click at [398, 204] on icon "button" at bounding box center [398, 204] width 6 height 7
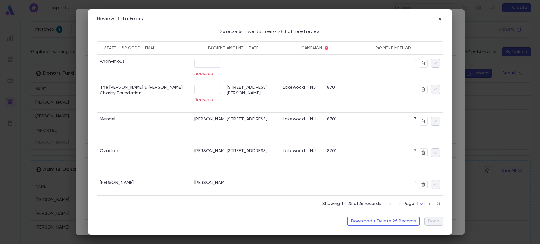
scroll to position [0, 206]
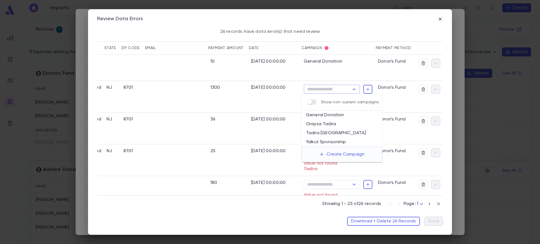
click at [346, 92] on input "Campaign" at bounding box center [327, 89] width 44 height 8
click at [334, 124] on li "Oraysa Tadira" at bounding box center [341, 124] width 81 height 9
type input "**********"
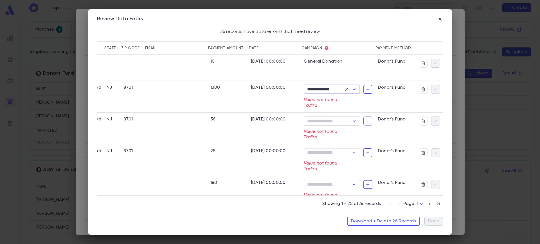
click at [333, 125] on input "Campaign" at bounding box center [327, 121] width 44 height 8
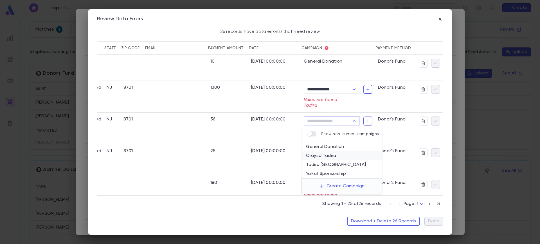
click at [332, 152] on li "Oraysa Tadira" at bounding box center [341, 156] width 81 height 9
type input "**********"
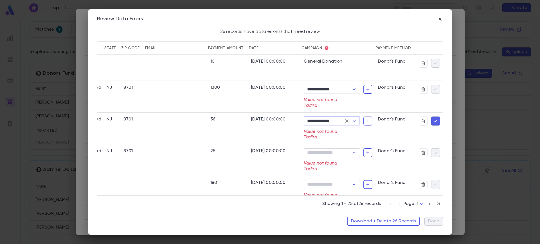
click at [332, 154] on input "Campaign" at bounding box center [327, 153] width 44 height 8
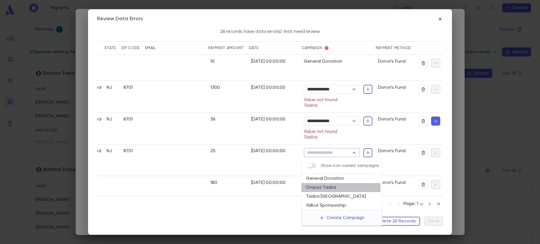
click at [333, 189] on li "Oraysa Tadira" at bounding box center [341, 187] width 81 height 9
type input "**********"
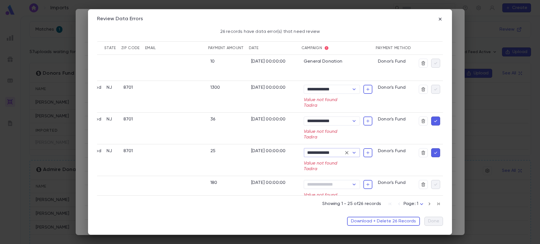
click at [433, 123] on icon "button" at bounding box center [435, 121] width 5 height 6
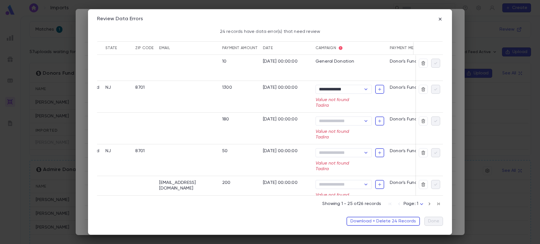
click at [327, 121] on input "Campaign" at bounding box center [339, 121] width 44 height 8
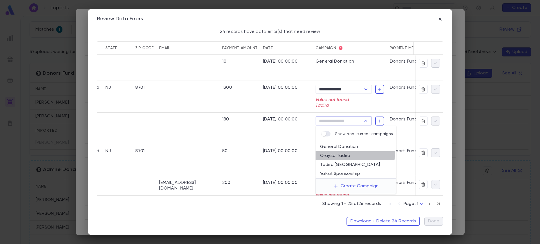
click at [337, 152] on li "Oraysa Tadira" at bounding box center [355, 156] width 81 height 9
type input "**********"
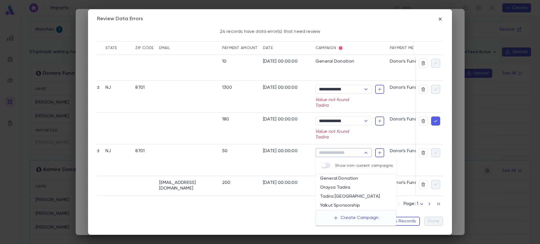
click at [347, 150] on input "Campaign" at bounding box center [339, 153] width 44 height 8
click at [356, 188] on li "Oraysa Tadira" at bounding box center [355, 187] width 81 height 9
type input "**********"
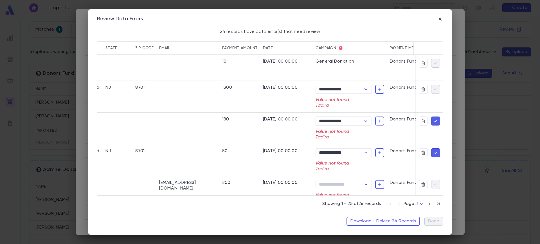
click at [428, 120] on div at bounding box center [429, 121] width 21 height 9
click at [433, 120] on icon "button" at bounding box center [435, 121] width 5 height 6
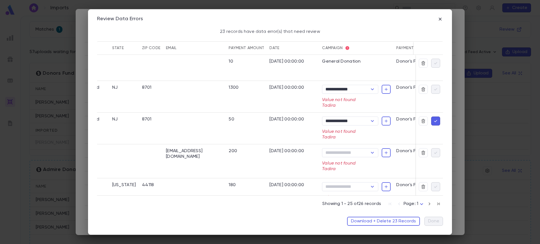
click at [433, 120] on icon "button" at bounding box center [435, 121] width 5 height 6
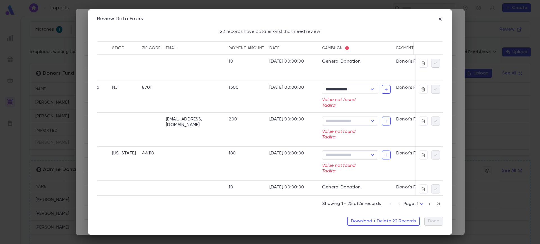
click at [360, 152] on input "Campaign" at bounding box center [346, 155] width 44 height 8
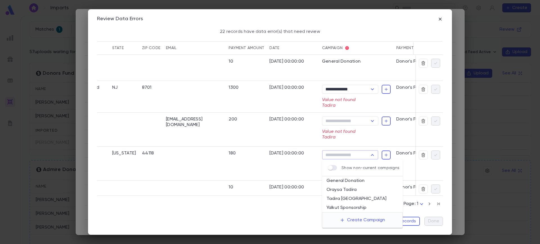
click at [347, 188] on li "Oraysa Tadira" at bounding box center [362, 190] width 81 height 9
type input "**********"
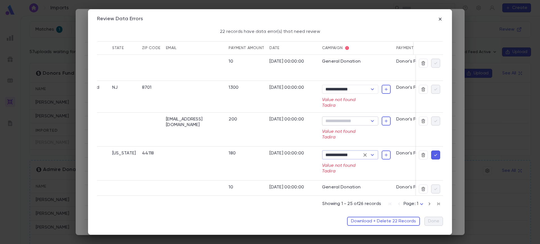
click at [358, 125] on input "Campaign" at bounding box center [346, 121] width 44 height 8
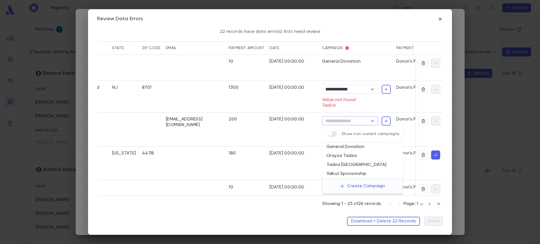
click at [357, 157] on li "Oraysa Tadira" at bounding box center [362, 156] width 81 height 9
type input "**********"
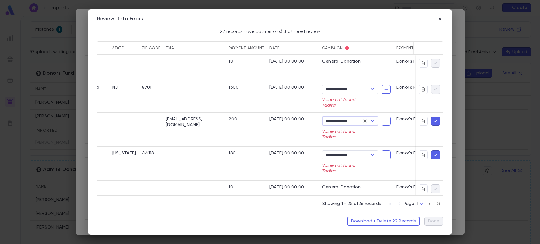
click at [431, 123] on button "button" at bounding box center [435, 121] width 9 height 9
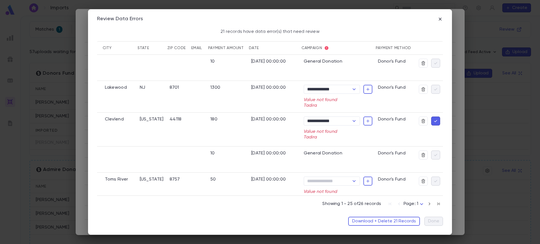
click at [434, 122] on icon "button" at bounding box center [435, 121] width 5 height 6
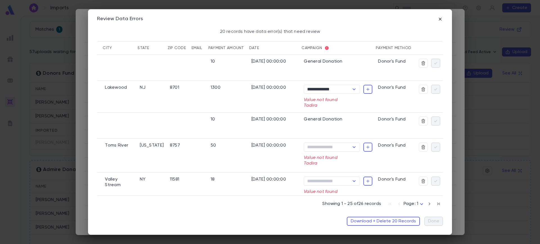
scroll to position [0, 178]
click at [343, 181] on input "Campaign" at bounding box center [327, 181] width 44 height 8
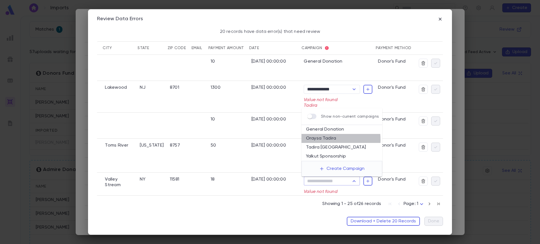
click at [323, 140] on li "Oraysa Tadira" at bounding box center [341, 138] width 81 height 9
type input "**********"
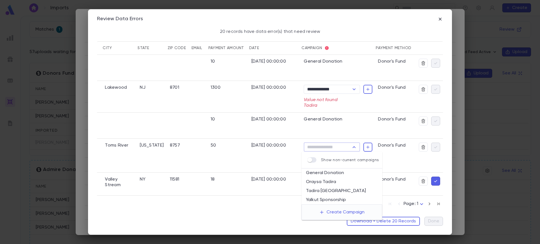
click at [332, 143] on input "Campaign" at bounding box center [327, 147] width 44 height 8
click at [336, 180] on li "Oraysa Tadira" at bounding box center [341, 182] width 81 height 9
type input "**********"
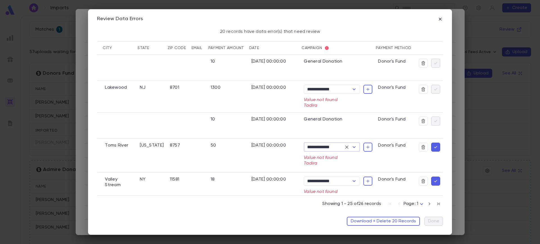
click at [433, 149] on icon "button" at bounding box center [435, 148] width 5 height 6
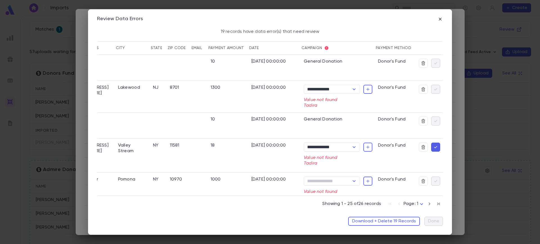
scroll to position [0, 161]
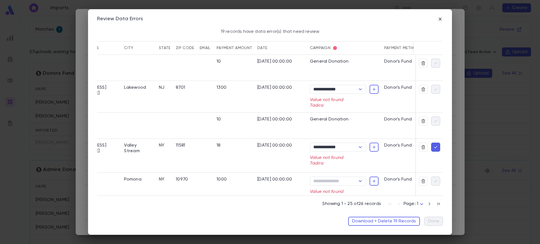
click at [433, 149] on icon "button" at bounding box center [435, 148] width 5 height 6
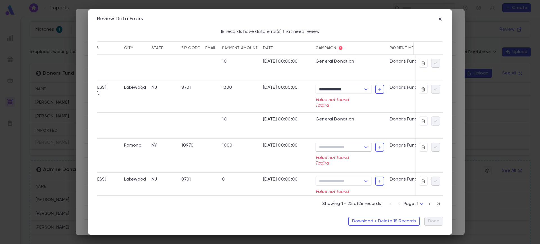
click at [340, 150] on input "Campaign" at bounding box center [339, 147] width 44 height 8
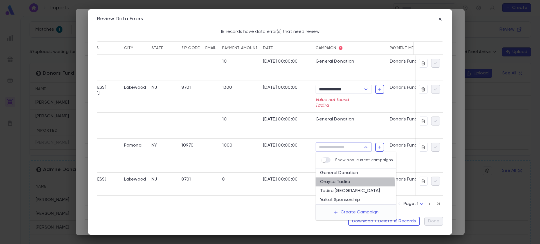
click at [347, 184] on li "Oraysa Tadira" at bounding box center [355, 182] width 81 height 9
type input "**********"
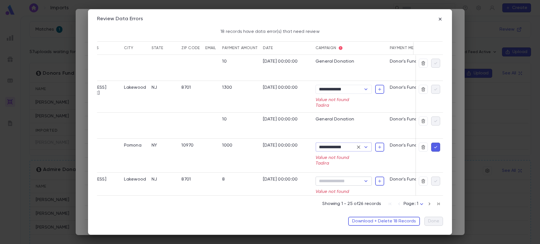
click at [350, 185] on input "Campaign" at bounding box center [339, 181] width 44 height 8
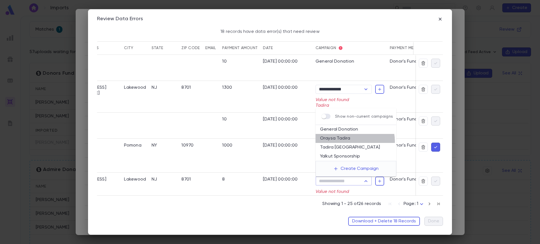
click at [355, 141] on li "Oraysa Tadira" at bounding box center [355, 138] width 81 height 9
type input "**********"
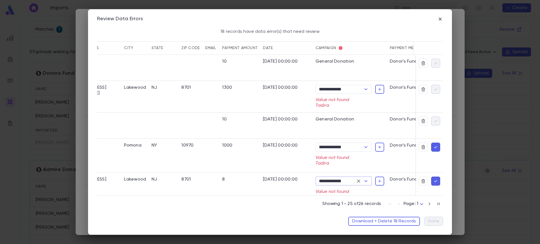
click at [434, 143] on button "button" at bounding box center [435, 147] width 9 height 9
click at [434, 179] on div at bounding box center [429, 181] width 21 height 9
click at [435, 145] on icon "button" at bounding box center [435, 148] width 5 height 6
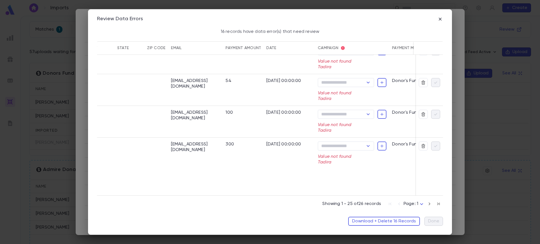
scroll to position [355, 130]
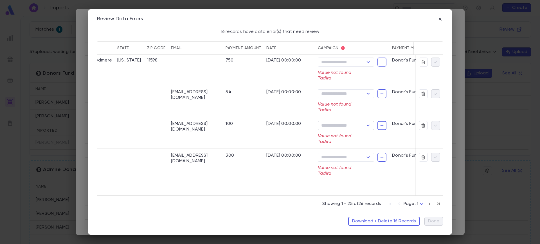
click at [367, 126] on icon "Open" at bounding box center [368, 125] width 7 height 7
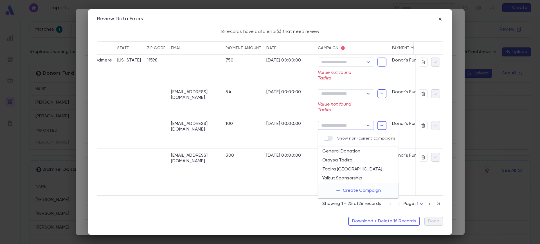
click at [349, 158] on li "Oraysa Tadira" at bounding box center [358, 160] width 81 height 9
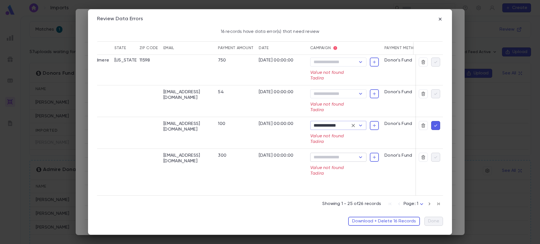
scroll to position [389, 130]
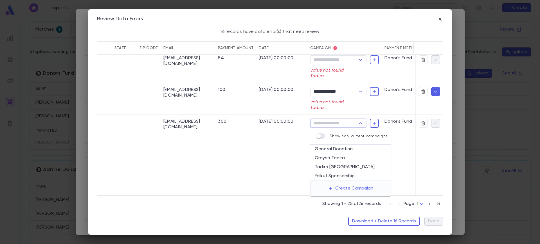
click at [347, 120] on input "Campaign" at bounding box center [334, 123] width 44 height 8
click at [345, 158] on li "Oraysa Tadira" at bounding box center [350, 158] width 81 height 9
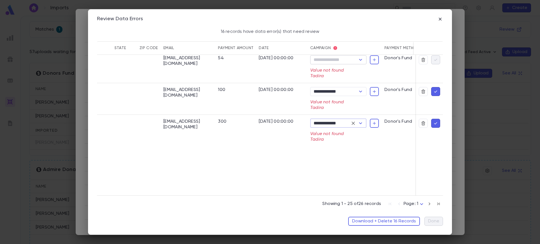
click at [343, 61] on input "Campaign" at bounding box center [334, 60] width 44 height 8
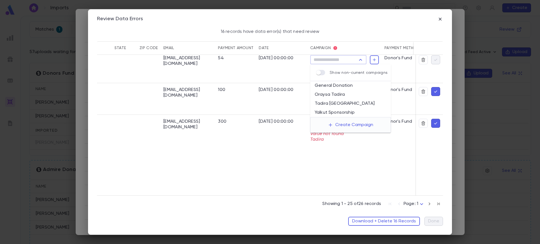
click at [345, 92] on li "Oraysa Tadira" at bounding box center [350, 94] width 81 height 9
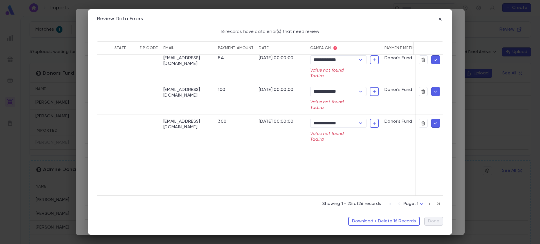
click at [433, 93] on icon "button" at bounding box center [435, 92] width 5 height 6
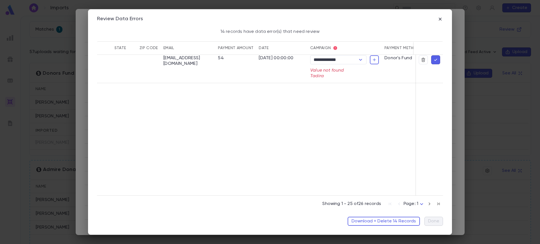
click at [431, 58] on button "button" at bounding box center [435, 59] width 9 height 9
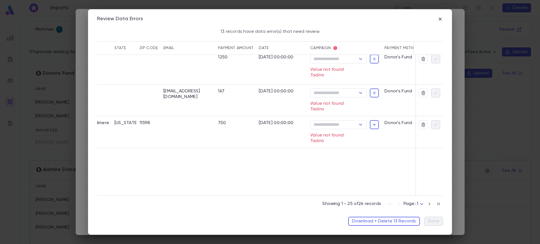
scroll to position [290, 130]
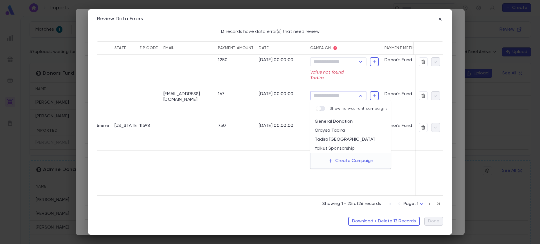
click at [342, 98] on input "Campaign" at bounding box center [334, 96] width 44 height 8
click at [346, 132] on li "Oraysa Tadira" at bounding box center [350, 130] width 81 height 9
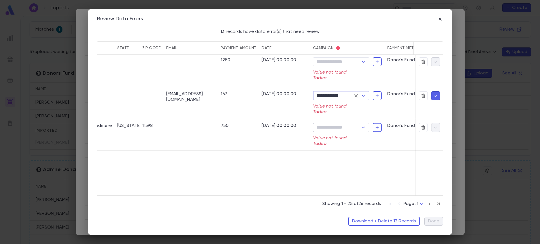
click at [344, 131] on input "Campaign" at bounding box center [337, 128] width 44 height 8
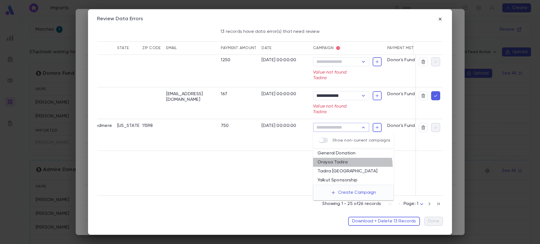
click at [349, 166] on li "Oraysa Tadira" at bounding box center [353, 162] width 81 height 9
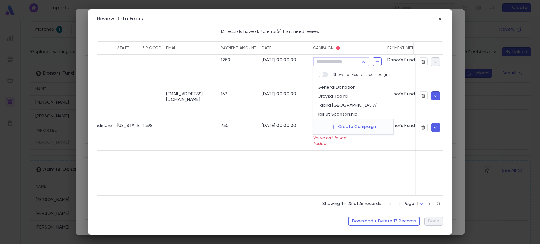
click at [346, 64] on input "Campaign" at bounding box center [337, 62] width 44 height 8
click at [347, 95] on li "Oraysa Tadira" at bounding box center [353, 96] width 81 height 9
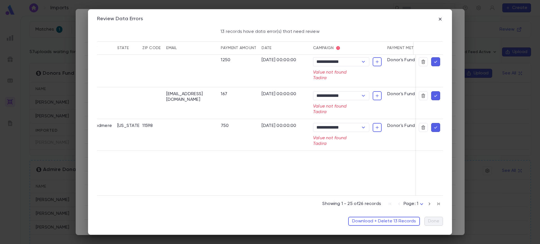
click at [431, 61] on button "button" at bounding box center [435, 61] width 9 height 9
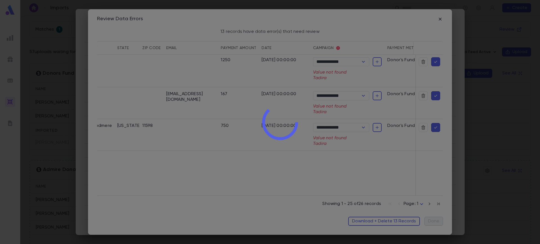
scroll to position [256, 130]
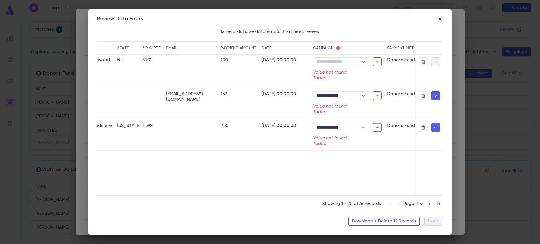
click at [432, 61] on div at bounding box center [429, 61] width 21 height 9
click at [431, 94] on button "button" at bounding box center [435, 95] width 9 height 9
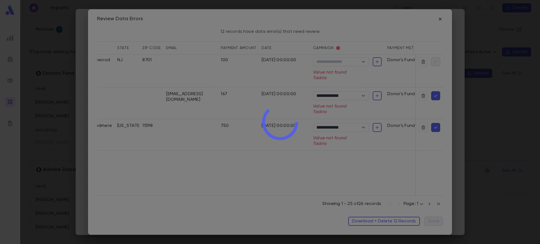
scroll to position [256, 104]
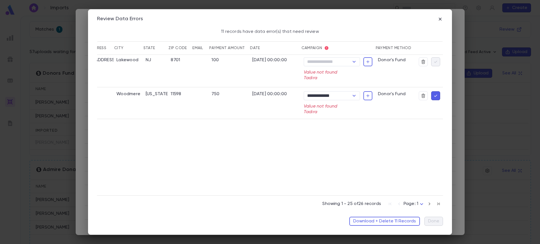
click at [433, 93] on icon "button" at bounding box center [435, 96] width 5 height 6
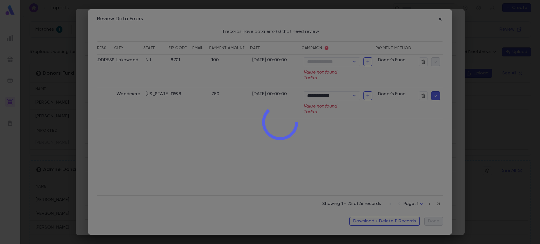
click at [321, 63] on div at bounding box center [280, 122] width 520 height 244
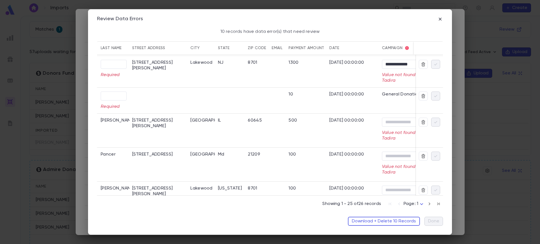
scroll to position [0, 94]
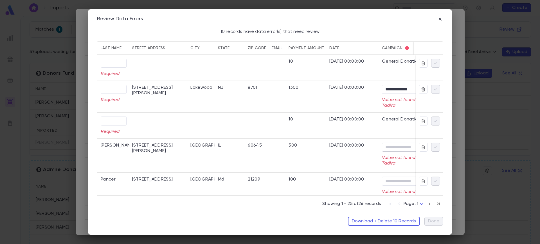
click at [399, 144] on input "Campaign" at bounding box center [405, 147] width 44 height 8
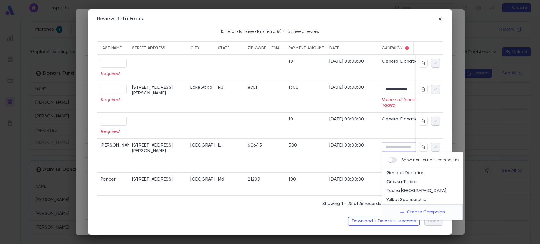
click at [411, 187] on li "Tadira Canada" at bounding box center [422, 191] width 81 height 9
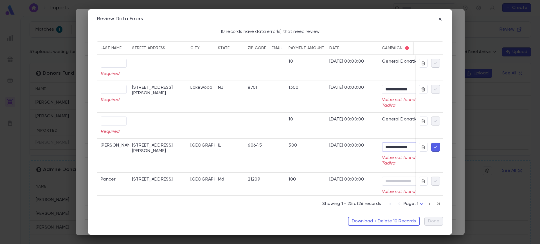
click at [433, 145] on icon "button" at bounding box center [435, 148] width 5 height 6
click at [398, 144] on input "Campaign" at bounding box center [405, 147] width 44 height 8
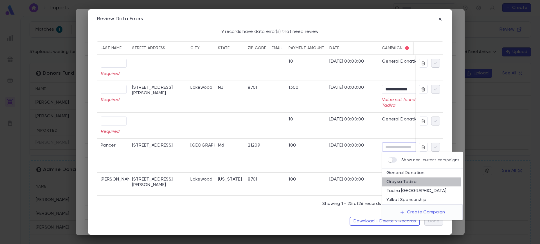
click at [403, 186] on li "Oraysa Tadira" at bounding box center [422, 182] width 81 height 9
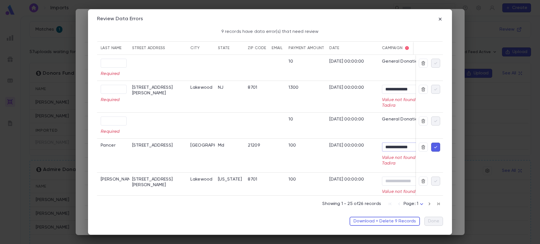
click at [435, 149] on icon "button" at bounding box center [435, 148] width 5 height 6
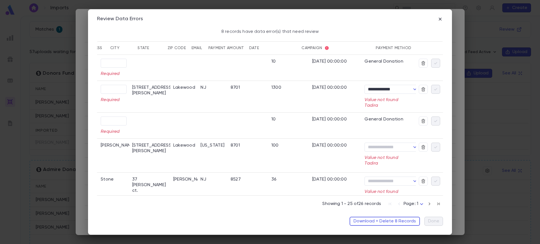
scroll to position [0, 157]
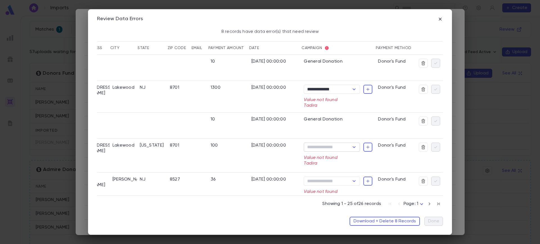
click at [326, 148] on input "Campaign" at bounding box center [327, 147] width 44 height 8
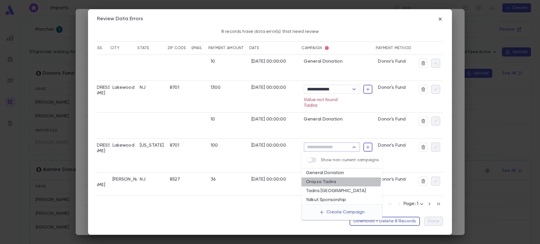
click at [336, 179] on li "Oraysa Tadira" at bounding box center [341, 182] width 81 height 9
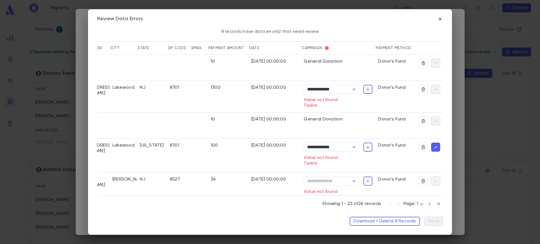
click at [431, 146] on button "button" at bounding box center [435, 147] width 9 height 9
click at [339, 150] on input "Campaign" at bounding box center [327, 147] width 44 height 8
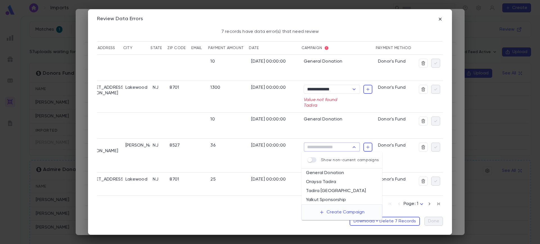
click at [337, 182] on li "Oraysa Tadira" at bounding box center [341, 182] width 81 height 9
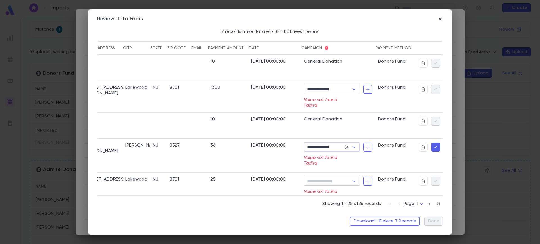
click at [336, 182] on input "Campaign" at bounding box center [327, 181] width 44 height 8
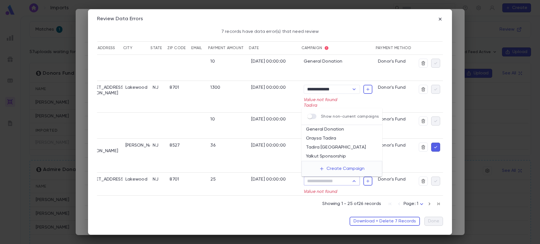
click at [345, 139] on li "Oraysa Tadira" at bounding box center [341, 138] width 81 height 9
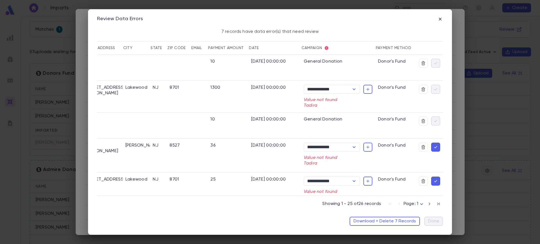
click at [434, 146] on icon "button" at bounding box center [435, 148] width 5 height 6
click at [433, 146] on icon "button" at bounding box center [435, 148] width 5 height 6
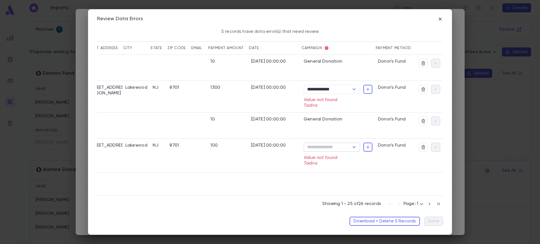
scroll to position [0, 139]
click at [318, 149] on input "Campaign" at bounding box center [327, 147] width 44 height 8
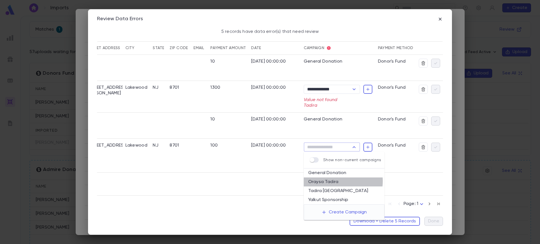
click at [335, 181] on li "Oraysa Tadira" at bounding box center [344, 182] width 81 height 9
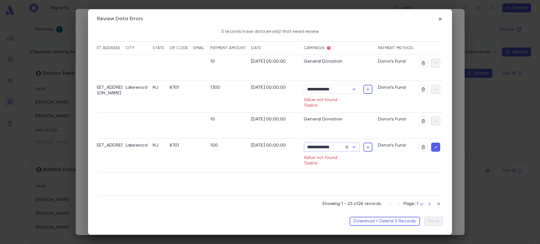
click at [433, 146] on icon "button" at bounding box center [435, 148] width 5 height 6
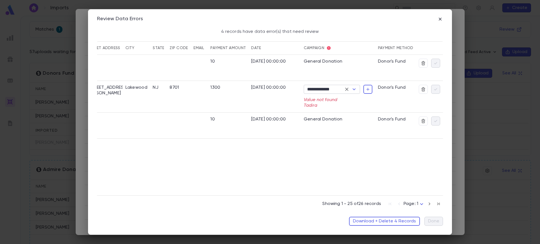
click at [341, 85] on div "**********" at bounding box center [332, 89] width 56 height 9
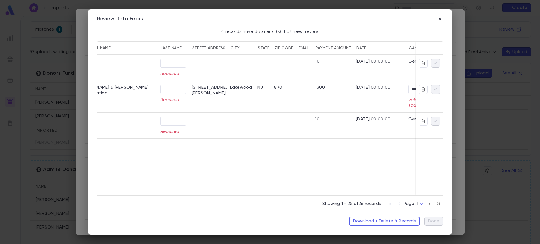
scroll to position [0, 0]
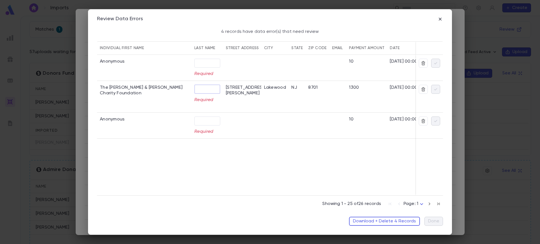
click at [206, 87] on input "text" at bounding box center [207, 89] width 26 height 9
click at [435, 88] on icon "button" at bounding box center [435, 90] width 5 height 6
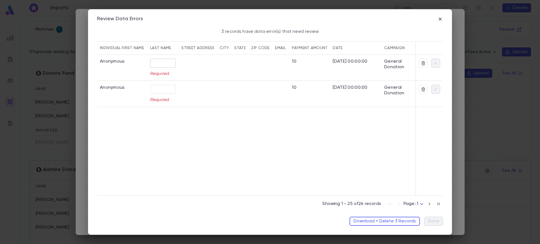
click at [157, 62] on input "text" at bounding box center [163, 63] width 26 height 9
click at [157, 62] on input "*********" at bounding box center [163, 63] width 26 height 9
click at [159, 91] on input "text" at bounding box center [163, 89] width 26 height 9
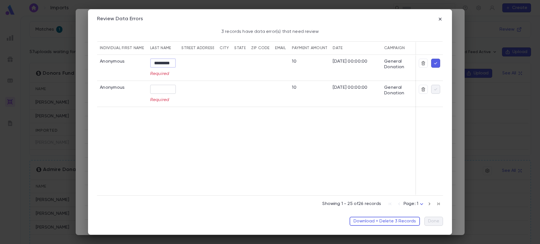
scroll to position [0, 0]
click at [159, 91] on input "text" at bounding box center [163, 89] width 26 height 9
paste input "*********"
click at [435, 87] on icon "button" at bounding box center [435, 90] width 5 height 6
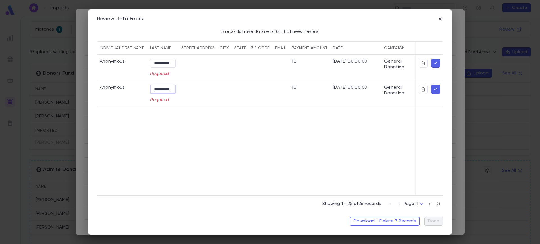
scroll to position [0, 0]
click at [436, 64] on icon "button" at bounding box center [435, 63] width 5 height 6
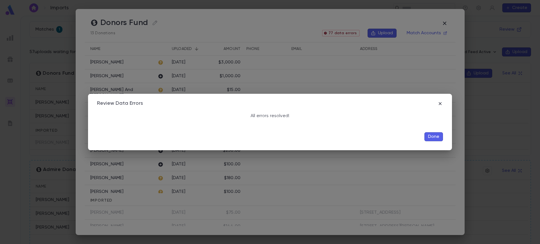
click at [436, 139] on button "Done" at bounding box center [433, 136] width 19 height 9
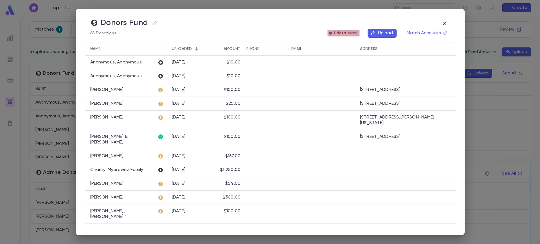
click at [352, 34] on span "1 data error" at bounding box center [345, 33] width 28 height 4
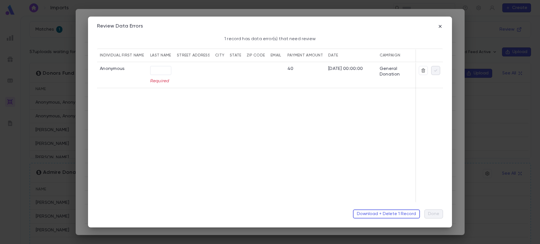
click at [155, 76] on div "​ Required" at bounding box center [160, 75] width 21 height 18
click at [156, 74] on input "text" at bounding box center [160, 70] width 21 height 9
click at [437, 74] on button "button" at bounding box center [435, 70] width 9 height 9
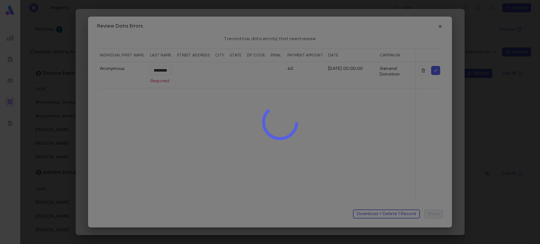
scroll to position [0, 0]
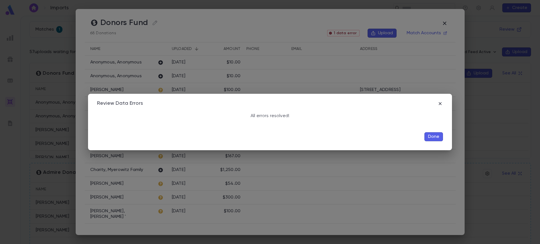
click at [436, 138] on button "Done" at bounding box center [433, 136] width 19 height 9
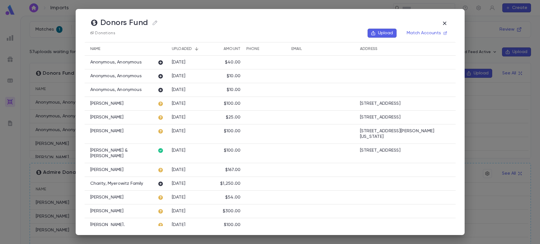
click at [159, 105] on icon at bounding box center [161, 104] width 6 height 6
click at [159, 104] on icon at bounding box center [161, 104] width 6 height 6
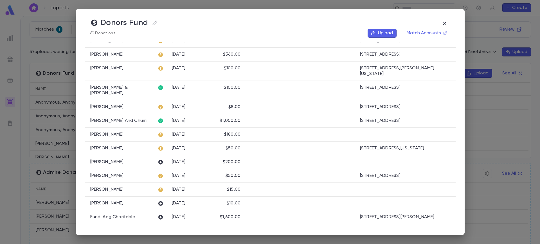
scroll to position [643, 0]
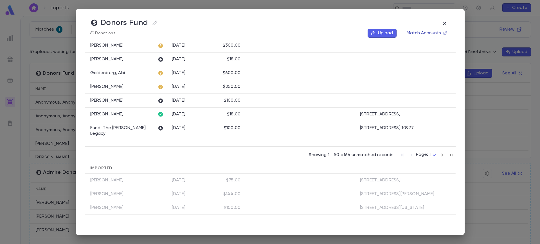
click at [429, 32] on button "Match Accounts" at bounding box center [426, 33] width 47 height 9
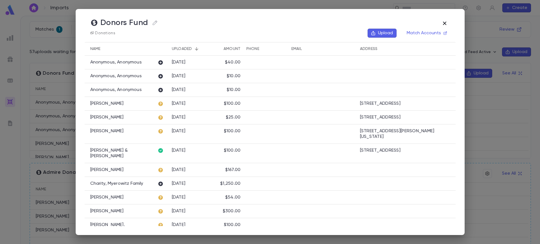
click at [445, 21] on icon "button" at bounding box center [444, 23] width 7 height 7
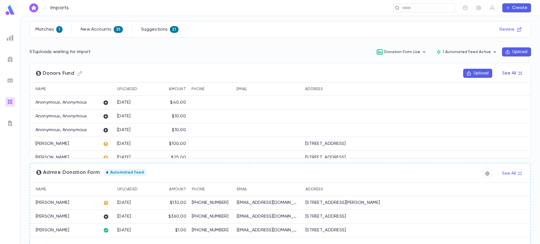
click at [515, 71] on button "See All" at bounding box center [512, 73] width 26 height 9
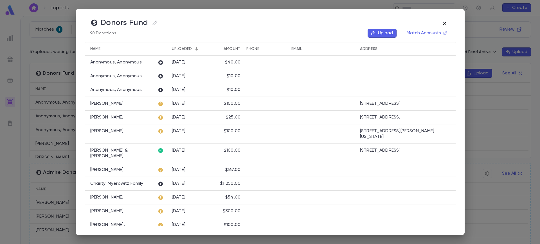
click at [448, 23] on icon "button" at bounding box center [444, 23] width 7 height 7
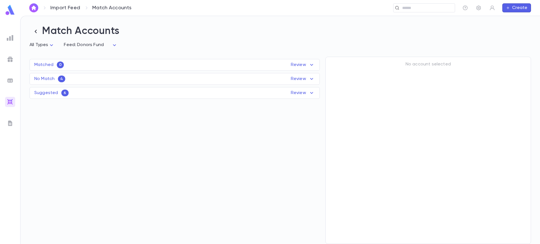
click at [311, 66] on div "Matched 0 Review Name Feed Uploaded Phone Email Address Amount No records found" at bounding box center [175, 65] width 290 height 12
click at [300, 65] on div "Matched 0 Review Name Feed Uploaded Phone Email Address Amount No records found" at bounding box center [175, 65] width 290 height 12
click at [299, 64] on p "Review" at bounding box center [303, 65] width 24 height 7
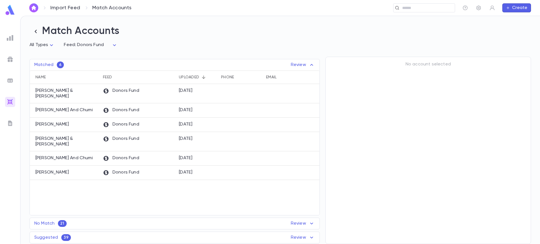
click at [299, 64] on p "Review" at bounding box center [303, 65] width 24 height 7
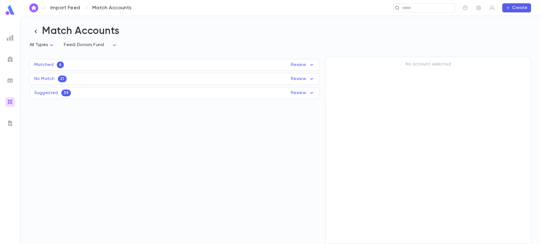
click at [300, 81] on p "Review" at bounding box center [303, 79] width 24 height 7
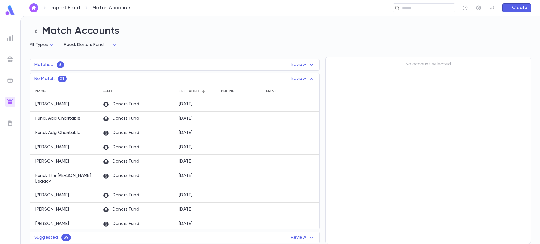
scroll to position [183, 0]
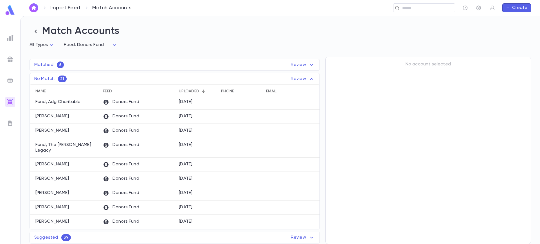
click at [304, 240] on p "Review" at bounding box center [303, 237] width 24 height 7
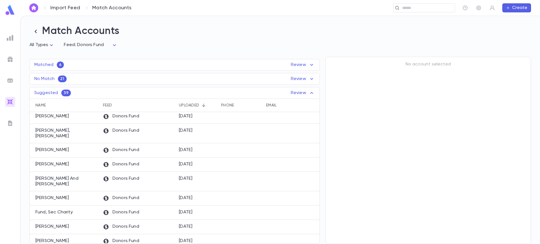
scroll to position [451, 0]
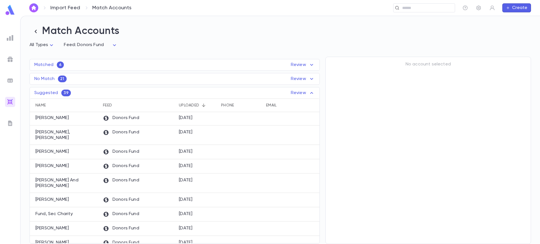
click at [483, 33] on h2 "Match Accounts" at bounding box center [280, 31] width 501 height 13
click at [311, 96] on icon at bounding box center [311, 93] width 7 height 7
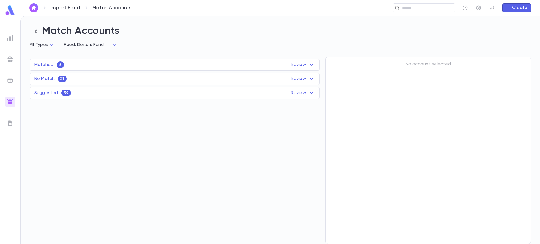
click at [302, 79] on p "Review" at bounding box center [303, 79] width 24 height 7
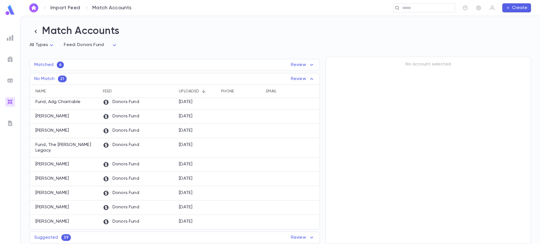
drag, startPoint x: 317, startPoint y: 193, endPoint x: 310, endPoint y: 86, distance: 107.1
click at [310, 86] on div "Name Feed Uploaded Phone Email Address Amount Goldberg, Jacob Donors Fund 9/25/…" at bounding box center [175, 157] width 290 height 145
click at [302, 84] on div "No Match 21 Review Name Feed Uploaded Phone Email Address Amount Goldberg, Jaco…" at bounding box center [175, 151] width 290 height 157
click at [300, 80] on p "Review" at bounding box center [303, 79] width 24 height 7
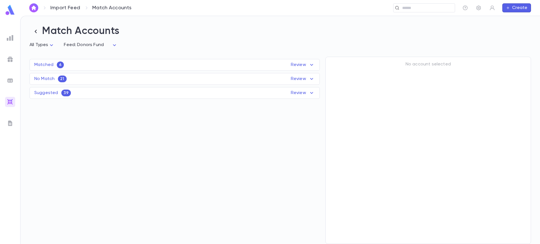
click at [305, 90] on p "Review" at bounding box center [303, 93] width 24 height 7
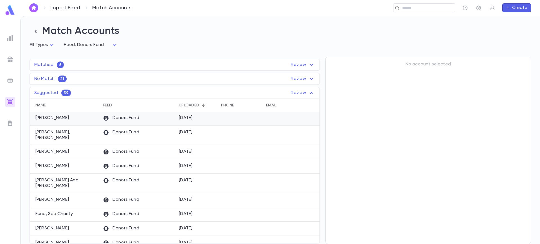
click at [181, 116] on div "[DATE]" at bounding box center [186, 118] width 14 height 6
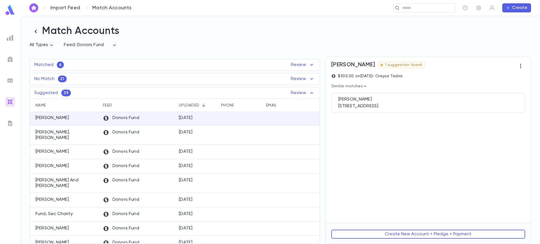
click at [521, 65] on icon "button" at bounding box center [520, 66] width 1 height 4
click at [447, 159] on div at bounding box center [270, 122] width 540 height 244
click at [363, 87] on icon at bounding box center [365, 86] width 4 height 4
click at [364, 87] on icon at bounding box center [365, 86] width 2 height 1
click at [127, 135] on p "Donors Fund" at bounding box center [121, 133] width 36 height 6
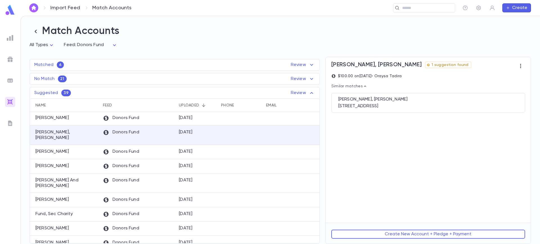
click at [523, 69] on button "button" at bounding box center [520, 66] width 9 height 9
click at [388, 63] on div at bounding box center [270, 122] width 540 height 244
click at [429, 65] on span "1 suggestion found" at bounding box center [450, 65] width 42 height 4
click at [375, 103] on div "Pam, Yechezkel 176 Arlington Avenue, Lakewood NJ 08701 USA" at bounding box center [428, 103] width 194 height 20
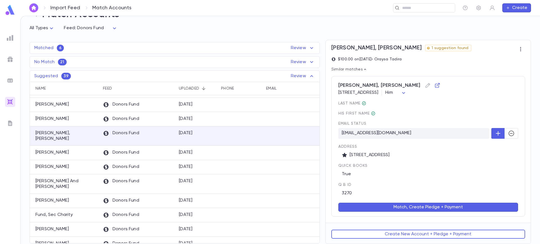
scroll to position [0, 0]
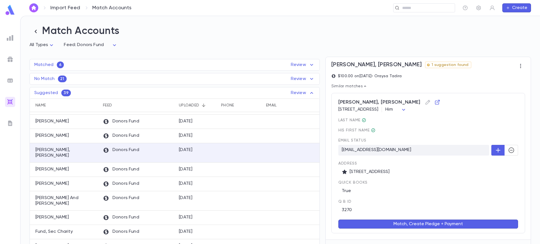
click at [310, 91] on icon at bounding box center [311, 93] width 7 height 7
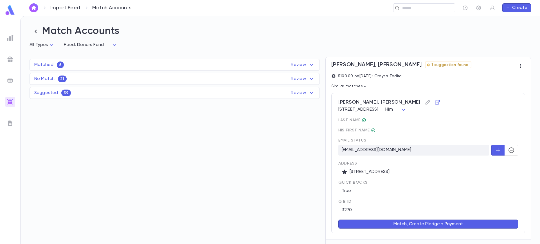
click at [310, 92] on icon at bounding box center [311, 93] width 7 height 7
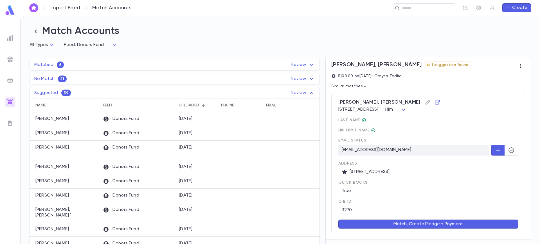
click at [310, 68] on icon at bounding box center [311, 65] width 7 height 7
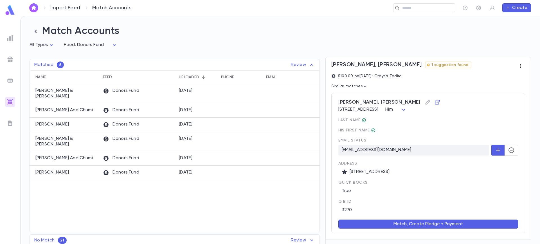
click at [310, 68] on icon at bounding box center [311, 65] width 7 height 7
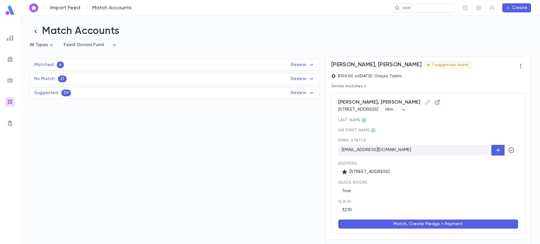
click at [309, 92] on icon at bounding box center [311, 93] width 7 height 7
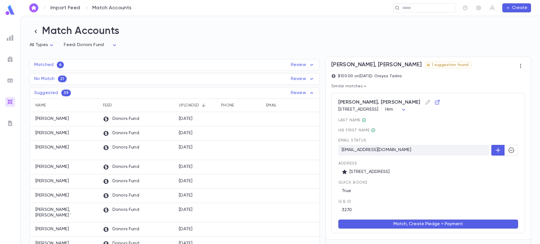
click at [306, 64] on p "Review" at bounding box center [303, 65] width 24 height 7
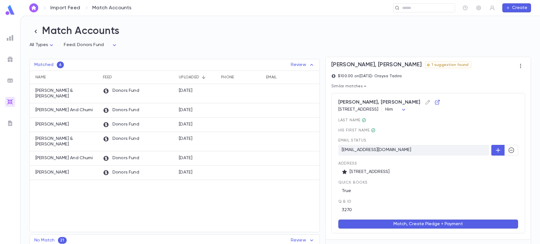
click at [306, 64] on p "Review" at bounding box center [303, 65] width 24 height 7
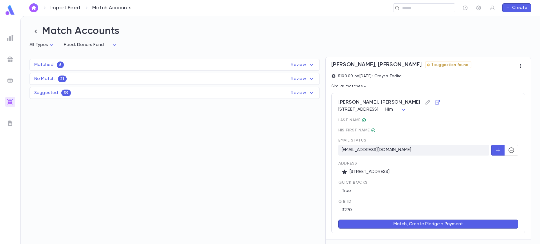
click at [313, 64] on icon at bounding box center [311, 65] width 7 height 7
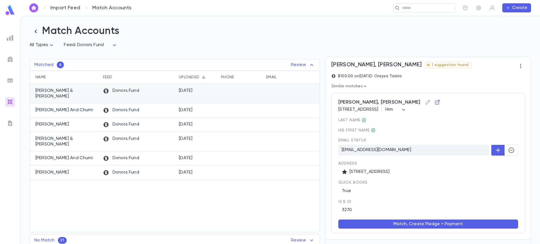
click at [160, 92] on div "Donors Fund" at bounding box center [138, 93] width 76 height 19
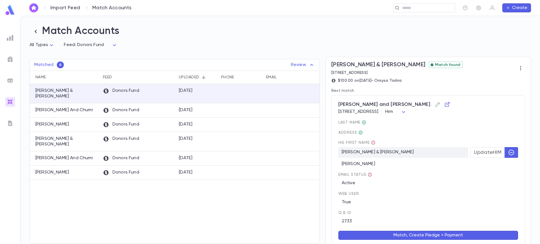
click at [306, 66] on p "Review" at bounding box center [303, 65] width 24 height 7
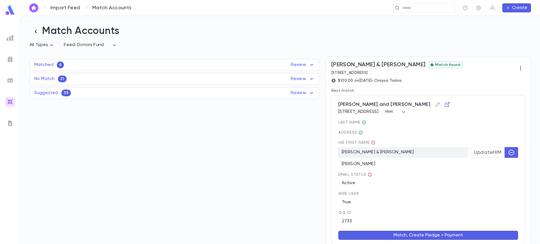
click at [170, 64] on div "Matched 6 Review" at bounding box center [175, 65] width 290 height 7
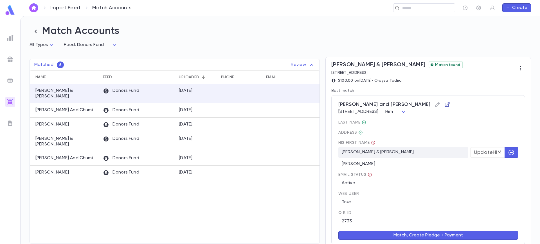
click at [445, 105] on icon "button" at bounding box center [447, 104] width 5 height 5
click at [520, 69] on icon "button" at bounding box center [520, 68] width 1 height 4
click at [489, 55] on div at bounding box center [270, 122] width 540 height 244
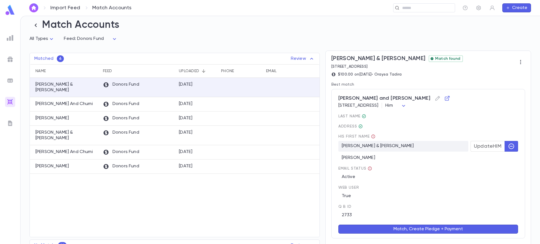
scroll to position [29, 0]
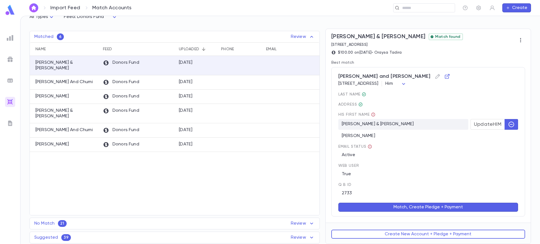
click at [308, 34] on icon at bounding box center [311, 36] width 7 height 7
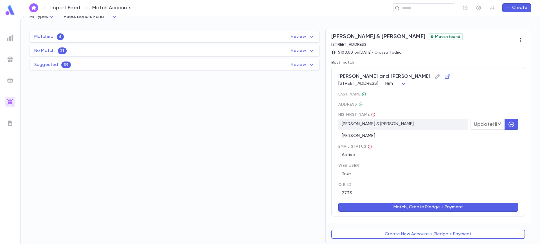
click at [264, 62] on div "Suggested 39 Review" at bounding box center [175, 65] width 290 height 7
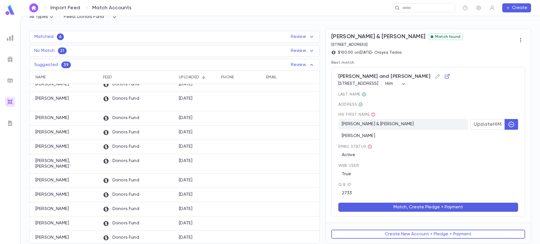
scroll to position [0, 0]
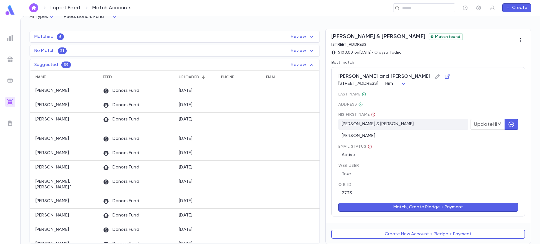
click at [289, 36] on div "Matched 6 Review" at bounding box center [175, 36] width 290 height 7
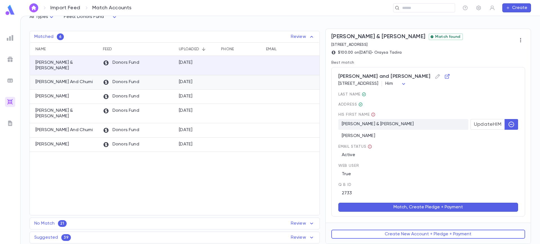
click at [207, 79] on div "[DATE]" at bounding box center [197, 82] width 42 height 14
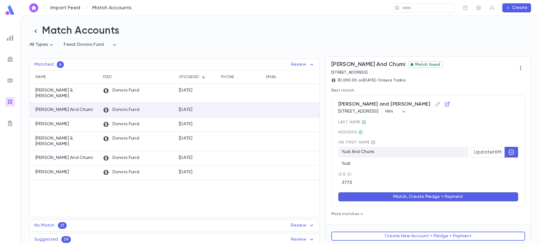
scroll to position [3, 0]
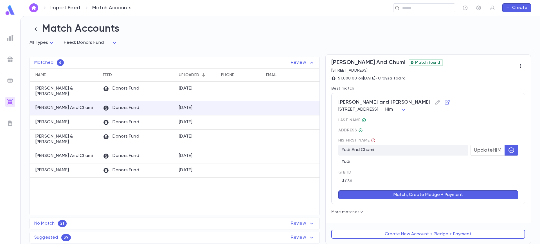
click at [305, 64] on p "Review" at bounding box center [303, 62] width 24 height 7
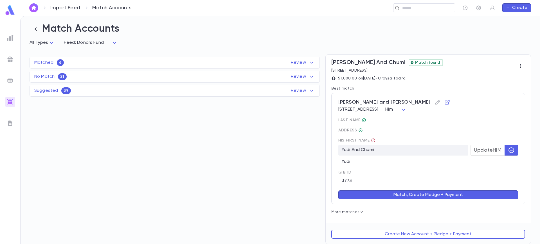
click at [294, 76] on p "Review" at bounding box center [303, 76] width 24 height 7
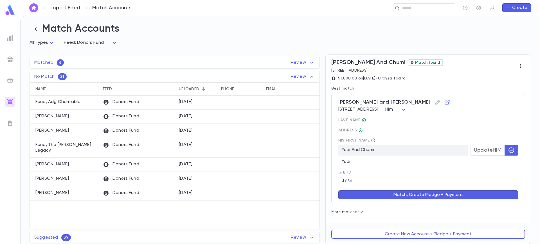
scroll to position [0, 0]
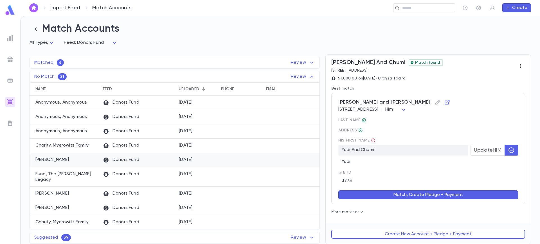
click at [208, 158] on div "[DATE]" at bounding box center [197, 160] width 42 height 14
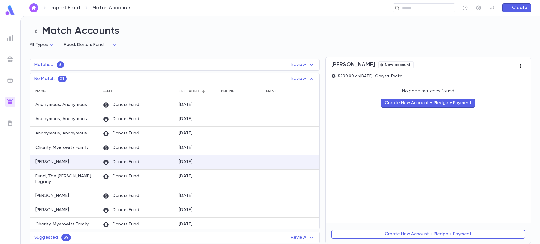
click at [520, 68] on icon "button" at bounding box center [521, 66] width 6 height 6
click at [446, 72] on div at bounding box center [270, 122] width 540 height 244
click at [139, 176] on div "Donors Fund" at bounding box center [138, 179] width 76 height 19
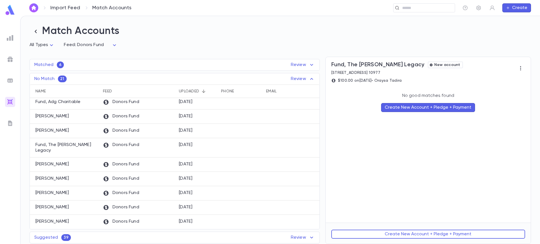
scroll to position [164, 0]
click at [182, 182] on div "[DATE]" at bounding box center [197, 179] width 42 height 14
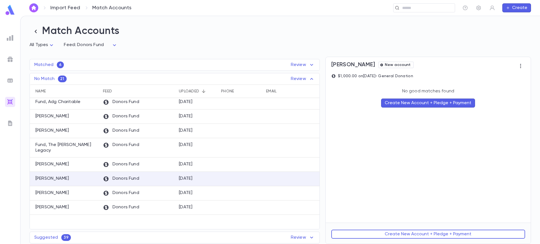
scroll to position [0, 0]
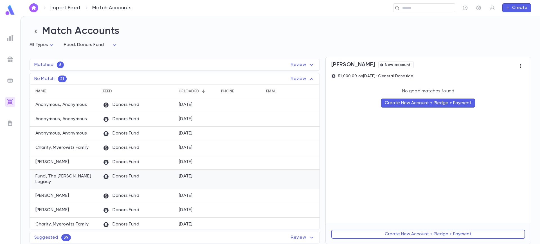
click at [174, 182] on div "Donors Fund" at bounding box center [138, 179] width 76 height 19
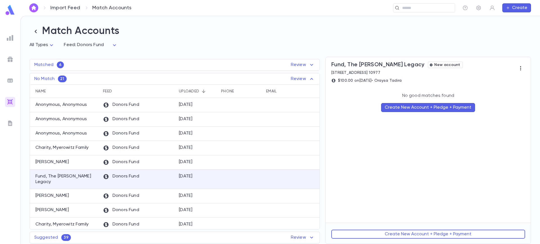
click at [518, 69] on icon "button" at bounding box center [521, 69] width 6 height 6
click at [483, 47] on div at bounding box center [270, 122] width 540 height 244
click at [226, 62] on div "Matched 6 Review" at bounding box center [175, 65] width 290 height 7
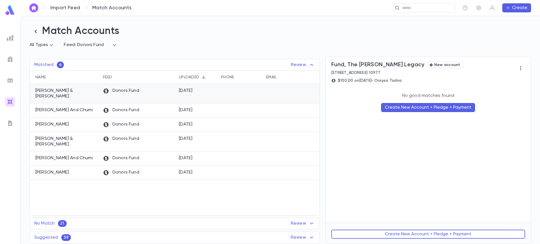
click at [186, 92] on div "[DATE]" at bounding box center [186, 91] width 14 height 6
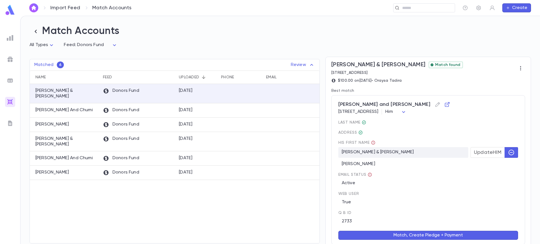
click at [419, 236] on button "Match, Create Pledge + Payment" at bounding box center [428, 235] width 180 height 9
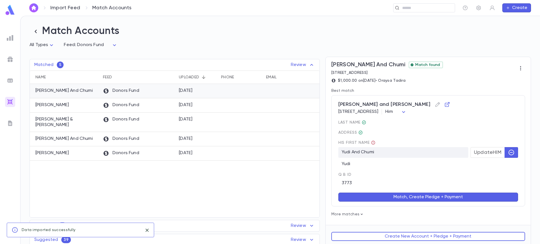
click at [184, 95] on div "[DATE]" at bounding box center [197, 91] width 42 height 14
click at [408, 197] on button "Match, Create Pledge + Payment" at bounding box center [428, 197] width 180 height 9
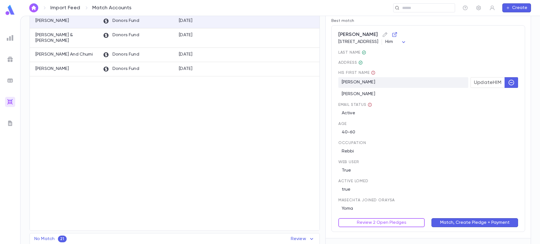
scroll to position [86, 0]
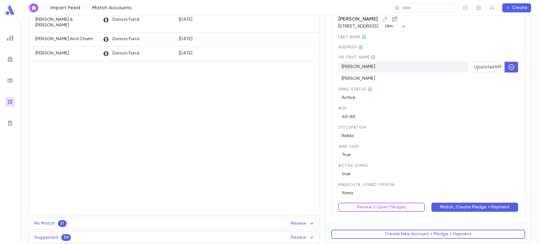
click at [458, 206] on button "Match, Create Pledge + Payment" at bounding box center [474, 207] width 87 height 9
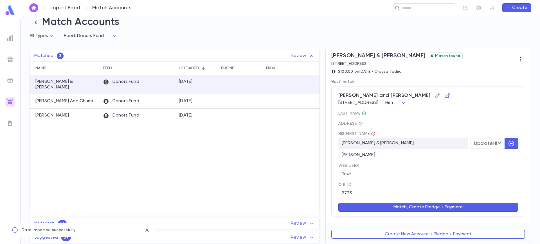
scroll to position [0, 0]
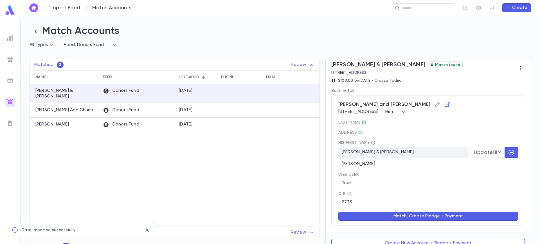
click at [442, 215] on button "Match, Create Pledge + Payment" at bounding box center [428, 216] width 180 height 9
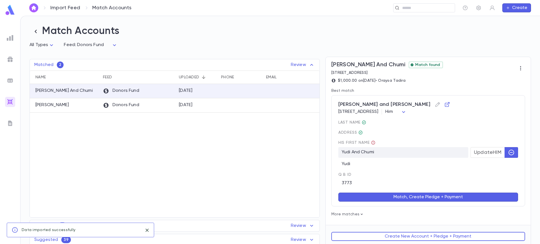
click at [398, 198] on button "Match, Create Pledge + Payment" at bounding box center [428, 197] width 180 height 9
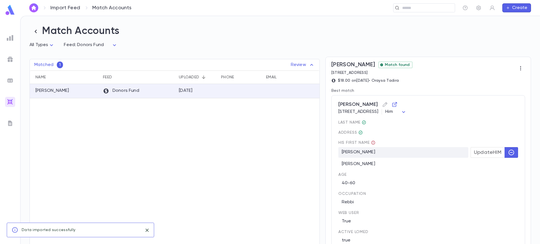
click at [492, 93] on p "Best match" at bounding box center [428, 91] width 194 height 4
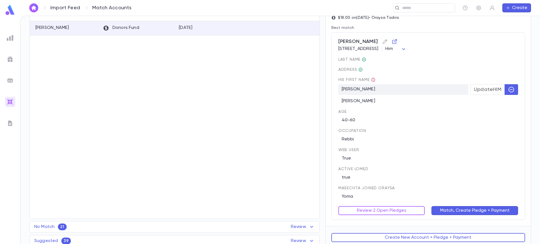
scroll to position [67, 0]
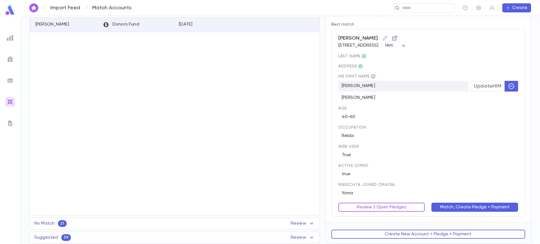
click at [468, 208] on button "Match, Create Pledge + Payment" at bounding box center [474, 207] width 87 height 9
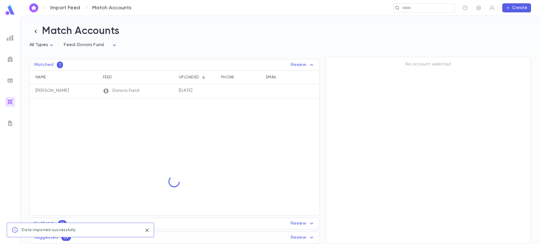
scroll to position [0, 0]
click at [292, 66] on p "Review" at bounding box center [303, 65] width 24 height 7
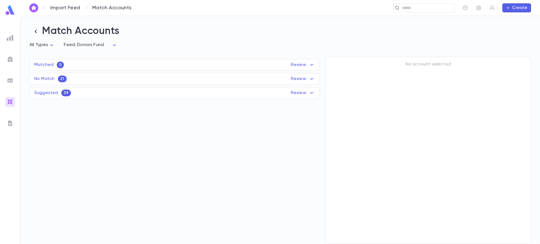
click at [175, 90] on div "Suggested 39 Review Name Feed Uploaded Phone Email Address Amount Bodner, Eli D…" at bounding box center [175, 93] width 290 height 12
click at [192, 95] on div "Suggested 39 Review" at bounding box center [175, 93] width 290 height 7
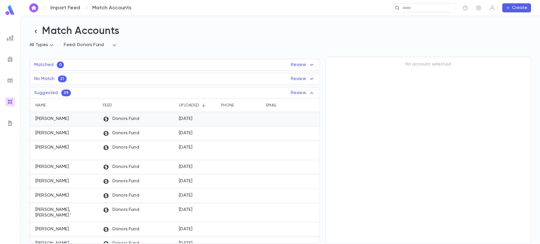
click at [169, 126] on div "Donors Fund" at bounding box center [138, 119] width 76 height 14
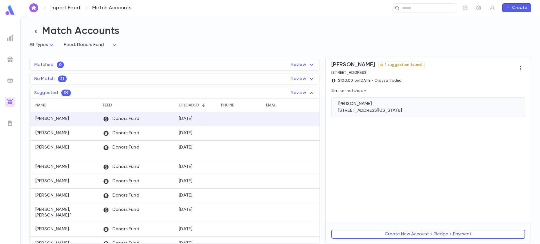
click at [390, 110] on div "7 Ford, Lakewood NEW JERSEY 08701 US" at bounding box center [428, 111] width 180 height 6
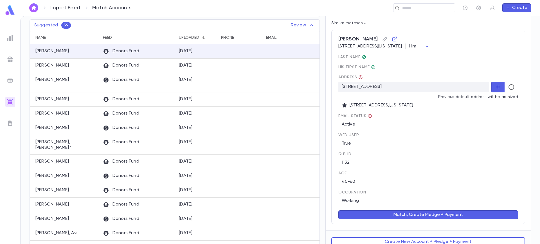
scroll to position [76, 0]
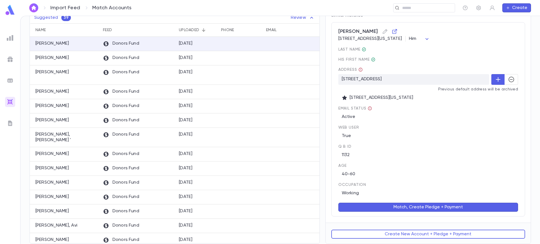
click at [446, 205] on button "Match, Create Pledge + Payment" at bounding box center [428, 207] width 180 height 9
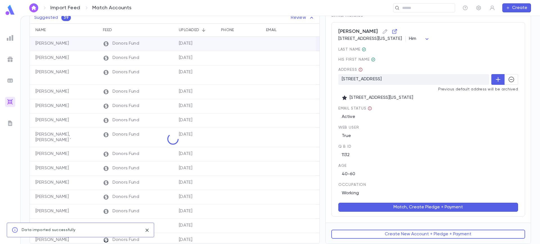
scroll to position [0, 0]
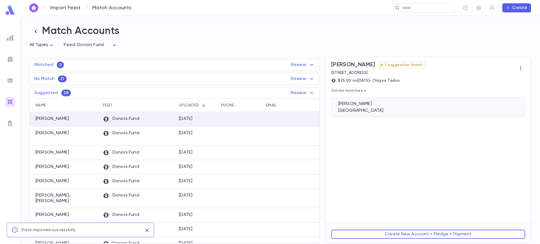
click at [373, 111] on div "Lakewood NJ 08701 USA" at bounding box center [428, 111] width 180 height 6
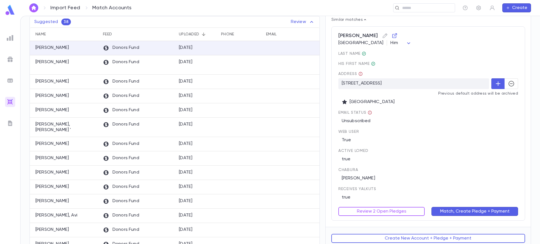
scroll to position [76, 0]
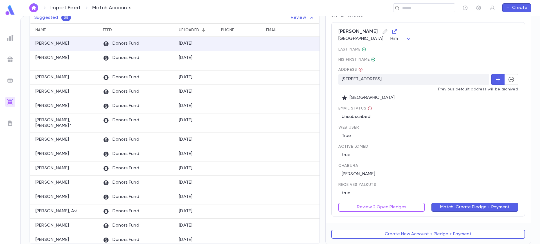
click at [465, 209] on button "Match, Create Pledge + Payment" at bounding box center [474, 207] width 87 height 9
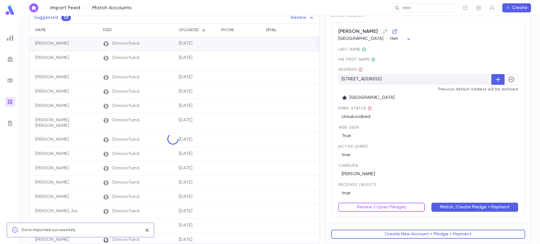
scroll to position [0, 0]
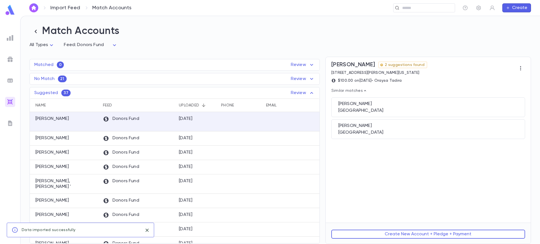
click at [297, 82] on p "Review" at bounding box center [303, 79] width 24 height 7
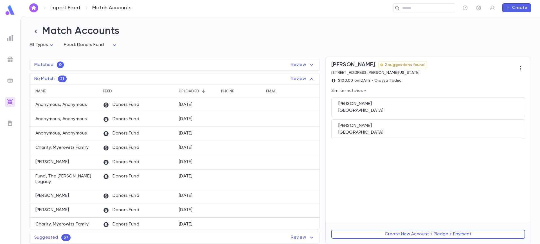
drag, startPoint x: 317, startPoint y: 120, endPoint x: 321, endPoint y: 145, distance: 24.8
click at [321, 145] on div "Matched 0 Review Name Feed Uploaded Phone Email Address Amount No records found…" at bounding box center [277, 147] width 507 height 193
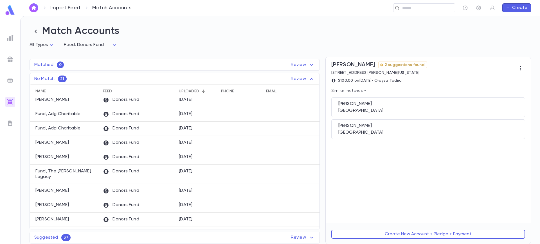
scroll to position [183, 0]
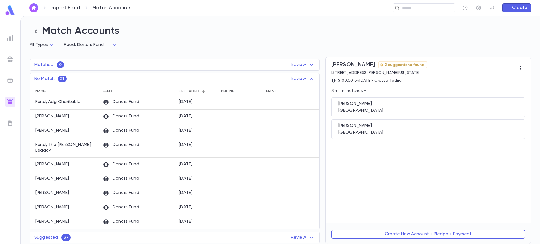
click at [311, 81] on icon at bounding box center [311, 79] width 7 height 7
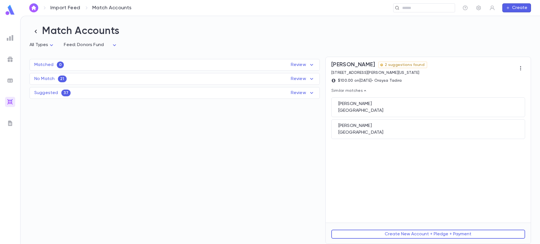
click at [237, 92] on div "Suggested 37 Review" at bounding box center [175, 93] width 290 height 7
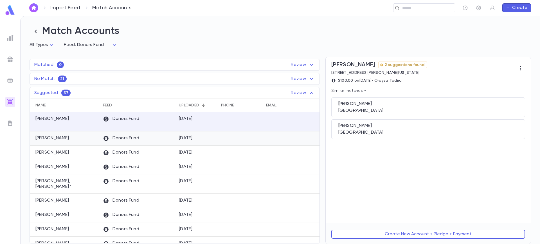
click at [95, 137] on div "[PERSON_NAME]" at bounding box center [65, 139] width 70 height 14
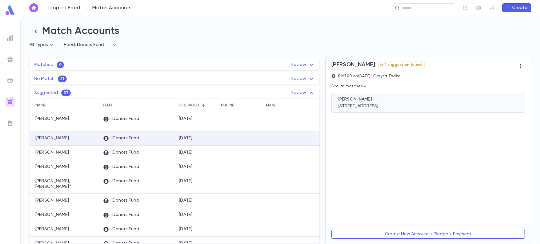
click at [387, 109] on div "18 Chelsea Court, Lakewood NJ 08701 USA" at bounding box center [428, 106] width 180 height 6
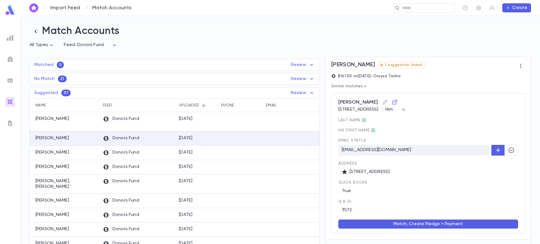
click at [448, 225] on button "Match, Create Pledge + Payment" at bounding box center [428, 224] width 180 height 9
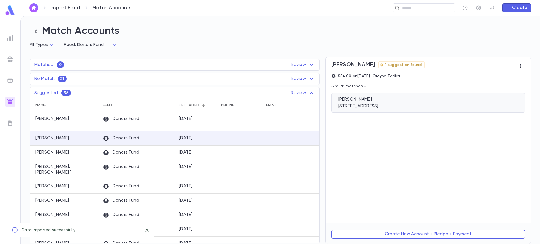
click at [399, 107] on div "69 Roselle Ct, Lakewood NJ 08701 USA" at bounding box center [428, 106] width 180 height 6
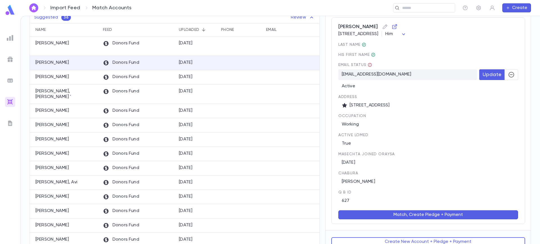
scroll to position [84, 0]
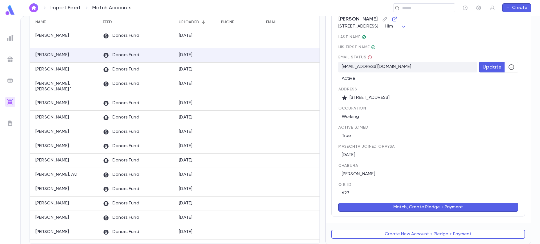
click at [427, 205] on button "Match, Create Pledge + Payment" at bounding box center [428, 207] width 180 height 9
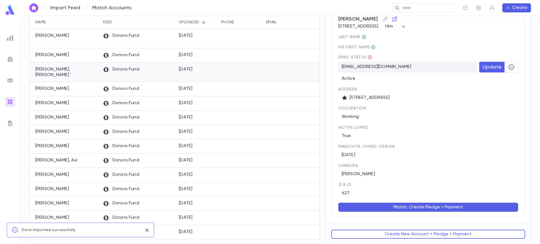
click at [194, 66] on div "[DATE]" at bounding box center [197, 72] width 42 height 19
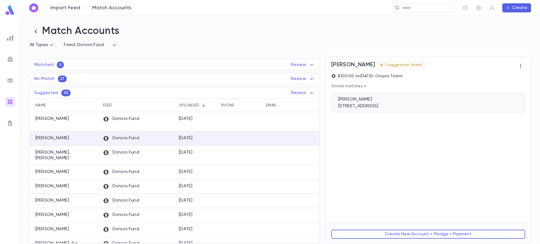
click at [401, 100] on div "[PERSON_NAME]" at bounding box center [428, 100] width 180 height 6
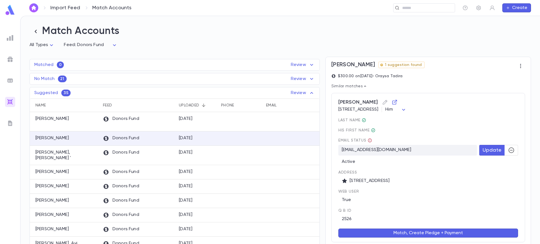
click at [466, 235] on button "Match, Create Pledge + Payment" at bounding box center [428, 233] width 180 height 9
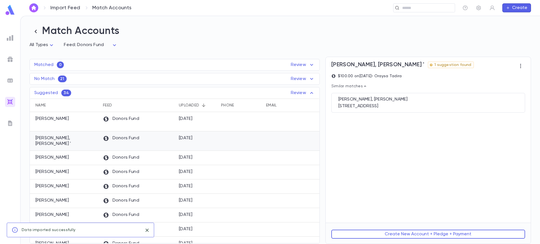
click at [206, 139] on div "[DATE]" at bounding box center [197, 141] width 42 height 19
click at [407, 103] on div "Pam, Yechezkel 176 Arlington Avenue, Lakewood NJ 08701 USA" at bounding box center [428, 103] width 194 height 20
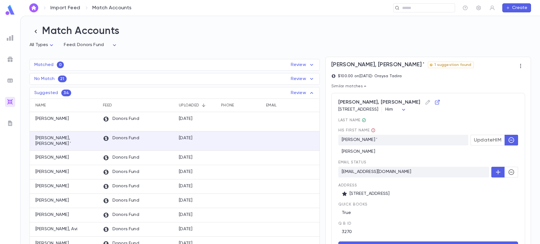
scroll to position [28, 0]
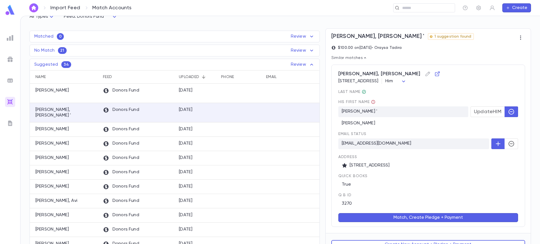
click at [419, 217] on button "Match, Create Pledge + Payment" at bounding box center [428, 217] width 180 height 9
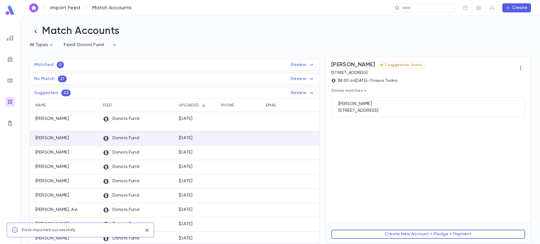
scroll to position [0, 0]
click at [191, 78] on div "No Match 21 Review" at bounding box center [175, 79] width 290 height 7
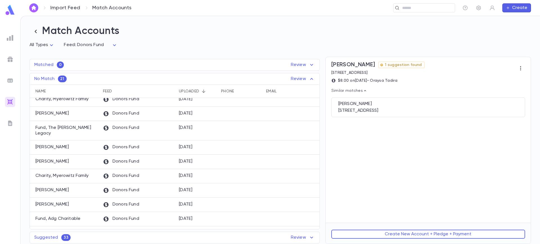
scroll to position [53, 0]
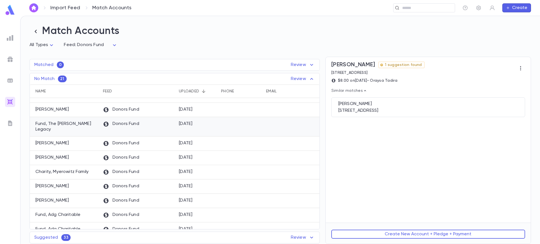
click at [161, 129] on div "Donors Fund" at bounding box center [138, 126] width 76 height 19
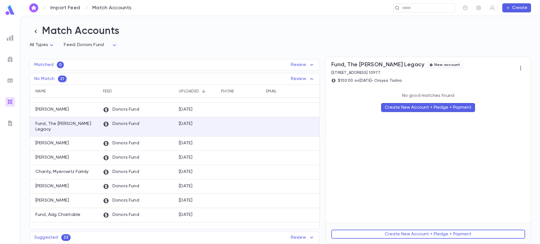
scroll to position [0, 0]
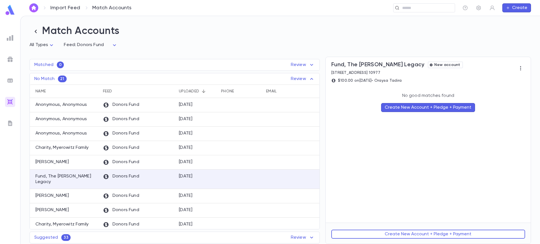
click at [312, 82] on icon at bounding box center [311, 79] width 7 height 7
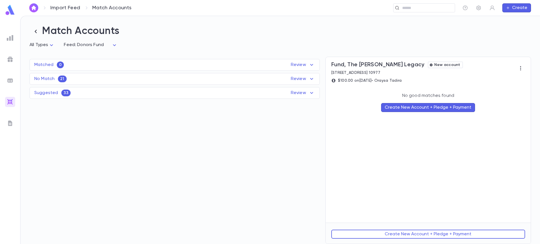
click at [176, 91] on div "Suggested 33 Review" at bounding box center [175, 93] width 290 height 7
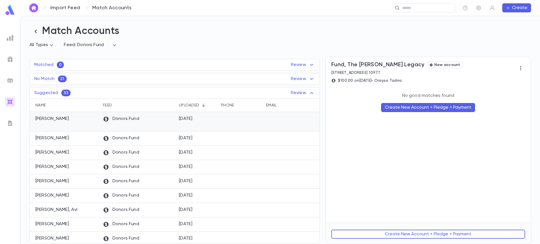
click at [71, 127] on div "[PERSON_NAME]" at bounding box center [65, 121] width 70 height 19
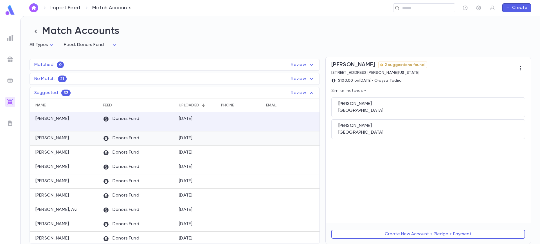
click at [74, 140] on div "[PERSON_NAME]" at bounding box center [65, 139] width 70 height 14
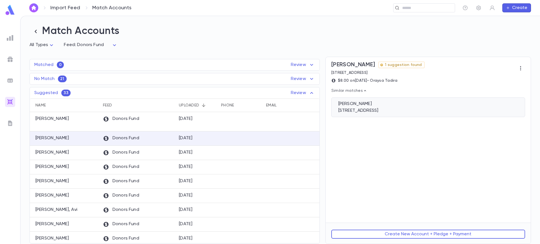
click at [414, 113] on div "35 Queens Court, Lakewood NJ 08701 United States" at bounding box center [428, 111] width 180 height 6
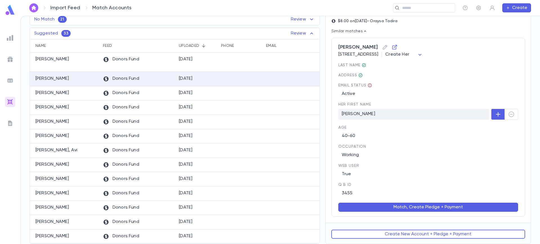
scroll to position [60, 0]
click at [464, 207] on button "Match, Create Pledge + Payment" at bounding box center [428, 207] width 180 height 9
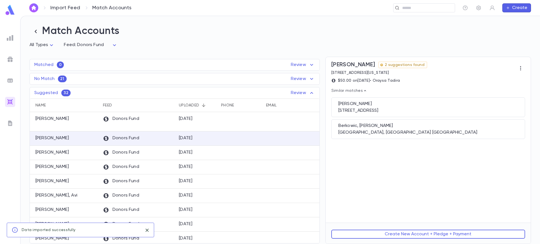
scroll to position [0, 0]
click at [387, 109] on div "1201 Manchester Street, Toms River NJ 08757 USA" at bounding box center [428, 111] width 180 height 6
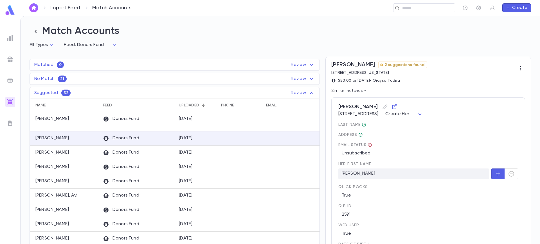
scroll to position [92, 0]
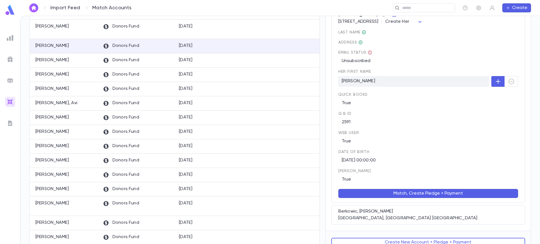
click at [442, 191] on button "Match, Create Pledge + Payment" at bounding box center [428, 193] width 180 height 9
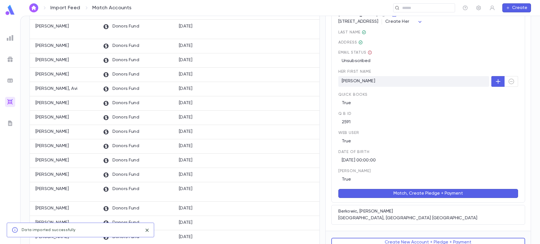
scroll to position [0, 0]
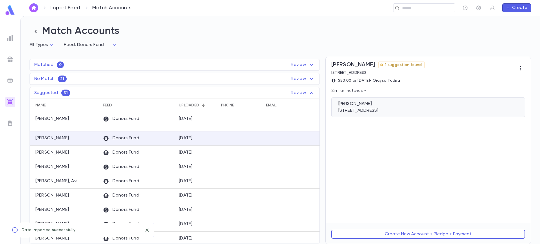
click at [383, 106] on div "Zicherman, Zvi" at bounding box center [428, 104] width 180 height 6
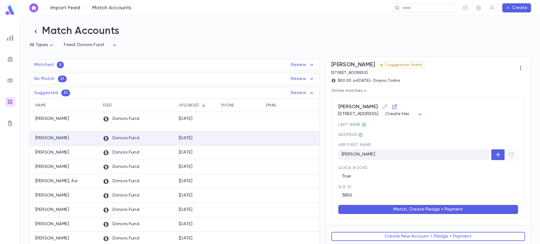
click at [441, 208] on button "Match, Create Pledge + Payment" at bounding box center [428, 209] width 180 height 9
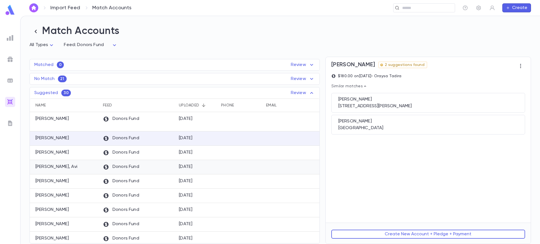
click at [221, 166] on div at bounding box center [240, 167] width 45 height 14
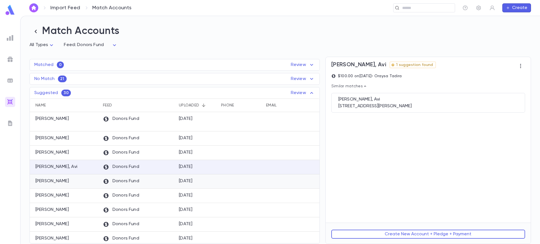
click at [229, 180] on div at bounding box center [240, 182] width 45 height 14
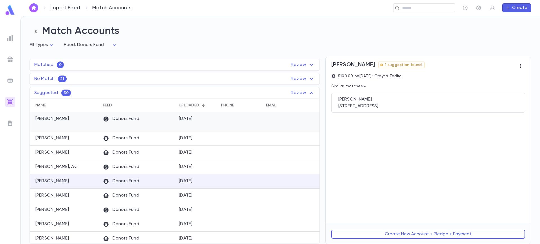
click at [223, 123] on div at bounding box center [240, 121] width 45 height 19
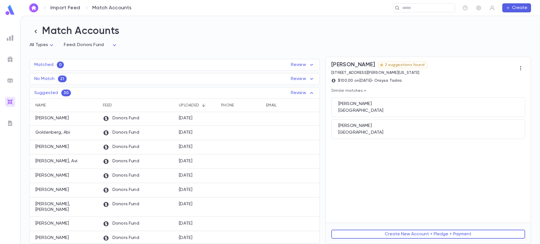
scroll to position [222, 0]
click at [232, 196] on div at bounding box center [240, 189] width 45 height 14
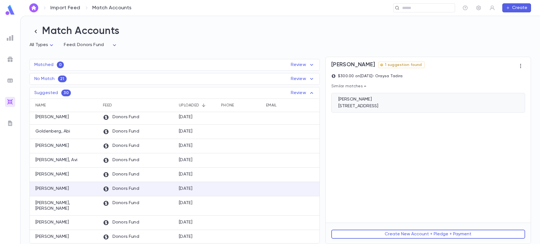
click at [399, 109] on div "85 Shady Lane Drive, Lakewood NJ 08701 USA" at bounding box center [428, 106] width 180 height 6
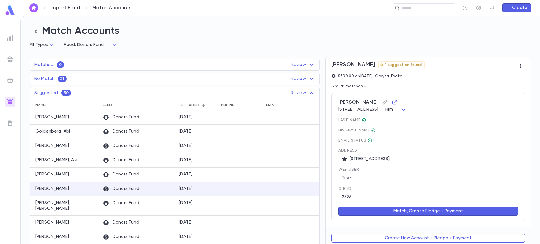
click at [452, 211] on button "Match, Create Pledge + Payment" at bounding box center [428, 211] width 180 height 9
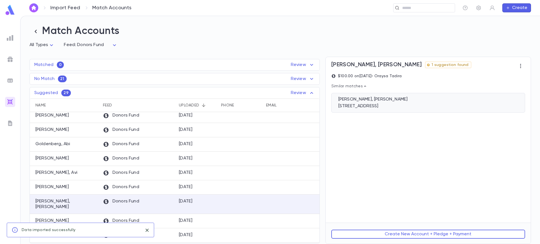
click at [401, 98] on div "[PERSON_NAME], [PERSON_NAME]" at bounding box center [428, 100] width 180 height 6
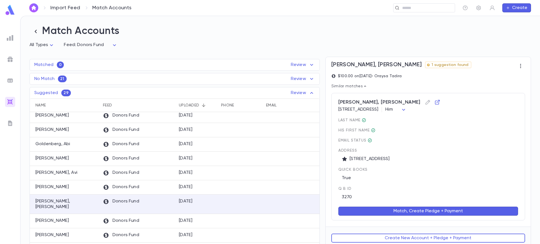
click at [435, 208] on button "Match, Create Pledge + Payment" at bounding box center [428, 211] width 180 height 9
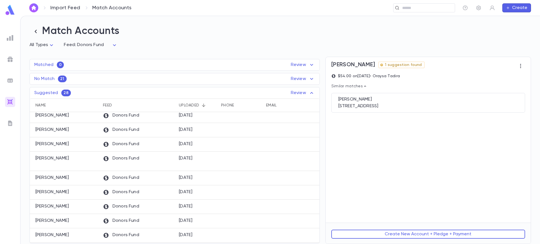
scroll to position [92, 0]
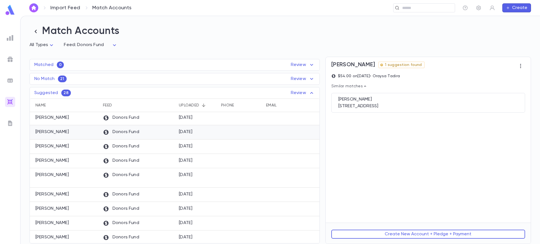
click at [237, 137] on div at bounding box center [240, 132] width 45 height 14
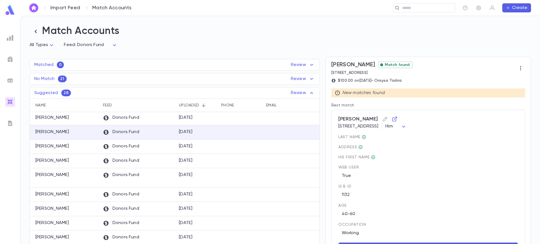
scroll to position [41, 0]
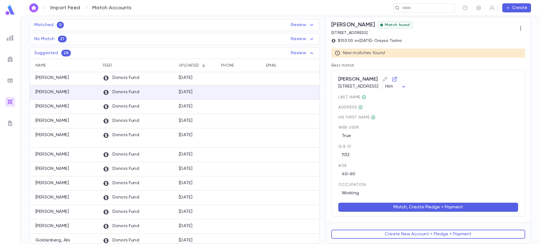
click at [416, 206] on button "Match, Create Pledge + Payment" at bounding box center [428, 207] width 180 height 9
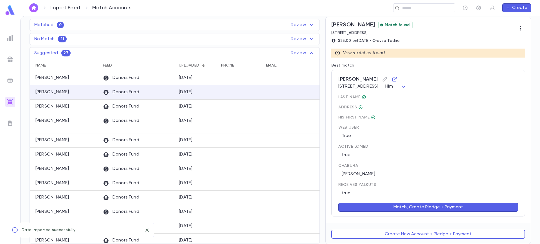
scroll to position [0, 0]
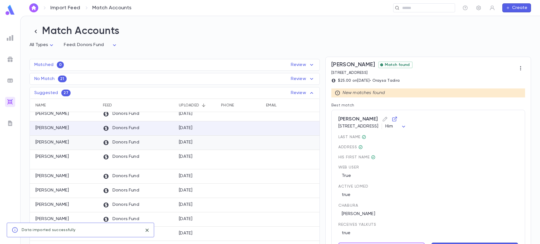
click at [213, 145] on div "[DATE]" at bounding box center [197, 143] width 42 height 14
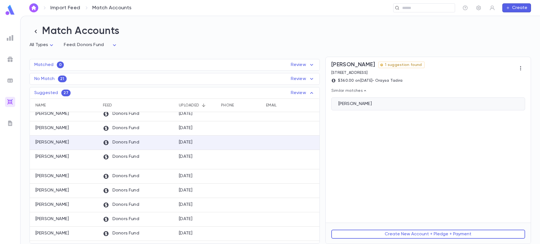
click at [375, 106] on div "[PERSON_NAME]" at bounding box center [428, 104] width 180 height 6
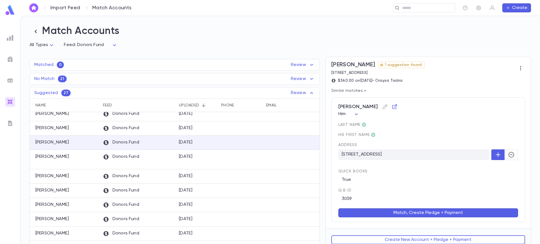
click at [451, 218] on button "Match, Create Pledge + Payment" at bounding box center [428, 213] width 180 height 9
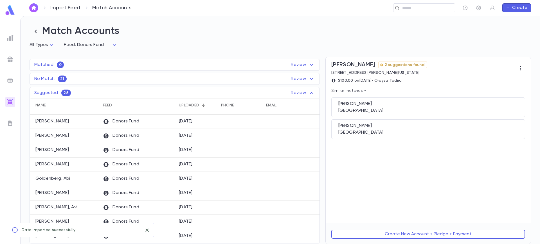
scroll to position [166, 0]
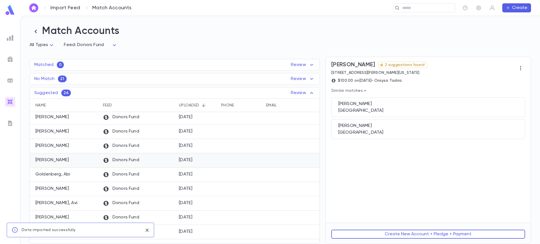
click at [188, 163] on div "[DATE]" at bounding box center [186, 160] width 14 height 6
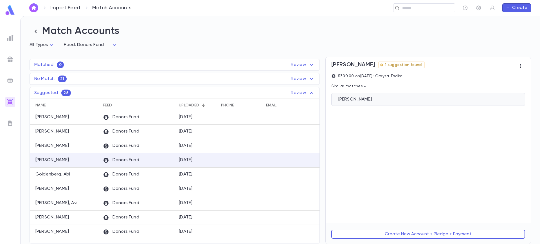
click at [402, 102] on div "[PERSON_NAME]" at bounding box center [428, 100] width 180 height 6
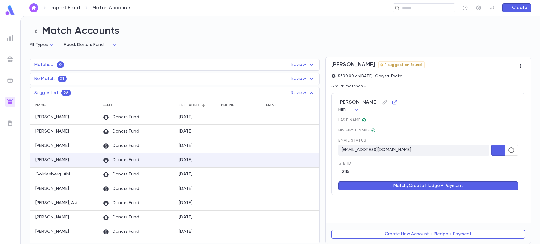
click at [453, 188] on button "Match, Create Pledge + Payment" at bounding box center [428, 186] width 180 height 9
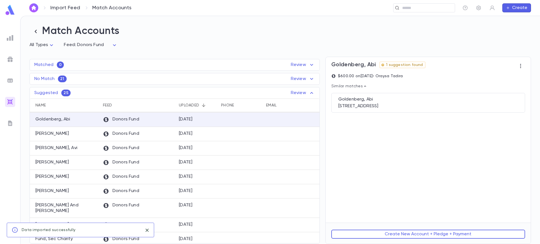
scroll to position [205, 0]
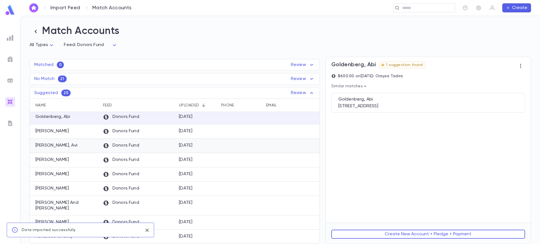
click at [81, 153] on div "[PERSON_NAME], Avi" at bounding box center [65, 146] width 70 height 14
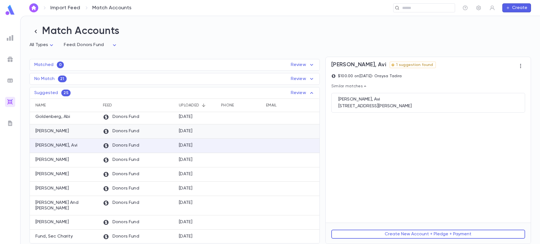
click at [222, 139] on div at bounding box center [240, 132] width 45 height 14
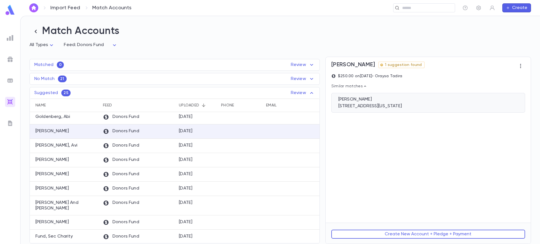
click at [396, 97] on div "Kaufman, Nussi 24 Hight St, Lakewood NEW JERSEY 08701 US" at bounding box center [428, 103] width 194 height 20
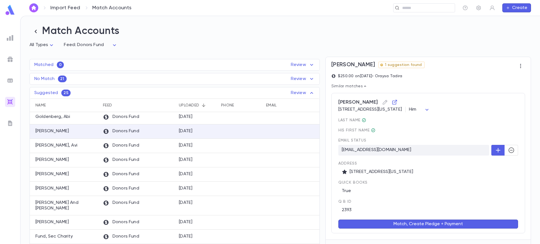
click at [435, 224] on button "Match, Create Pledge + Payment" at bounding box center [428, 224] width 180 height 9
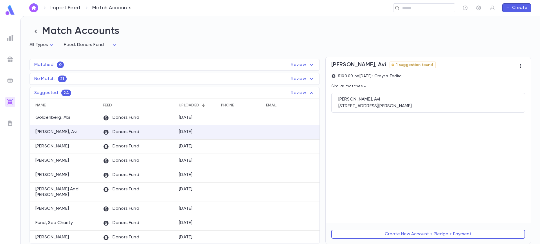
click at [466, 132] on div "Knobel, Avi 1 suggestion found $100.00 on 8/21/2025 • Oraysa Tadira Similar mat…" at bounding box center [428, 140] width 205 height 166
click at [175, 119] on div "Donors Fund" at bounding box center [138, 118] width 76 height 14
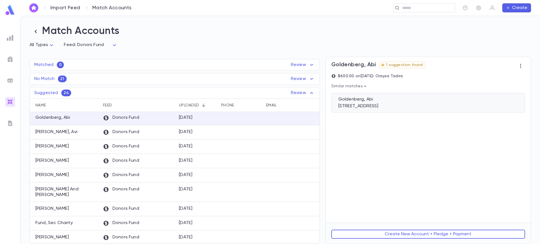
click at [358, 104] on div "Goldenberg, Abi 52 Canary Drive, Lakewood NJ 08701 USA" at bounding box center [428, 103] width 194 height 20
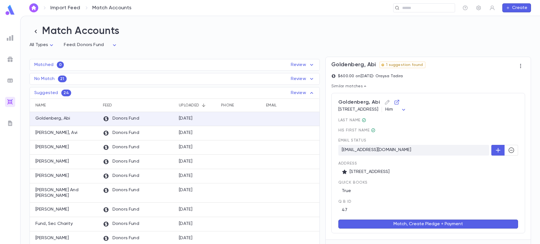
scroll to position [202, 0]
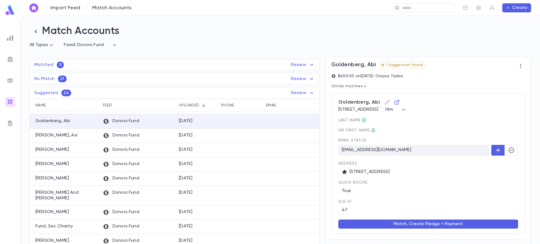
click at [417, 220] on button "Match, Create Pledge + Payment" at bounding box center [428, 224] width 180 height 9
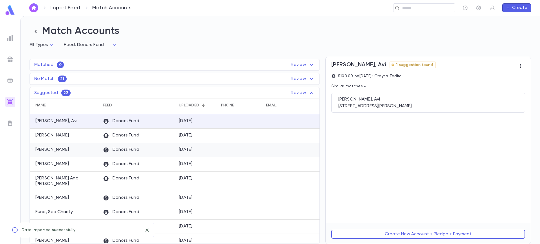
click at [171, 150] on div "Donors Fund" at bounding box center [138, 150] width 76 height 14
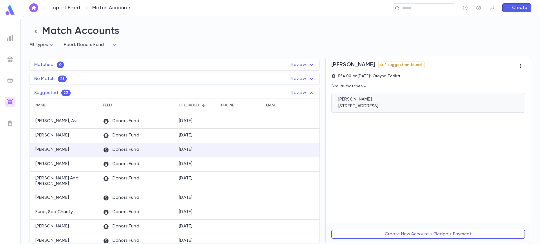
click at [367, 102] on div "[PERSON_NAME]" at bounding box center [428, 100] width 180 height 6
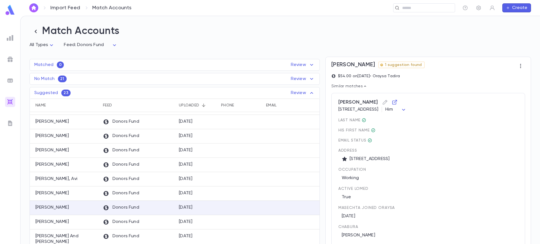
scroll to position [62, 0]
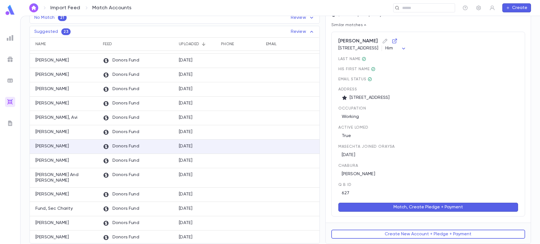
click at [408, 208] on button "Match, Create Pledge + Payment" at bounding box center [428, 207] width 180 height 9
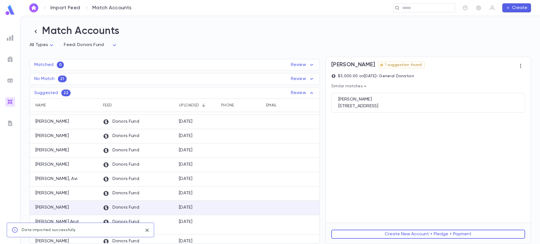
scroll to position [0, 0]
click at [78, 137] on div "[PERSON_NAME]" at bounding box center [65, 136] width 70 height 14
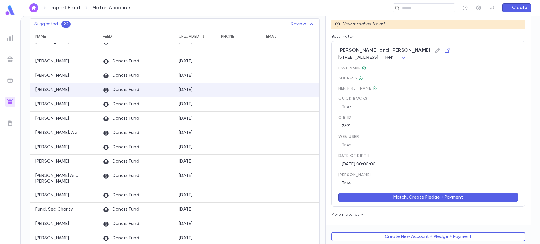
scroll to position [72, 0]
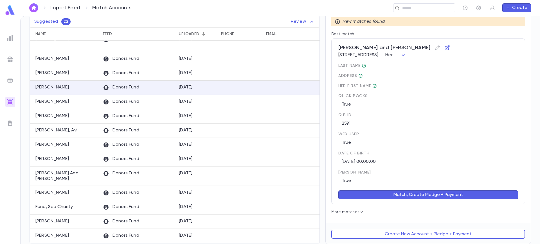
click at [419, 196] on button "Match, Create Pledge + Payment" at bounding box center [428, 195] width 180 height 9
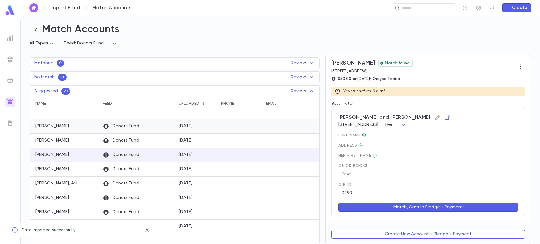
scroll to position [0, 0]
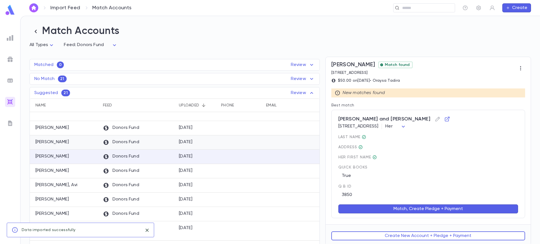
click at [69, 145] on p "[PERSON_NAME]" at bounding box center [51, 142] width 33 height 6
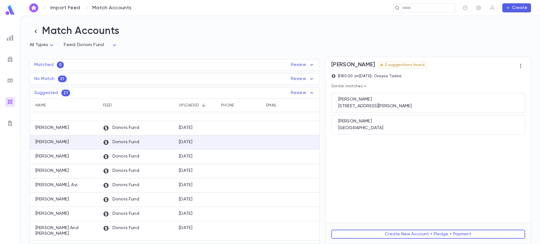
scroll to position [180, 0]
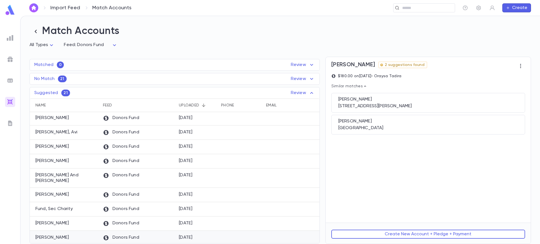
click at [152, 237] on div "Donors Fund" at bounding box center [138, 238] width 76 height 14
click at [131, 223] on div "Donors Fund" at bounding box center [138, 224] width 76 height 14
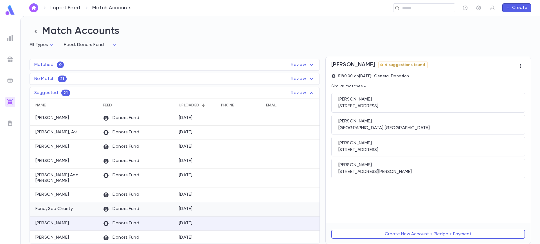
click at [150, 209] on div "Donors Fund" at bounding box center [138, 209] width 76 height 14
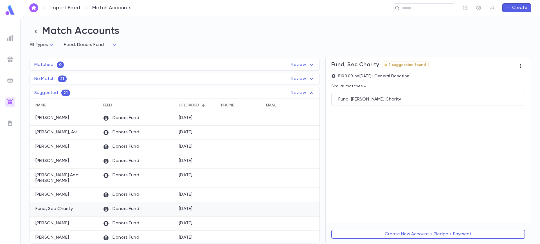
click at [143, 203] on div "Donors Fund" at bounding box center [138, 209] width 76 height 14
click at [140, 193] on div "Donors Fund" at bounding box center [138, 195] width 76 height 14
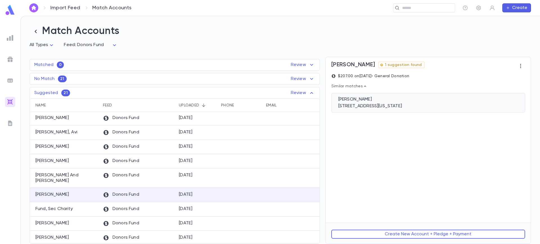
click at [374, 99] on div "Plotnik, Naftoli" at bounding box center [428, 100] width 180 height 6
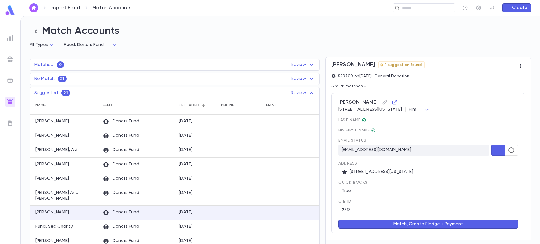
click at [438, 227] on button "Match, Create Pledge + Payment" at bounding box center [428, 224] width 180 height 9
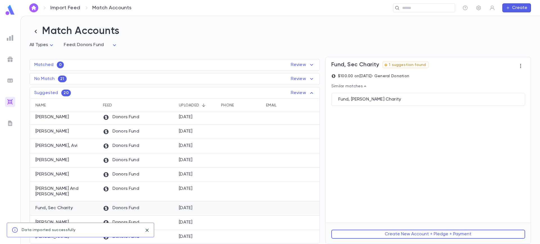
scroll to position [161, 0]
click at [145, 193] on div "Donors Fund" at bounding box center [138, 192] width 76 height 19
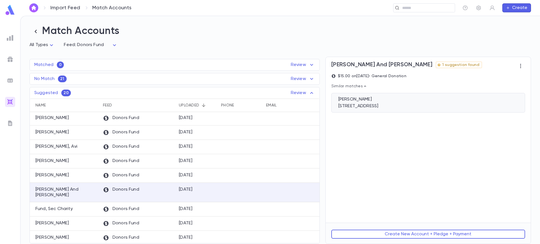
click at [355, 102] on div "[PERSON_NAME]" at bounding box center [428, 100] width 180 height 6
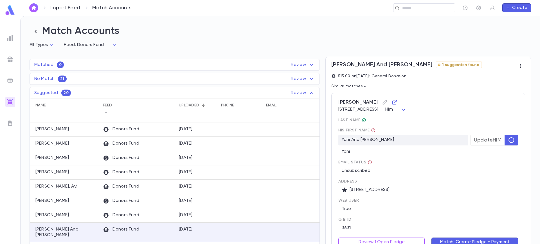
click at [464, 240] on button "Match, Create Pledge + Payment" at bounding box center [474, 242] width 87 height 9
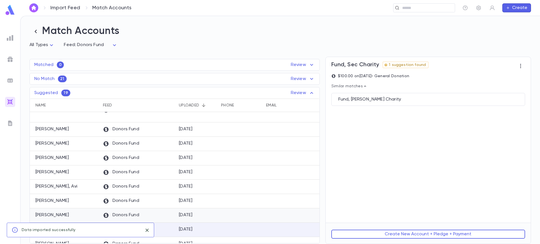
click at [202, 215] on div "[DATE]" at bounding box center [197, 216] width 42 height 14
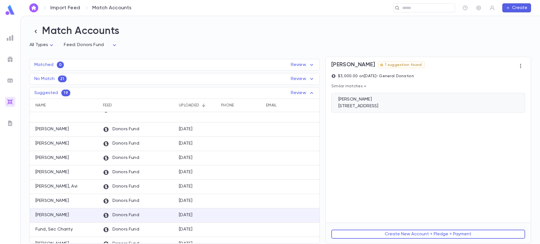
click at [364, 106] on div "15303 Ventura Boulevard, Los Angeles CA 91403 United States" at bounding box center [428, 106] width 180 height 6
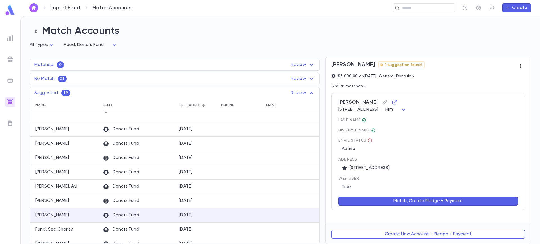
click at [464, 201] on button "Match, Create Pledge + Payment" at bounding box center [428, 201] width 180 height 9
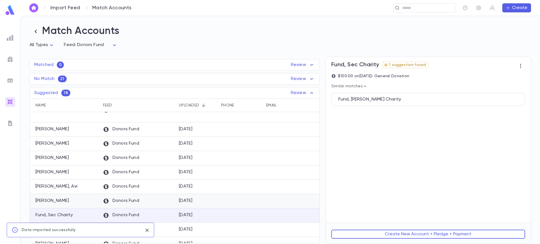
click at [170, 204] on div "Donors Fund" at bounding box center [138, 201] width 76 height 14
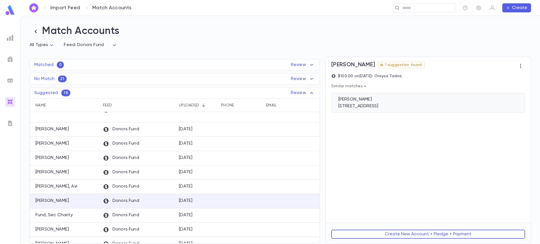
click at [435, 107] on div "6143 N Saint Louis Ave, Chicago IL 60659 USA" at bounding box center [428, 106] width 180 height 6
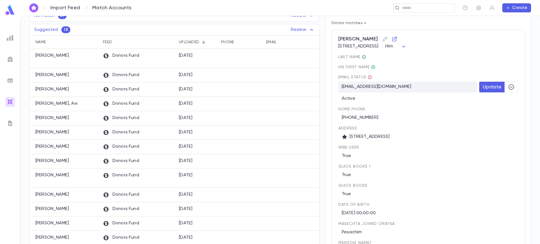
scroll to position [131, 0]
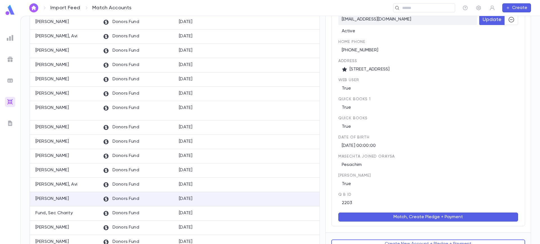
click at [464, 211] on div "Match, Create Pledge + Payment" at bounding box center [424, 214] width 186 height 16
click at [434, 225] on div "Meystel, Moshe 6143 N Saint Louis Ave, Chicago IL 60659 USA Him *** last Name H…" at bounding box center [428, 94] width 194 height 264
click at [419, 219] on button "Match, Create Pledge + Payment" at bounding box center [428, 217] width 180 height 9
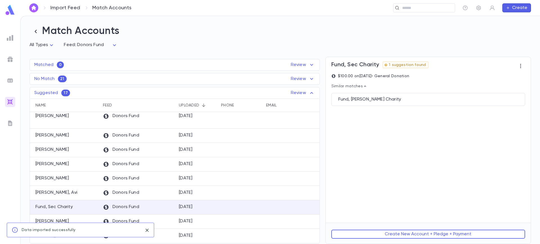
scroll to position [0, 0]
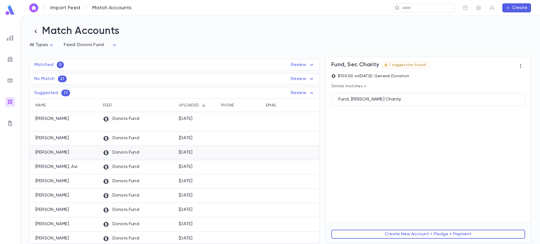
click at [77, 156] on div "[PERSON_NAME]" at bounding box center [65, 153] width 70 height 14
click at [79, 170] on div "[PERSON_NAME], Avi" at bounding box center [65, 167] width 70 height 14
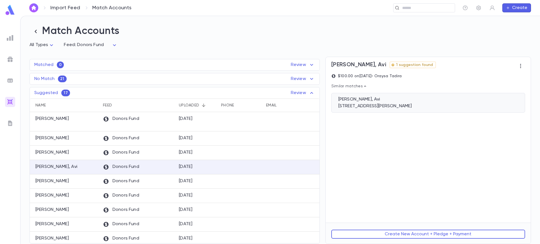
click at [391, 105] on div "1201 dinsmore avenue, Far Rockaway NY 11691 US" at bounding box center [428, 106] width 180 height 6
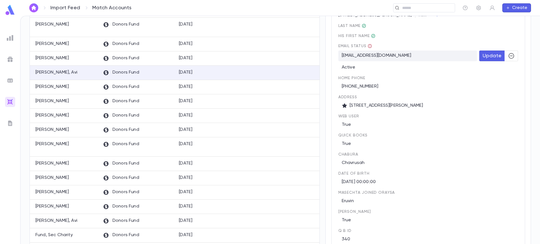
scroll to position [141, 0]
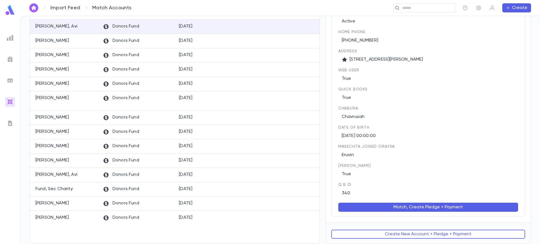
click at [468, 207] on button "Match, Create Pledge + Payment" at bounding box center [428, 207] width 180 height 9
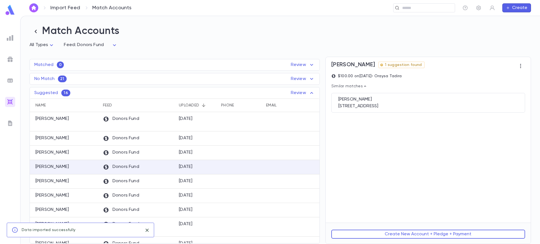
scroll to position [0, 0]
click at [181, 168] on div "[DATE]" at bounding box center [186, 167] width 14 height 6
click at [398, 101] on div "[PERSON_NAME]" at bounding box center [428, 100] width 180 height 6
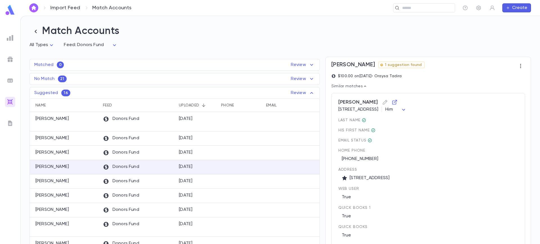
click at [485, 193] on div "True" at bounding box center [428, 195] width 180 height 9
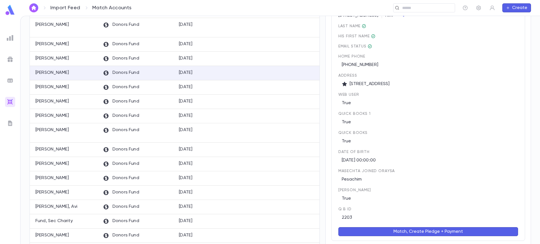
scroll to position [98, 0]
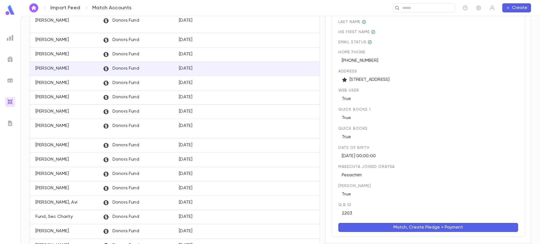
click at [420, 232] on button "Match, Create Pledge + Payment" at bounding box center [428, 227] width 180 height 9
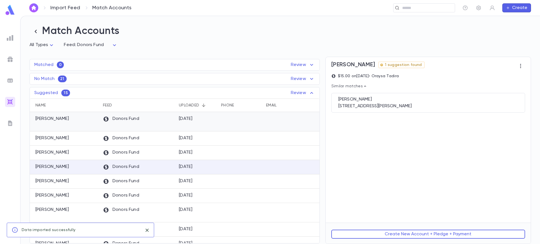
scroll to position [0, 0]
click at [78, 165] on div "[PERSON_NAME]" at bounding box center [65, 167] width 70 height 14
click at [361, 109] on div "29 Adelphi Dr., Jackson NJ 08527 US" at bounding box center [428, 106] width 180 height 6
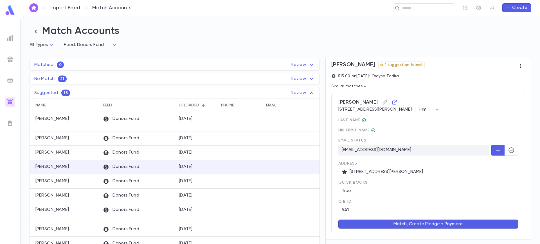
click at [448, 223] on button "Match, Create Pledge + Payment" at bounding box center [428, 224] width 180 height 9
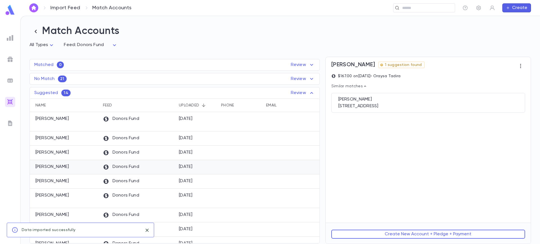
click at [71, 162] on div "[PERSON_NAME]" at bounding box center [65, 167] width 70 height 14
click at [378, 101] on div "[PERSON_NAME]" at bounding box center [428, 100] width 180 height 6
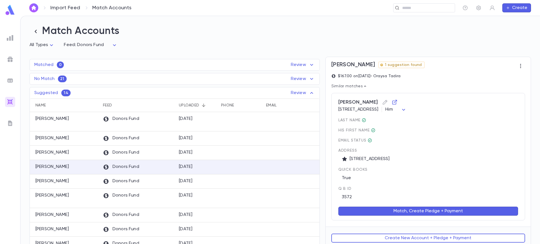
click at [447, 215] on button "Match, Create Pledge + Payment" at bounding box center [428, 211] width 180 height 9
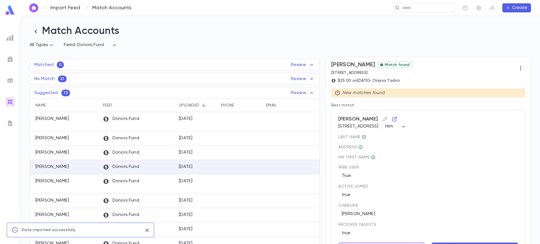
scroll to position [41, 0]
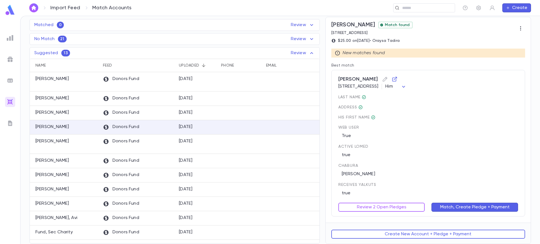
click at [462, 206] on button "Match, Create Pledge + Payment" at bounding box center [474, 207] width 87 height 9
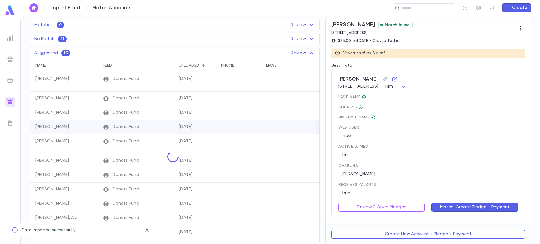
scroll to position [0, 0]
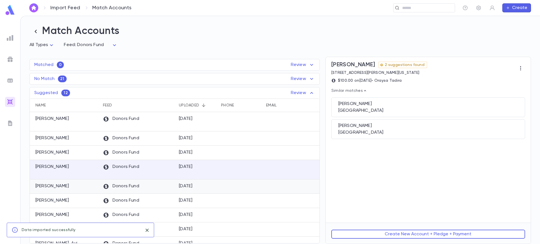
click at [69, 187] on p "[PERSON_NAME]" at bounding box center [51, 187] width 33 height 6
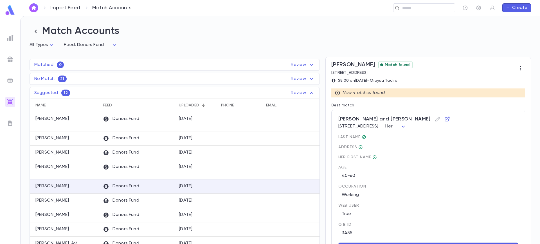
scroll to position [41, 0]
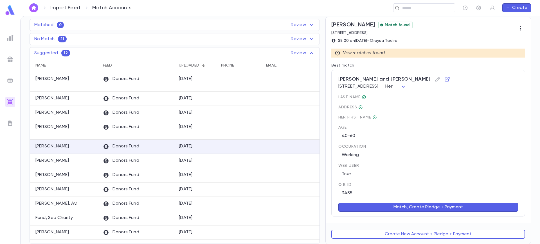
click at [430, 206] on button "Match, Create Pledge + Payment" at bounding box center [428, 207] width 180 height 9
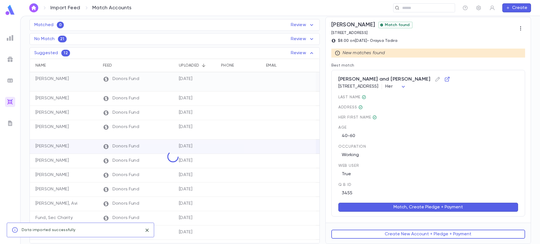
scroll to position [0, 0]
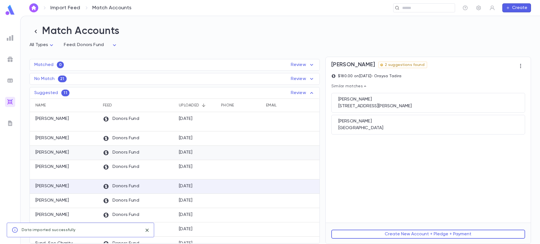
click at [76, 158] on div "[PERSON_NAME]" at bounding box center [65, 153] width 70 height 14
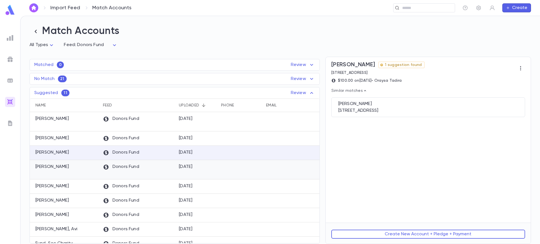
click at [79, 170] on div "[PERSON_NAME]" at bounding box center [65, 169] width 70 height 19
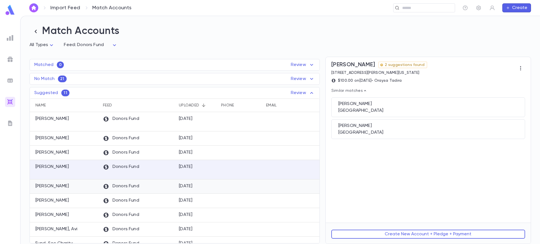
click at [86, 188] on div "[PERSON_NAME]" at bounding box center [65, 187] width 70 height 14
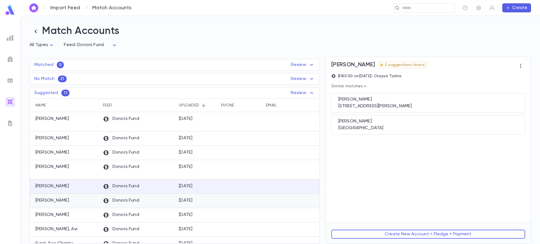
click at [85, 203] on div "[PERSON_NAME]" at bounding box center [65, 201] width 70 height 14
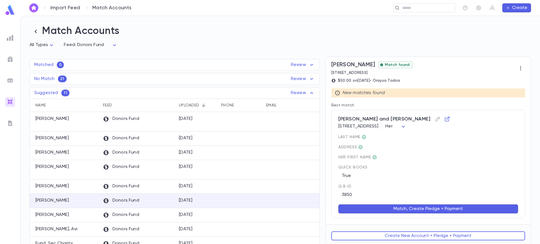
click at [448, 210] on button "Match, Create Pledge + Payment" at bounding box center [428, 209] width 180 height 9
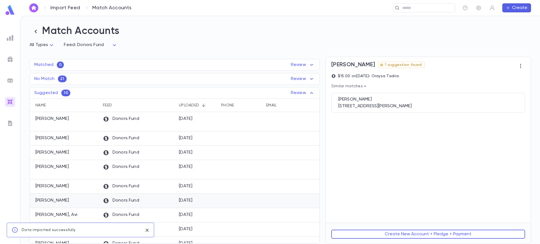
click at [75, 202] on div "[PERSON_NAME]" at bounding box center [65, 201] width 70 height 14
click at [374, 99] on div "[PERSON_NAME]" at bounding box center [428, 100] width 180 height 6
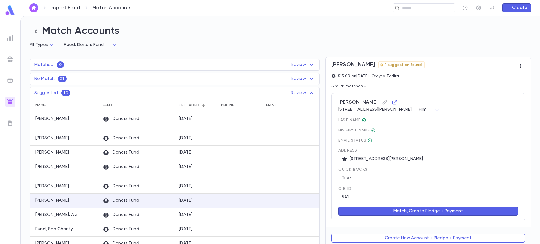
click at [428, 210] on button "Match, Create Pledge + Payment" at bounding box center [428, 211] width 180 height 9
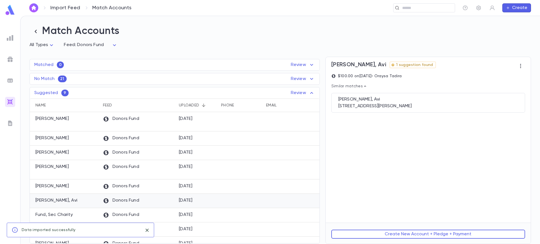
click at [64, 200] on div "[PERSON_NAME], Avi" at bounding box center [65, 201] width 70 height 14
click at [369, 101] on div "[PERSON_NAME], Avi" at bounding box center [428, 100] width 180 height 6
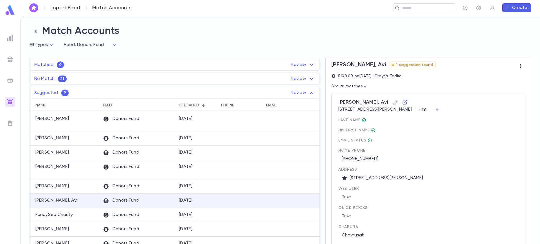
click at [494, 162] on div "(718) 327-2066" at bounding box center [428, 157] width 180 height 9
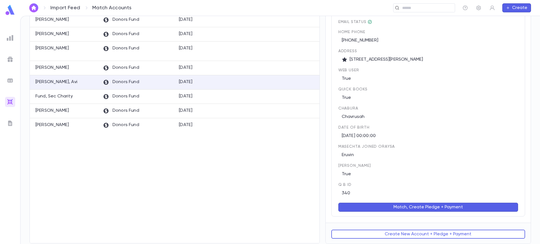
scroll to position [119, 0]
click at [419, 202] on div "Match, Create Pledge + Payment" at bounding box center [424, 204] width 186 height 16
click at [421, 204] on button "Match, Create Pledge + Payment" at bounding box center [428, 207] width 180 height 9
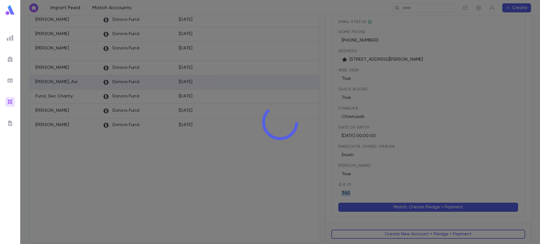
scroll to position [0, 0]
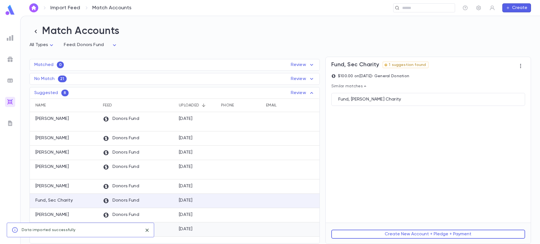
click at [251, 228] on div at bounding box center [240, 230] width 45 height 14
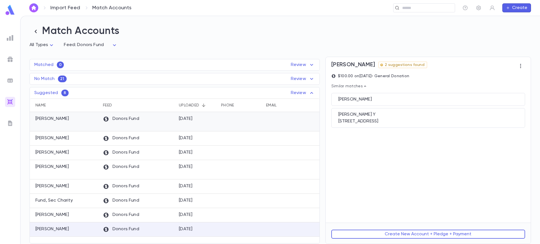
click at [186, 121] on div "[DATE]" at bounding box center [186, 119] width 14 height 6
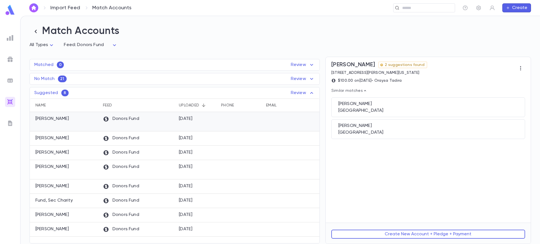
click at [229, 119] on div at bounding box center [240, 121] width 45 height 19
click at [368, 134] on div "USA" at bounding box center [428, 133] width 180 height 6
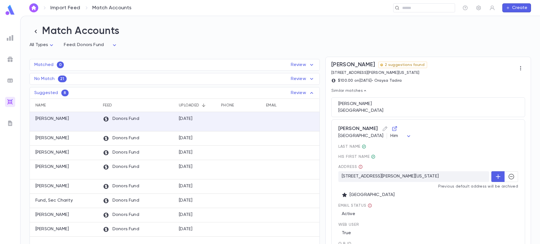
scroll to position [60, 0]
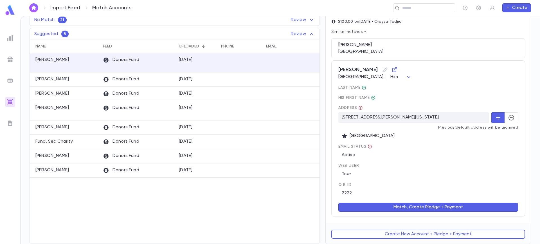
click at [438, 208] on button "Match, Create Pledge + Payment" at bounding box center [428, 207] width 180 height 9
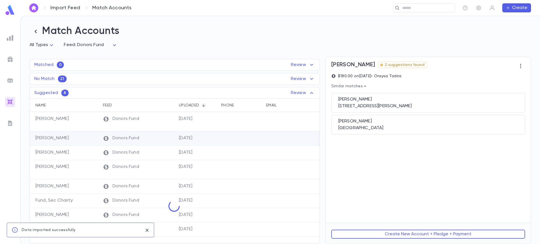
scroll to position [0, 0]
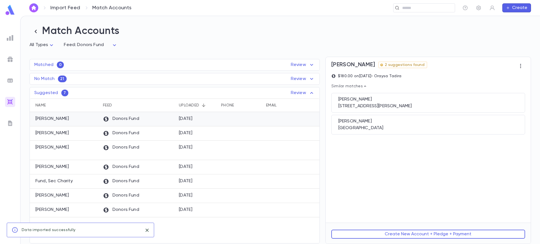
click at [89, 119] on div "[PERSON_NAME]" at bounding box center [65, 119] width 70 height 14
click at [205, 123] on div "[DATE]" at bounding box center [197, 119] width 42 height 14
click at [381, 103] on div "Feigenbaum, Chaim 401 Warren Avenue, Lakewood NJ 08701 United States" at bounding box center [428, 103] width 194 height 20
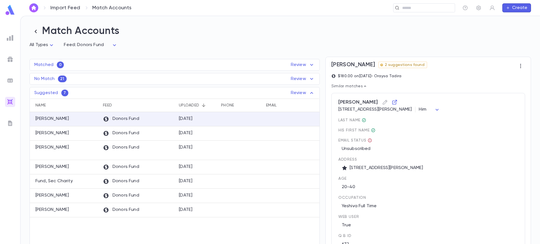
scroll to position [74, 0]
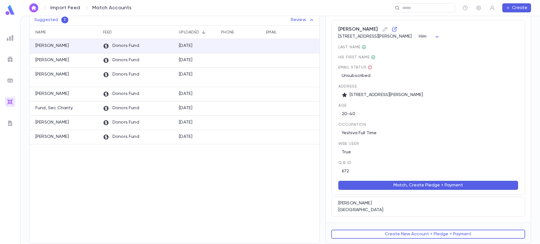
click at [445, 183] on button "Match, Create Pledge + Payment" at bounding box center [428, 185] width 180 height 9
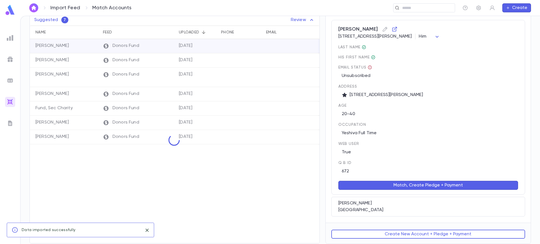
scroll to position [0, 0]
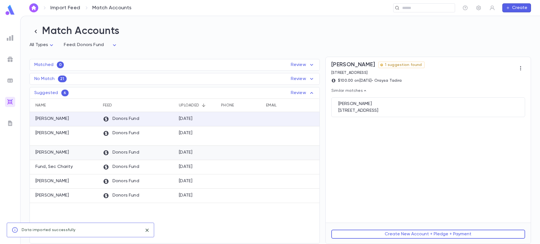
click at [81, 153] on div "[PERSON_NAME]" at bounding box center [65, 153] width 70 height 14
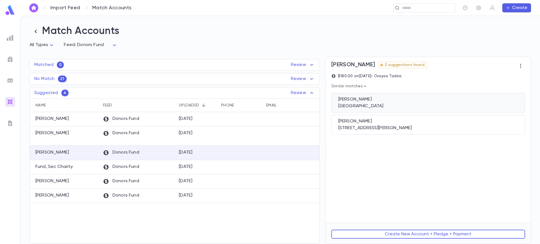
click at [387, 109] on div "USA" at bounding box center [428, 106] width 180 height 6
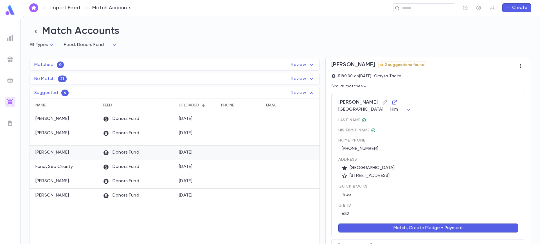
click at [121, 150] on div "Donors Fund" at bounding box center [138, 153] width 76 height 14
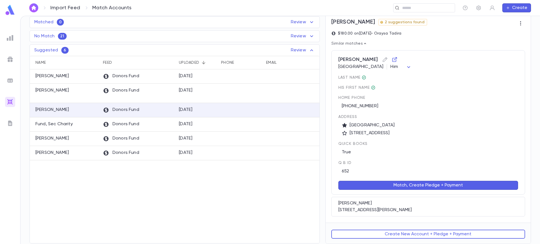
click at [388, 197] on div "Feigenbaum, Chaim USA Him *** last Name His first Name home Phone (732) 363-394…" at bounding box center [428, 132] width 194 height 169
click at [385, 207] on div "401 Warren Avenue, Lakewood NJ 08701 United States" at bounding box center [428, 210] width 180 height 6
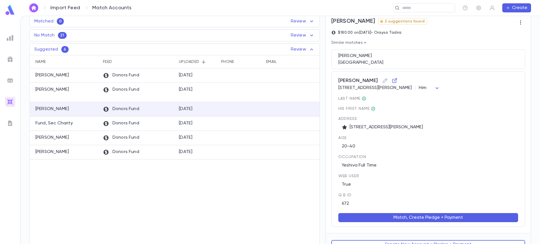
click at [397, 220] on button "Match, Create Pledge + Payment" at bounding box center [428, 217] width 180 height 9
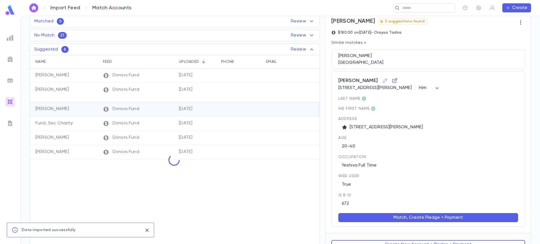
scroll to position [0, 0]
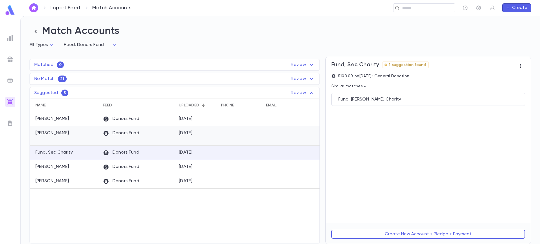
click at [66, 141] on div "[PERSON_NAME]" at bounding box center [65, 136] width 70 height 19
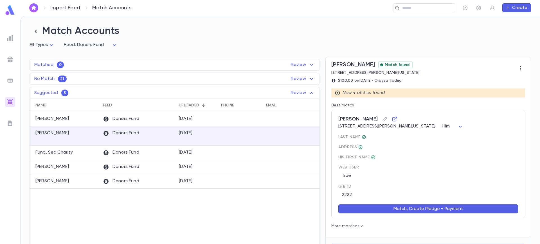
scroll to position [15, 0]
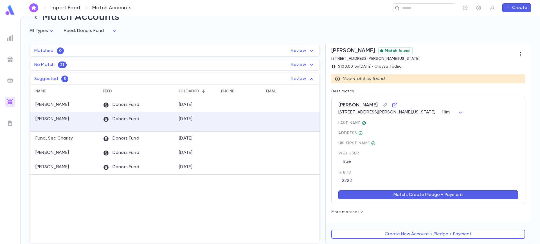
click at [350, 211] on p "More matches" at bounding box center [428, 212] width 194 height 4
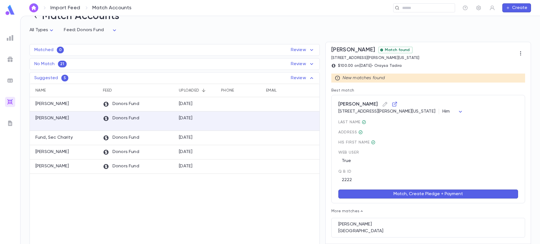
click at [426, 193] on button "Match, Create Pledge + Payment" at bounding box center [428, 194] width 180 height 9
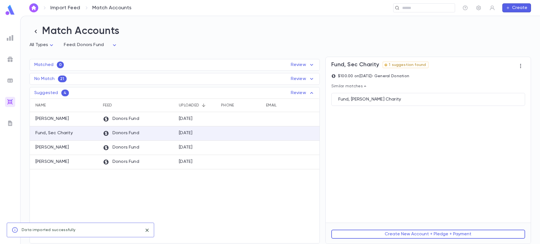
scroll to position [0, 0]
click at [83, 119] on div "[PERSON_NAME]" at bounding box center [65, 119] width 70 height 14
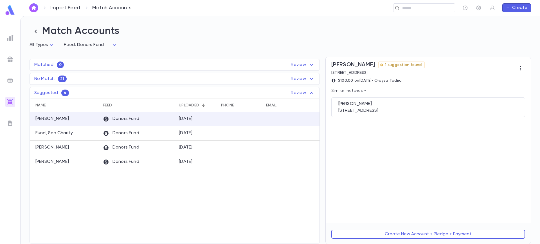
click at [350, 74] on p "[STREET_ADDRESS]" at bounding box center [377, 73] width 93 height 4
click at [358, 109] on div "208 Van Houten Avenue, Passaic NJ 07055 United States" at bounding box center [428, 111] width 180 height 6
click at [413, 107] on div "Goldberg, Boruch" at bounding box center [428, 104] width 180 height 6
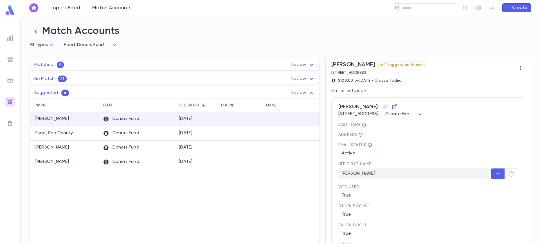
scroll to position [60, 0]
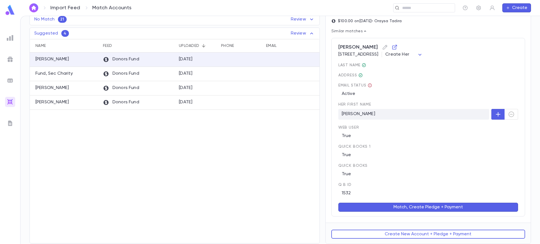
click at [439, 209] on button "Match, Create Pledge + Payment" at bounding box center [428, 207] width 180 height 9
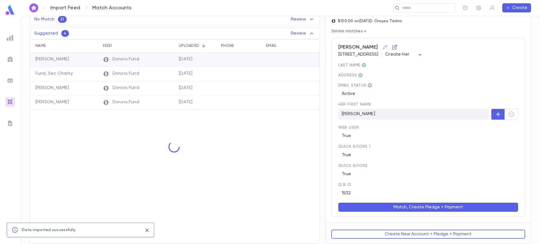
scroll to position [0, 0]
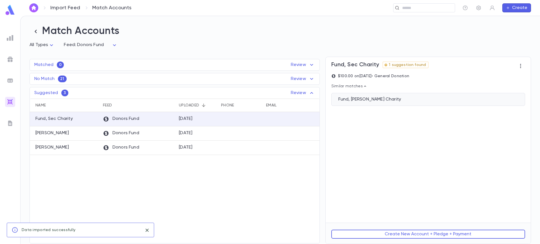
click at [392, 100] on div "Fund, Yitzchok Rokowsky Charity" at bounding box center [428, 100] width 180 height 6
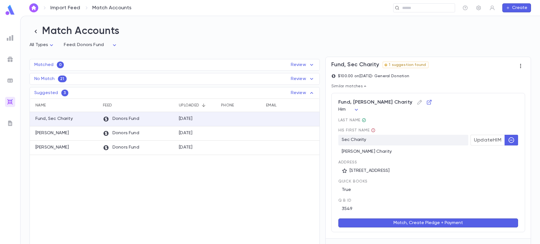
click at [520, 65] on icon "button" at bounding box center [521, 66] width 6 height 6
click at [454, 62] on div at bounding box center [270, 122] width 540 height 244
click at [347, 69] on div "Fund, Sec Charity 1 suggestion found" at bounding box center [380, 66] width 98 height 9
drag, startPoint x: 538, startPoint y: 144, endPoint x: 546, endPoint y: 189, distance: 45.9
click at [539, 189] on html "Import Feed Match Accounts ​ Create Match Accounts All Types * Feed: Donors Fun…" at bounding box center [270, 122] width 540 height 244
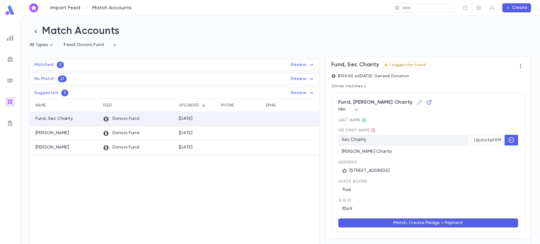
click at [259, 210] on div "Fund, Sec Charity Donors Fund 9/25/2025 $100.00 Cohen, Moshe Donors Fund 9/25/2…" at bounding box center [246, 185] width 433 height 147
click at [106, 135] on icon at bounding box center [106, 133] width 6 height 6
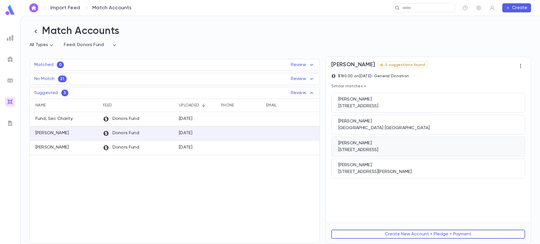
click at [370, 148] on div "914 East 19th Street, Brooklyn NY 11230 United States" at bounding box center [428, 150] width 180 height 6
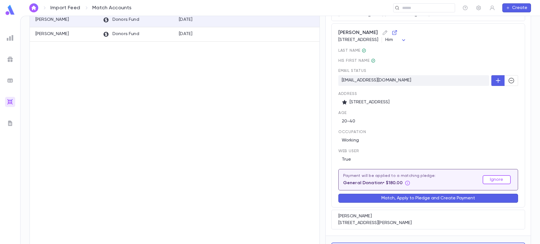
scroll to position [115, 0]
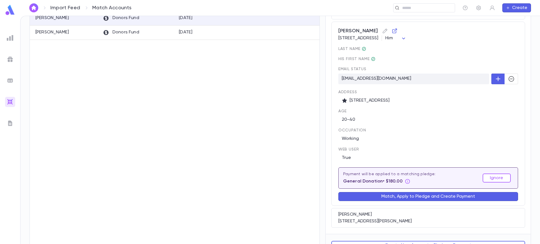
click at [467, 199] on button "Match, Apply to Pledge and Create Payment" at bounding box center [428, 196] width 180 height 9
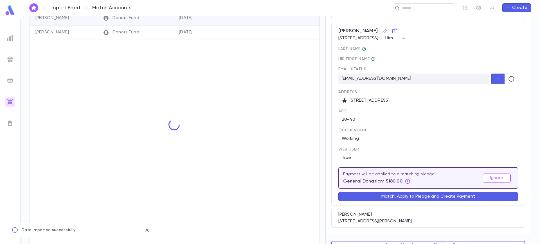
scroll to position [0, 0]
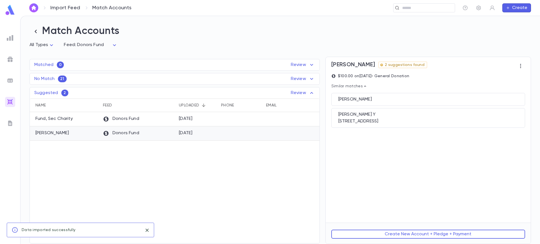
click at [148, 135] on div "Donors Fund" at bounding box center [138, 134] width 76 height 14
click at [216, 133] on div "[DATE]" at bounding box center [197, 134] width 42 height 14
click at [391, 116] on div "Schwartz, Baruch Y" at bounding box center [428, 115] width 180 height 6
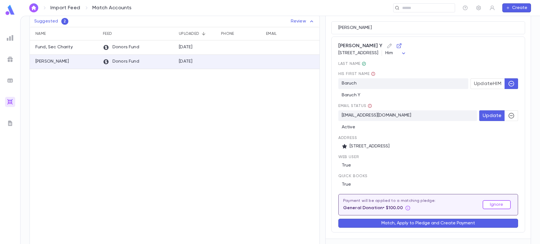
scroll to position [89, 0]
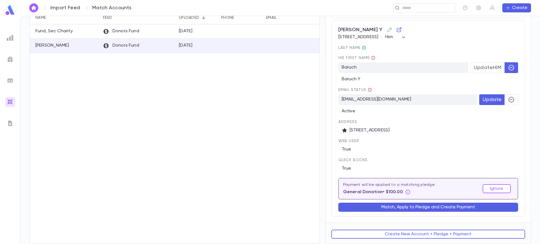
click at [469, 206] on button "Match, Apply to Pledge and Create Payment" at bounding box center [428, 207] width 180 height 9
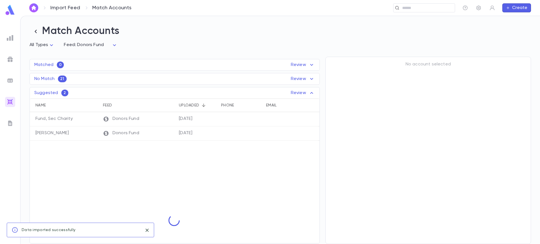
scroll to position [0, 0]
click at [272, 79] on div "No Match 21 Review" at bounding box center [175, 79] width 290 height 7
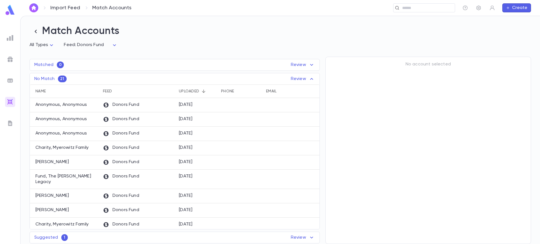
click at [292, 74] on div "No Match 21 Review Name Feed Uploaded Phone Email Address Amount Anonymous, Ano…" at bounding box center [175, 151] width 290 height 157
click at [302, 78] on p "Review" at bounding box center [303, 79] width 24 height 7
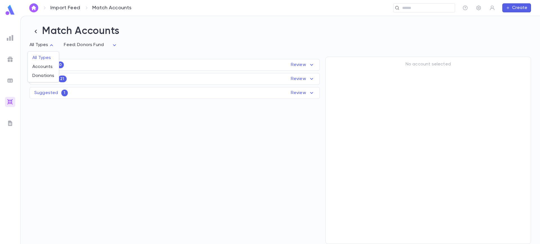
click at [44, 46] on body "Import Feed Match Accounts ​ Create Match Accounts All Types * Feed: Donors Fun…" at bounding box center [270, 130] width 540 height 229
click at [71, 47] on div at bounding box center [270, 122] width 540 height 244
click at [76, 46] on body "Import Feed Match Accounts ​ Create Match Accounts All Types * Feed: Donors Fun…" at bounding box center [270, 130] width 540 height 229
click at [197, 46] on div at bounding box center [270, 122] width 540 height 244
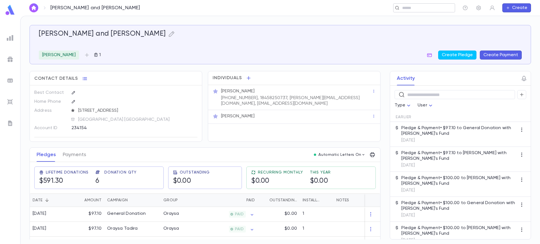
click at [430, 4] on div "​" at bounding box center [424, 7] width 62 height 9
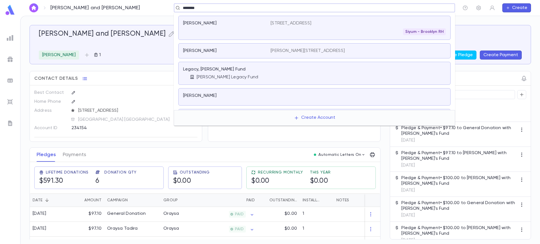
scroll to position [107, 0]
type input "********"
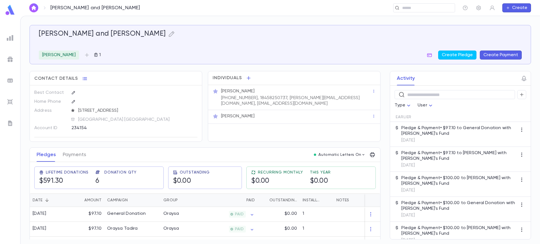
click at [229, 13] on div "Pancer, Shimon and Hendy ​ Create" at bounding box center [280, 8] width 520 height 16
click at [228, 10] on div "​" at bounding box center [302, 7] width 305 height 9
click at [428, 6] on input "text" at bounding box center [426, 7] width 52 height 5
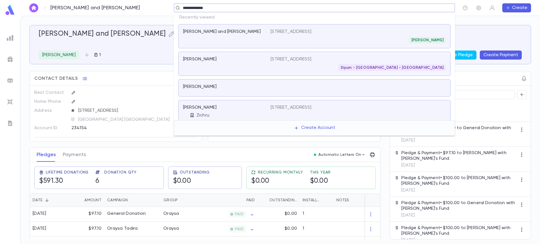
type input "**********"
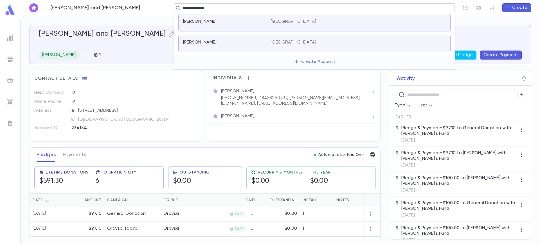
click at [255, 20] on div "[PERSON_NAME]" at bounding box center [223, 22] width 81 height 6
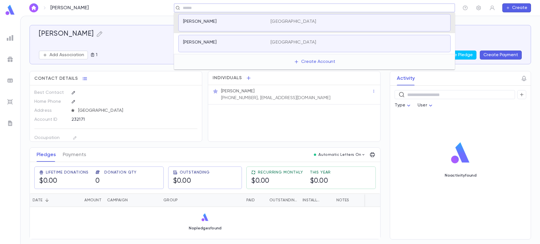
click at [227, 6] on input "text" at bounding box center [312, 7] width 263 height 5
type input "*"
click at [227, 44] on div "[PERSON_NAME]" at bounding box center [223, 43] width 81 height 6
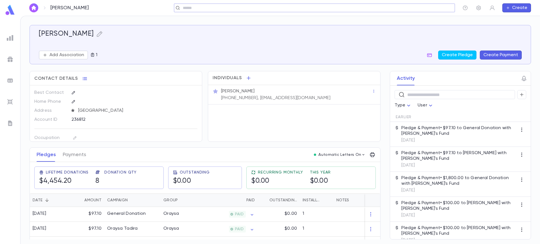
click at [229, 6] on input "text" at bounding box center [312, 7] width 263 height 5
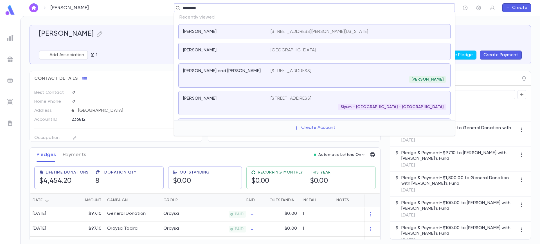
type input "**********"
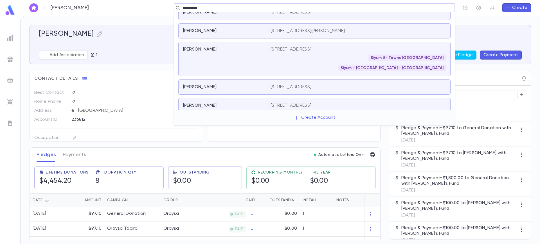
scroll to position [6, 0]
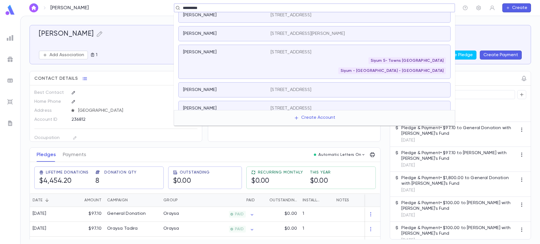
click at [246, 37] on div "[PERSON_NAME] [STREET_ADDRESS][PERSON_NAME]" at bounding box center [314, 33] width 272 height 15
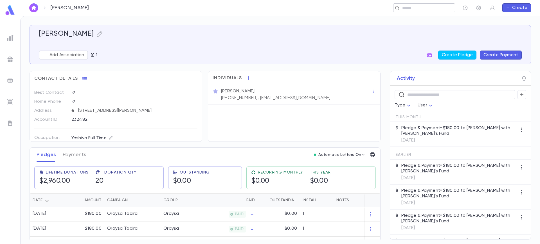
click at [408, 5] on input "text" at bounding box center [426, 7] width 52 height 5
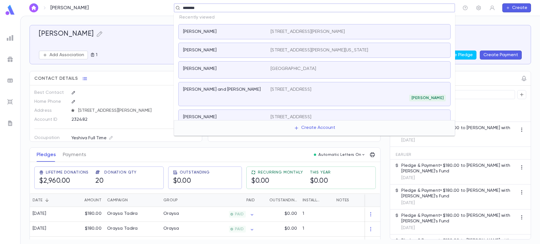
type input "*********"
click at [224, 48] on div "[PERSON_NAME]" at bounding box center [223, 51] width 81 height 6
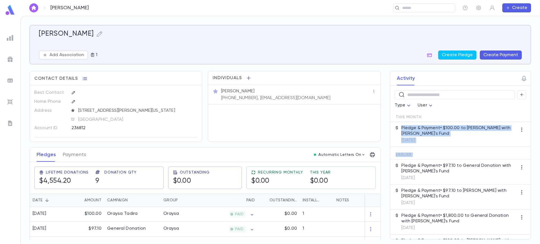
drag, startPoint x: 380, startPoint y: 142, endPoint x: 380, endPoint y: 168, distance: 25.3
click at [380, 168] on div "Activity ​ Type User This Month Pledge & Payment • $100.00 to Oraysa Tadira wit…" at bounding box center [455, 155] width 151 height 169
click at [386, 115] on div "Activity ​ Type User This Month Pledge & Payment • $100.00 to Oraysa Tadira wit…" at bounding box center [455, 155] width 151 height 169
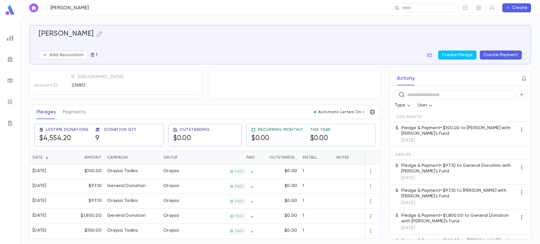
scroll to position [57, 0]
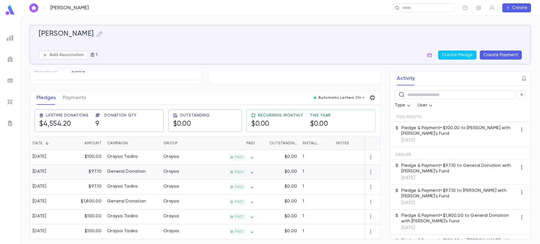
click at [370, 169] on div at bounding box center [372, 172] width 15 height 15
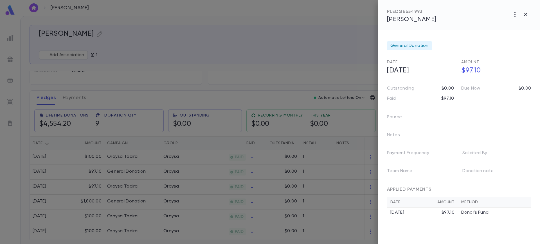
click at [460, 212] on td "Donor's Fund" at bounding box center [494, 213] width 73 height 10
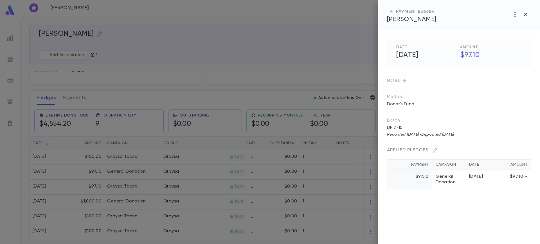
click at [454, 177] on td "General Donation" at bounding box center [449, 179] width 34 height 19
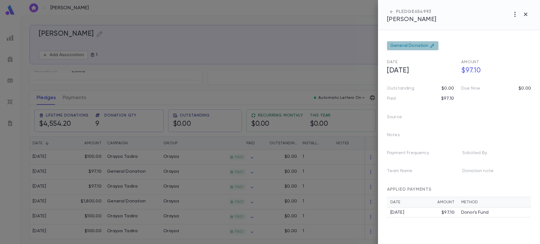
click at [419, 44] on span "General Donation" at bounding box center [409, 46] width 38 height 6
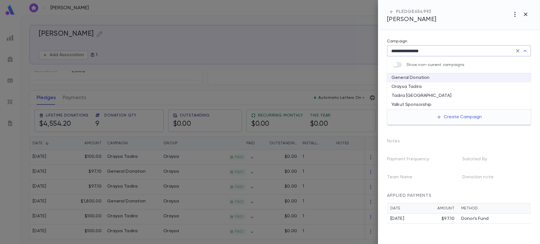
click at [425, 87] on li "Oraysa Tadira" at bounding box center [459, 86] width 144 height 9
type input "**********"
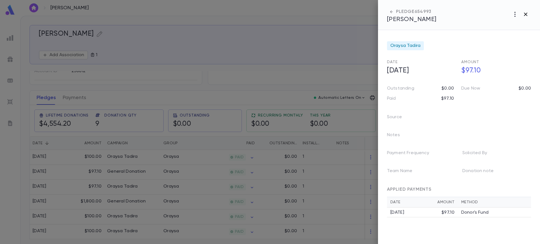
click at [529, 14] on icon "button" at bounding box center [525, 14] width 7 height 7
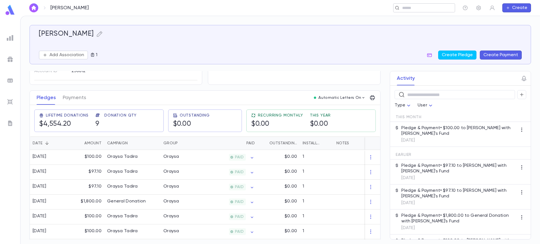
click at [407, 8] on input "text" at bounding box center [422, 7] width 44 height 5
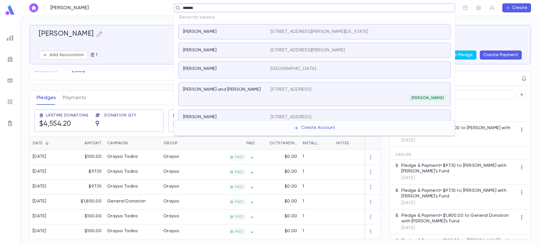
type input "********"
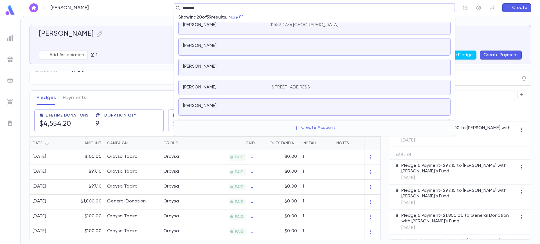
scroll to position [190, 0]
click at [242, 39] on div "Goldberg, Yaakov" at bounding box center [314, 44] width 272 height 17
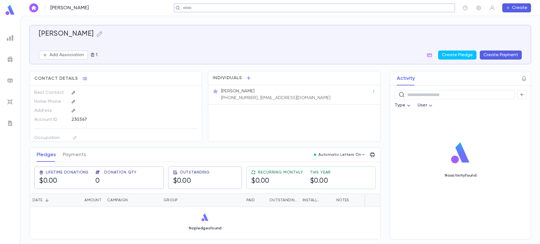
click at [230, 13] on div "Goldberg, Yaakov ​ Create" at bounding box center [280, 8] width 520 height 16
click at [217, 3] on div "​" at bounding box center [277, 7] width 356 height 9
click at [401, 8] on input "text" at bounding box center [422, 7] width 44 height 5
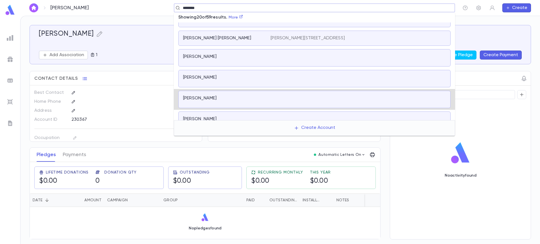
scroll to position [93, 0]
click at [240, 17] on link "More" at bounding box center [236, 17] width 15 height 4
type input "********"
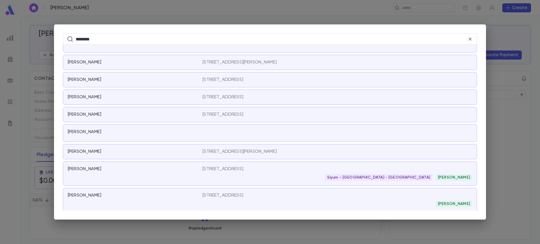
scroll to position [995, 0]
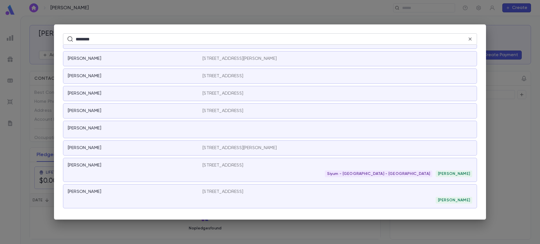
click at [220, 34] on input "********" at bounding box center [271, 39] width 391 height 11
click at [220, 34] on input "*" at bounding box center [271, 39] width 391 height 11
type input "*"
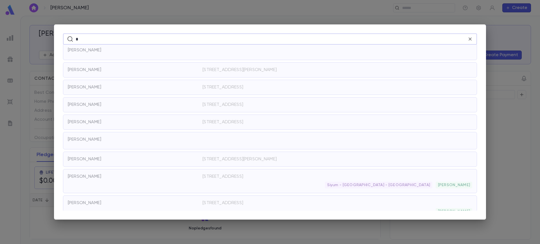
scroll to position [0, 0]
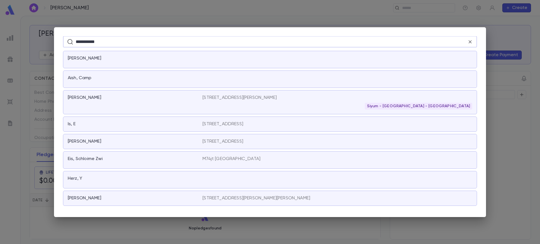
type input "**********"
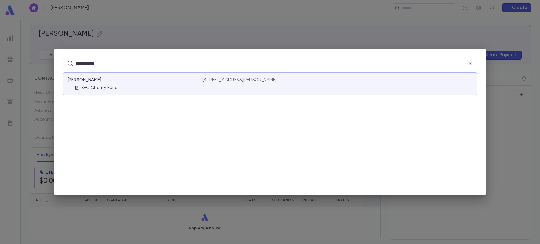
click at [150, 81] on div "Cohen, Shaya" at bounding box center [132, 80] width 128 height 6
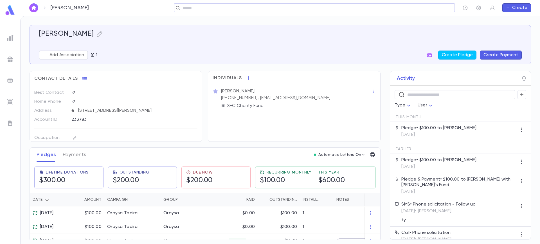
scroll to position [12, 0]
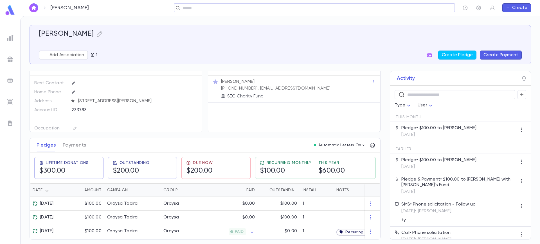
click at [232, 7] on input "text" at bounding box center [312, 7] width 263 height 5
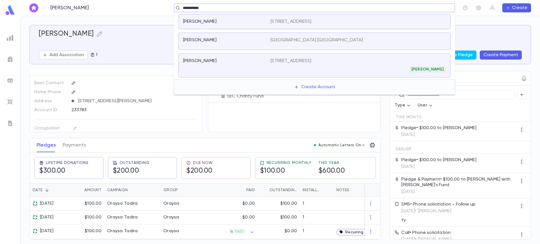
type input "**********"
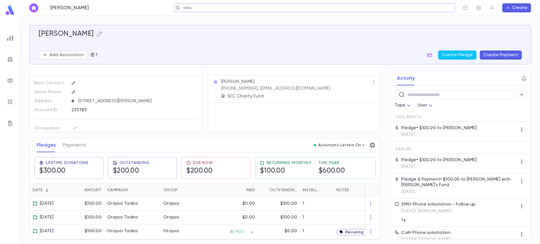
click at [247, 5] on input "text" at bounding box center [312, 7] width 263 height 5
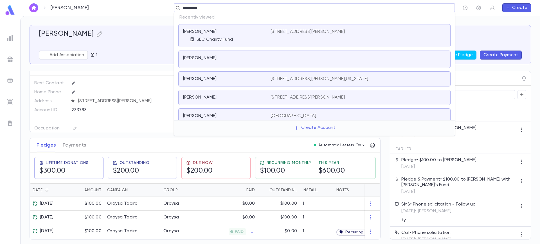
type input "**********"
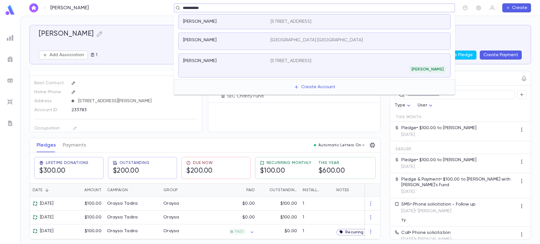
click at [272, 24] on div "Cohen, Moshe 224 Autumn Road, Lakewood NJ 08701 USA" at bounding box center [314, 21] width 272 height 15
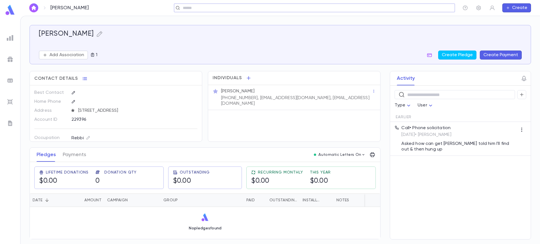
click at [244, 7] on input "text" at bounding box center [312, 7] width 263 height 5
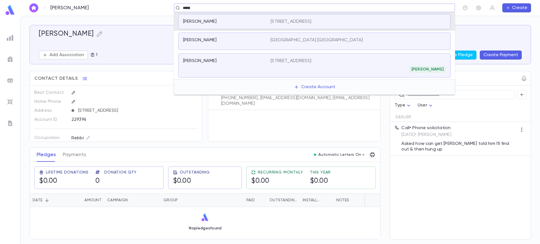
type input "*****"
click at [260, 56] on div "Cohen, Moshe 914 East 19th Street, Brooklyn NY 11230 United States Shloimy Samo…" at bounding box center [314, 65] width 272 height 24
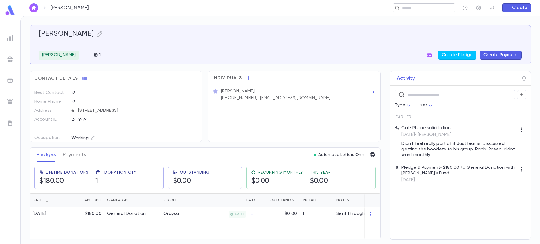
click at [400, 7] on div "​" at bounding box center [424, 7] width 62 height 9
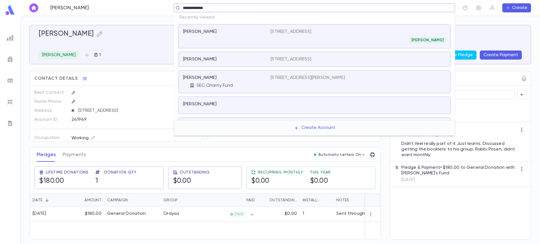
type input "**********"
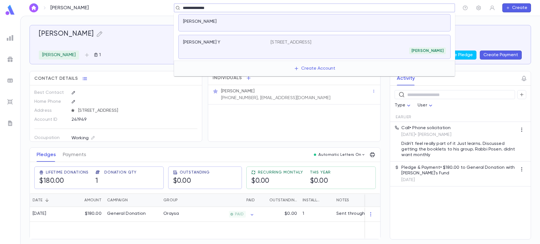
click at [275, 48] on div "[PERSON_NAME]" at bounding box center [357, 51] width 175 height 7
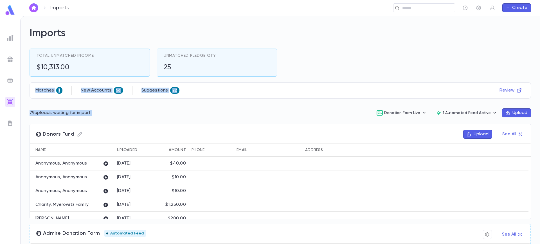
drag, startPoint x: 537, startPoint y: 62, endPoint x: 542, endPoint y: 104, distance: 42.5
click at [539, 104] on html "Imports ​ Create Imports Total Unmatched Income $10,313.00 Unmatched Pledge Qty…" at bounding box center [270, 122] width 540 height 244
click at [463, 79] on div "Imports Total Unmatched Income $10,313.00 Unmatched Pledge Qty 25 Matches 1 New…" at bounding box center [280, 226] width 501 height 399
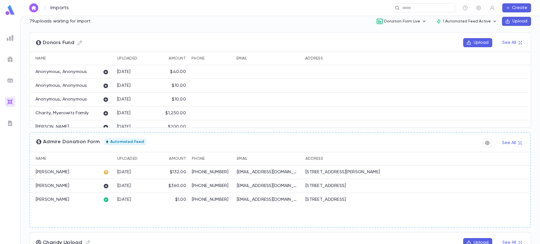
scroll to position [91, 0]
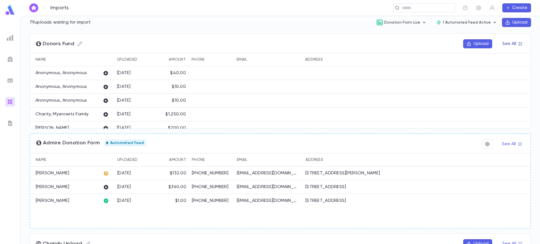
click at [507, 46] on button "See All" at bounding box center [512, 43] width 26 height 9
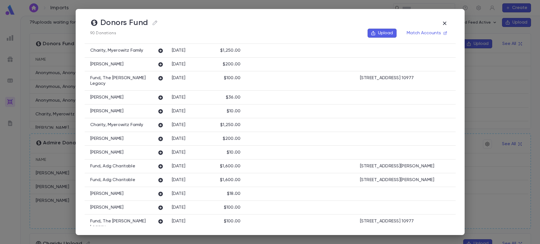
scroll to position [0, 0]
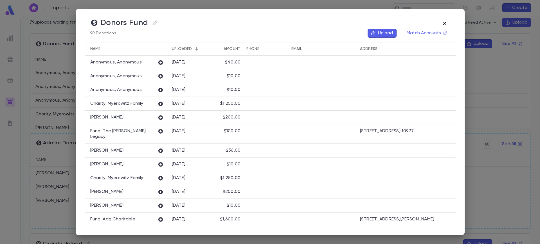
click at [448, 21] on icon "button" at bounding box center [444, 23] width 7 height 7
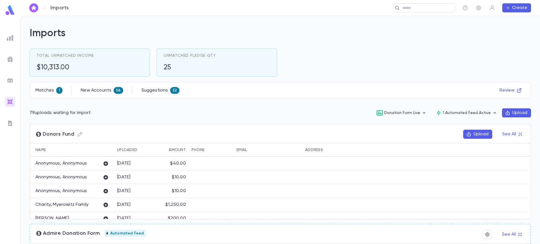
click at [10, 80] on img at bounding box center [10, 80] width 7 height 7
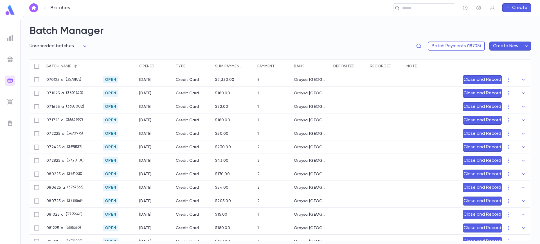
click at [511, 47] on button "Create New" at bounding box center [505, 46] width 33 height 9
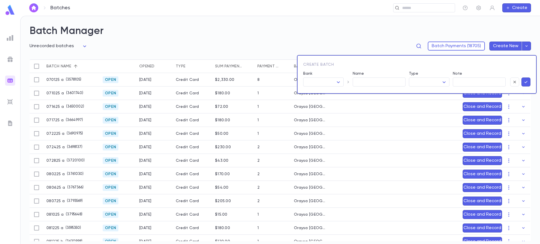
click at [444, 89] on div "Create batch Bank ​ ​ Name ​ Type ​ ​ Note ​" at bounding box center [417, 74] width 240 height 39
click at [435, 85] on body "**********" at bounding box center [270, 130] width 540 height 229
click at [325, 83] on div at bounding box center [270, 122] width 540 height 244
click at [327, 83] on body "**********" at bounding box center [270, 130] width 540 height 229
click at [325, 94] on span "Chase" at bounding box center [339, 93] width 62 height 6
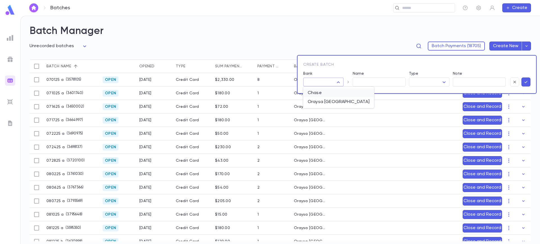
type input "**"
click at [369, 84] on input "Name" at bounding box center [379, 82] width 53 height 9
type input "*******"
click at [424, 81] on body "**********" at bounding box center [270, 130] width 540 height 229
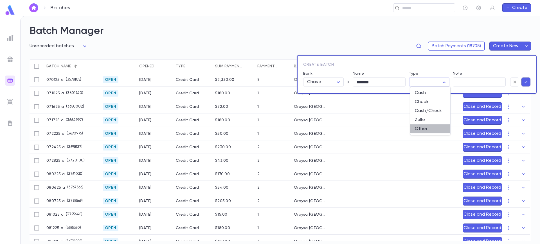
click at [432, 130] on span "Other" at bounding box center [430, 129] width 31 height 6
type input "*****"
click at [523, 85] on button "button" at bounding box center [525, 82] width 9 height 9
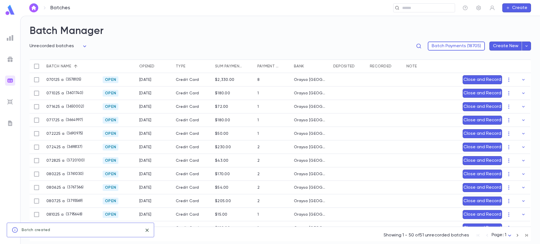
click at [153, 67] on div "Opened" at bounding box center [146, 66] width 15 height 13
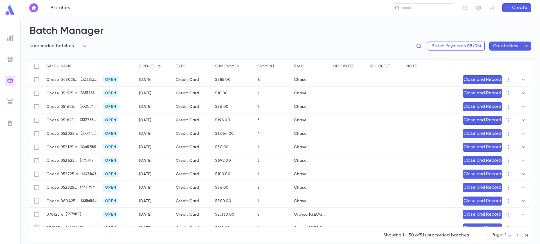
click at [153, 67] on div "Opened" at bounding box center [146, 66] width 15 height 13
click at [506, 80] on icon "button" at bounding box center [509, 80] width 6 height 6
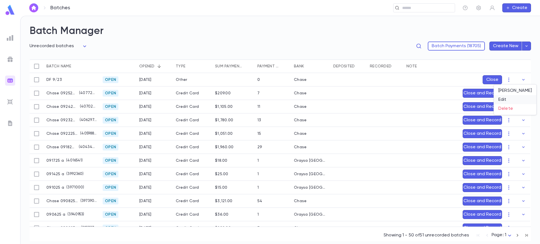
click at [505, 96] on li "Edit" at bounding box center [515, 99] width 42 height 9
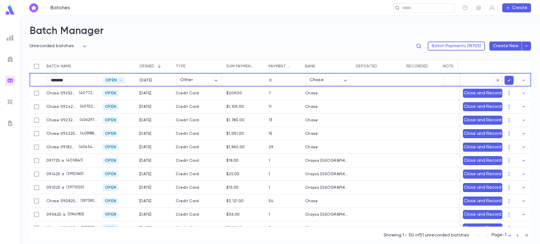
click at [506, 82] on icon "submit" at bounding box center [508, 81] width 5 height 6
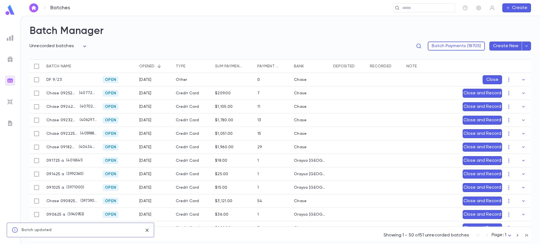
click at [520, 78] on icon "button" at bounding box center [523, 80] width 6 height 6
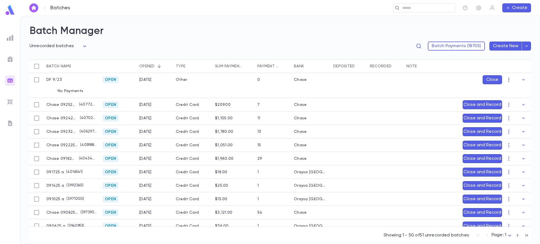
click at [507, 80] on icon "button" at bounding box center [509, 80] width 6 height 6
click at [520, 107] on li "Delete" at bounding box center [515, 108] width 42 height 9
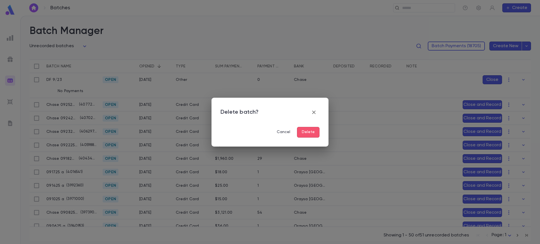
click at [314, 136] on button "Delete" at bounding box center [308, 132] width 22 height 11
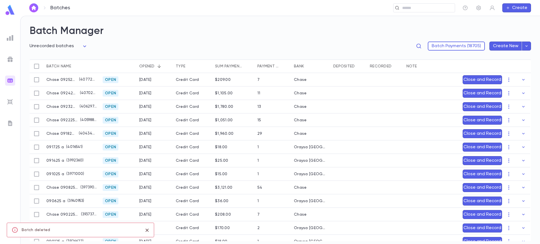
click at [524, 44] on icon "button" at bounding box center [526, 46] width 5 height 6
click at [504, 55] on li "Create one batch" at bounding box center [508, 57] width 59 height 9
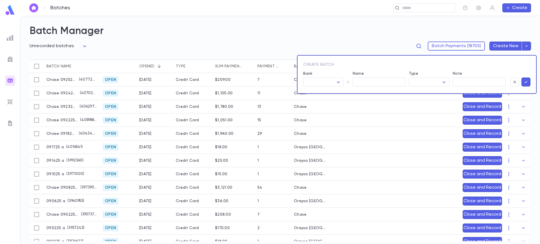
click at [390, 35] on div at bounding box center [270, 122] width 540 height 244
click at [518, 82] on button "button" at bounding box center [514, 82] width 9 height 9
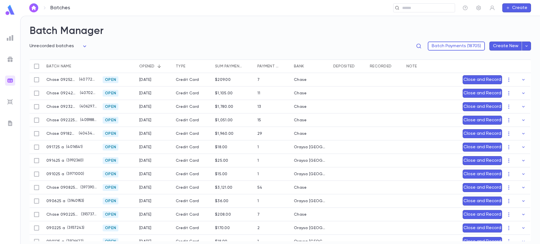
click at [66, 49] on body "**********" at bounding box center [270, 130] width 540 height 229
click at [58, 61] on li "All batches" at bounding box center [59, 57] width 57 height 9
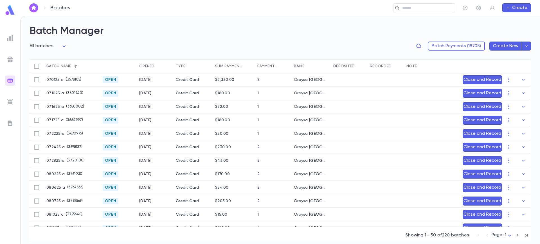
click at [56, 46] on body "Batches ​ Create Batch Manager All batches *** Batch Payments (18705) Create Ne…" at bounding box center [270, 130] width 540 height 229
click at [41, 64] on span "Unrecorded batches" at bounding box center [50, 66] width 44 height 6
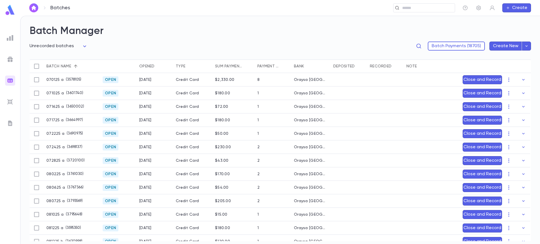
type input "**********"
click at [458, 42] on button "Batch Payments (18705)" at bounding box center [456, 46] width 57 height 9
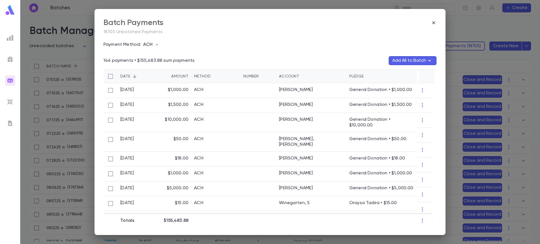
click at [145, 45] on p "ACH" at bounding box center [147, 45] width 9 height 6
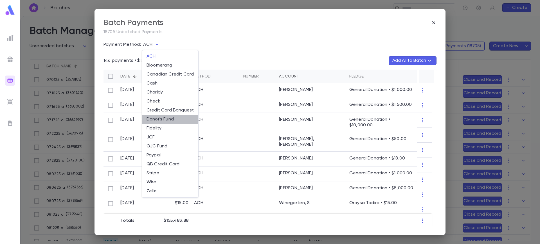
click at [165, 120] on li "Donor's Fund" at bounding box center [170, 119] width 56 height 9
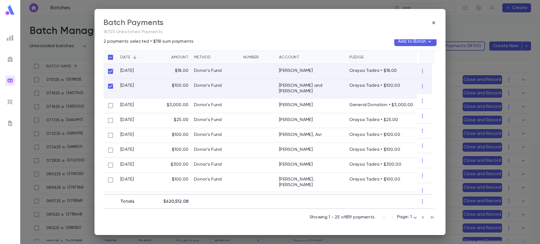
click at [423, 40] on button "Add to Batch" at bounding box center [415, 41] width 42 height 9
click at [402, 70] on button "Create Batch" at bounding box center [399, 71] width 43 height 9
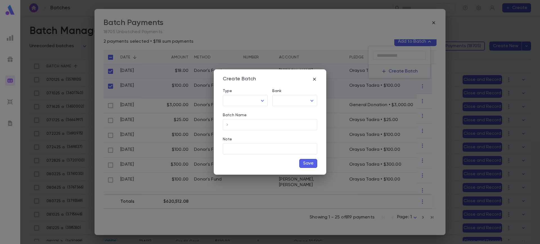
type input "*****"
click at [295, 91] on div "Bank" at bounding box center [294, 92] width 45 height 6
click at [294, 94] on div "Bank" at bounding box center [294, 92] width 45 height 6
click at [295, 96] on body "**********" at bounding box center [270, 130] width 540 height 229
click at [293, 111] on span "Chase" at bounding box center [309, 113] width 62 height 6
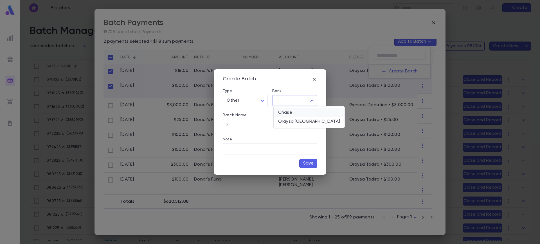
type input "**"
click at [278, 118] on div "Batch Name" at bounding box center [270, 116] width 94 height 6
click at [278, 121] on input "Batch Name" at bounding box center [274, 124] width 85 height 11
type input "*******"
click at [311, 160] on button "Save" at bounding box center [308, 163] width 18 height 9
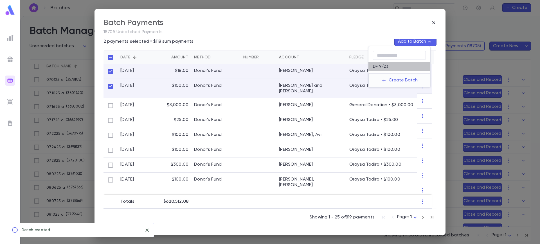
click at [394, 66] on div "DF 9/23" at bounding box center [399, 66] width 62 height 9
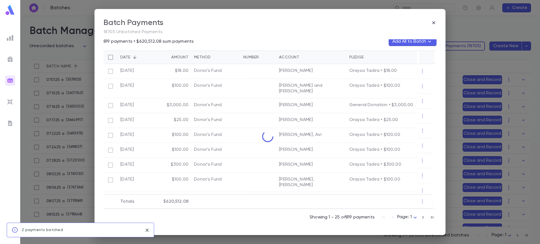
scroll to position [17, 0]
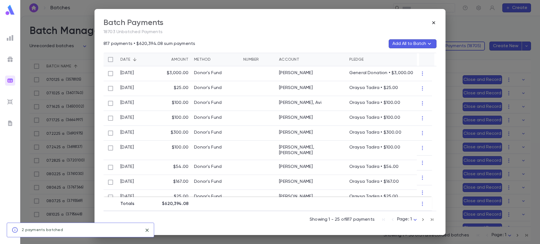
click at [432, 25] on icon "button" at bounding box center [434, 23] width 6 height 6
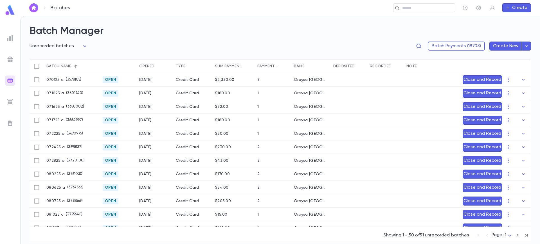
click at [150, 64] on div "Opened" at bounding box center [146, 66] width 15 height 13
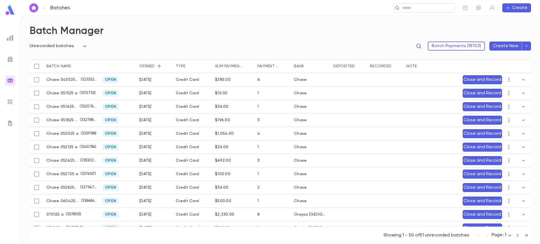
click at [150, 64] on div "Opened" at bounding box center [146, 66] width 15 height 13
click at [487, 74] on div "Close" at bounding box center [488, 79] width 56 height 13
click at [489, 77] on button "Close" at bounding box center [491, 79] width 19 height 9
click at [489, 80] on button "Record" at bounding box center [490, 79] width 22 height 9
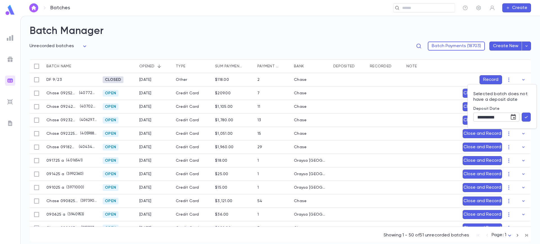
click at [510, 116] on icon "Choose date, selected date is Sep 25, 2025" at bounding box center [513, 117] width 7 height 7
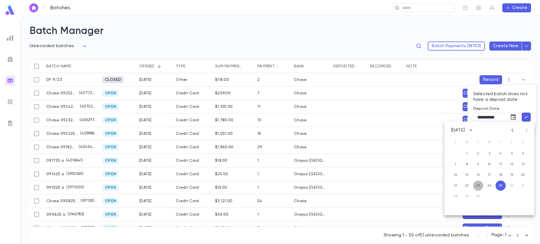
click at [477, 187] on button "23" at bounding box center [478, 186] width 10 height 10
type input "**********"
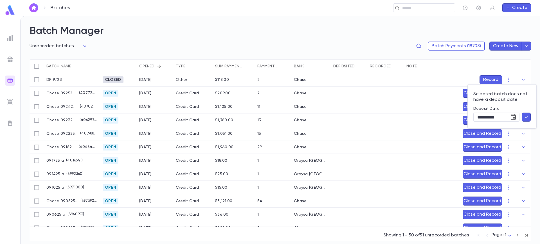
click at [527, 117] on icon "button" at bounding box center [525, 117] width 5 height 6
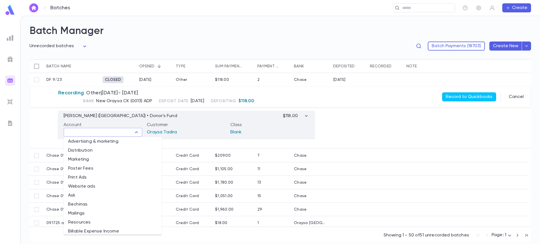
click at [85, 130] on input "text" at bounding box center [98, 132] width 66 height 8
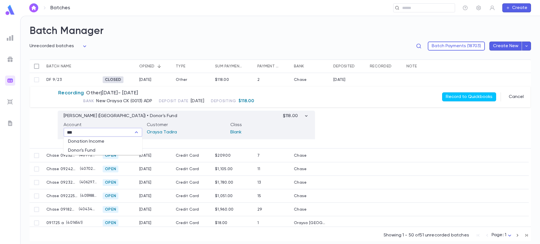
click at [90, 142] on li "Donation Income" at bounding box center [103, 141] width 79 height 9
type input "**********"
click at [453, 92] on div "Recording Other | [DATE] - [DATE] Bank New Oraysa CK (0013) ADP Deposit Date [D…" at bounding box center [280, 97] width 500 height 21
click at [457, 98] on button "Record to Quickbooks" at bounding box center [469, 96] width 54 height 9
